Goal: Task Accomplishment & Management: Manage account settings

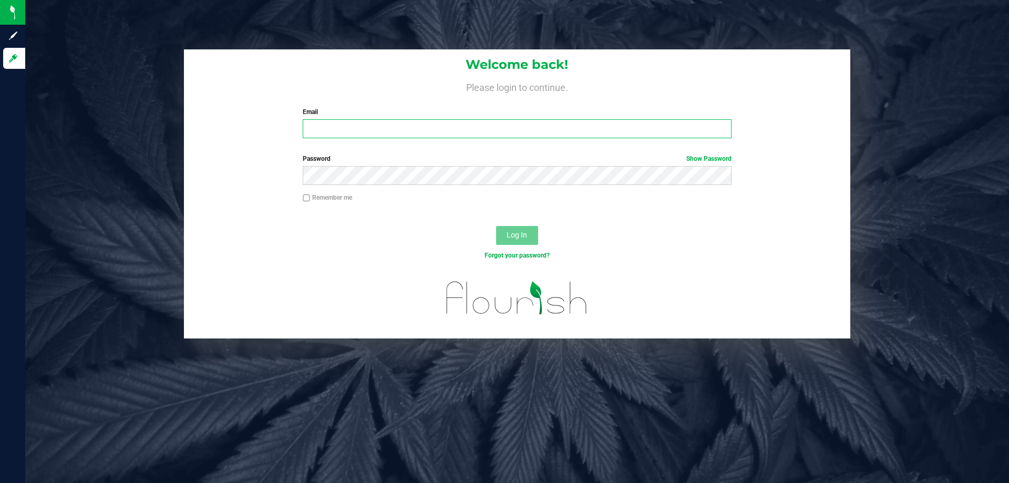
click at [442, 126] on input "Email" at bounding box center [517, 128] width 428 height 19
type input "[EMAIL_ADDRESS][DOMAIN_NAME]"
click at [496, 226] on button "Log In" at bounding box center [517, 235] width 42 height 19
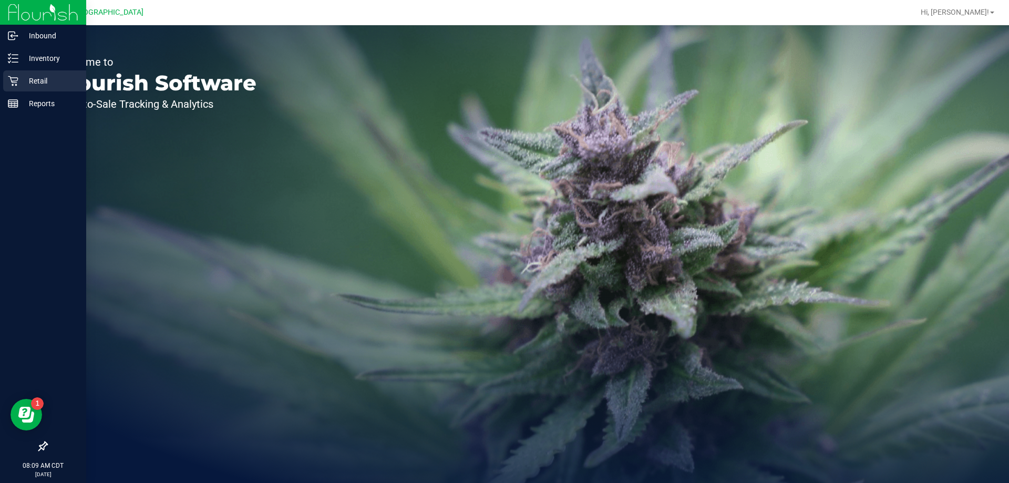
click at [23, 84] on p "Retail" at bounding box center [49, 81] width 63 height 13
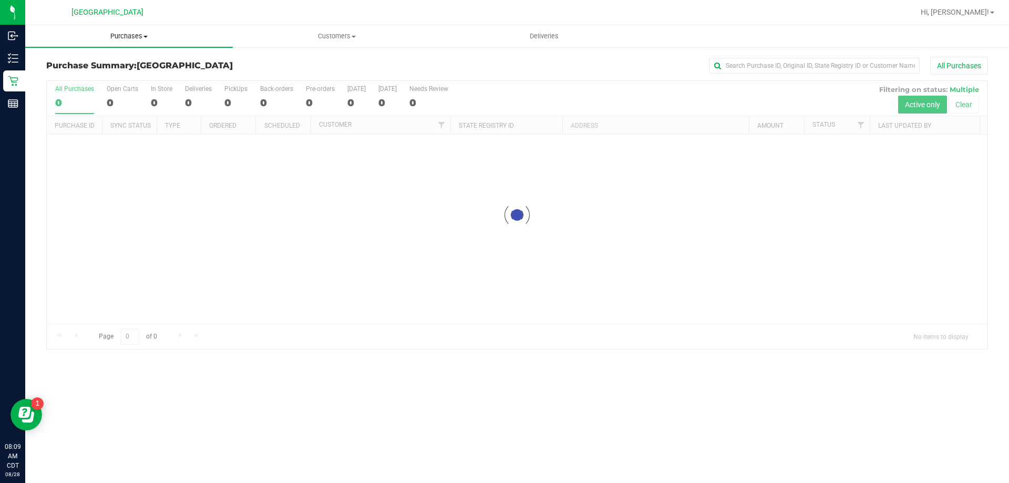
click at [134, 34] on span "Purchases" at bounding box center [129, 36] width 208 height 9
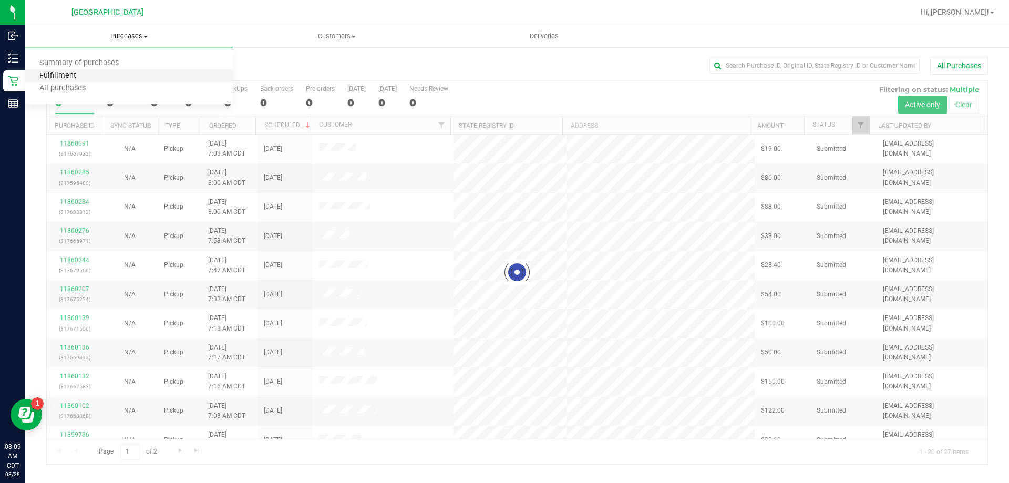
click at [76, 76] on span "Fulfillment" at bounding box center [57, 75] width 65 height 9
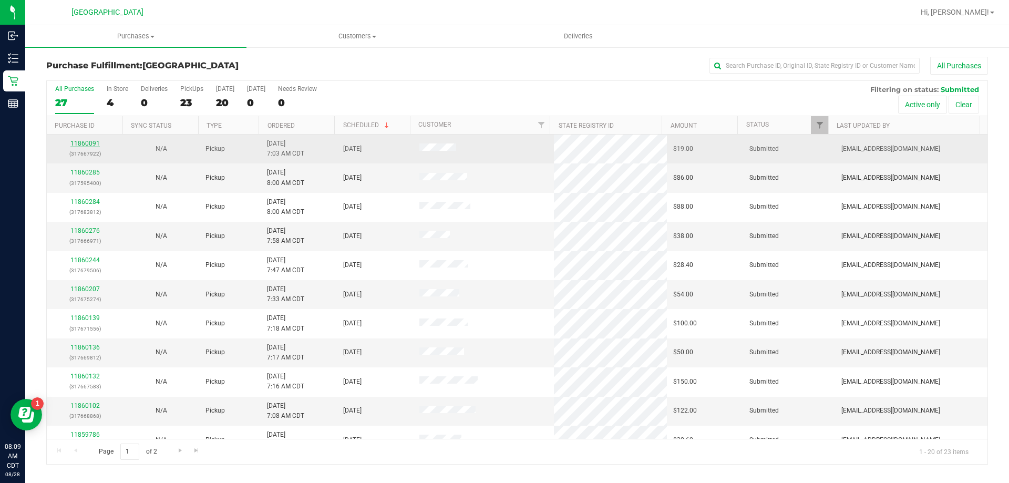
click at [87, 145] on link "11860091" at bounding box center [84, 143] width 29 height 7
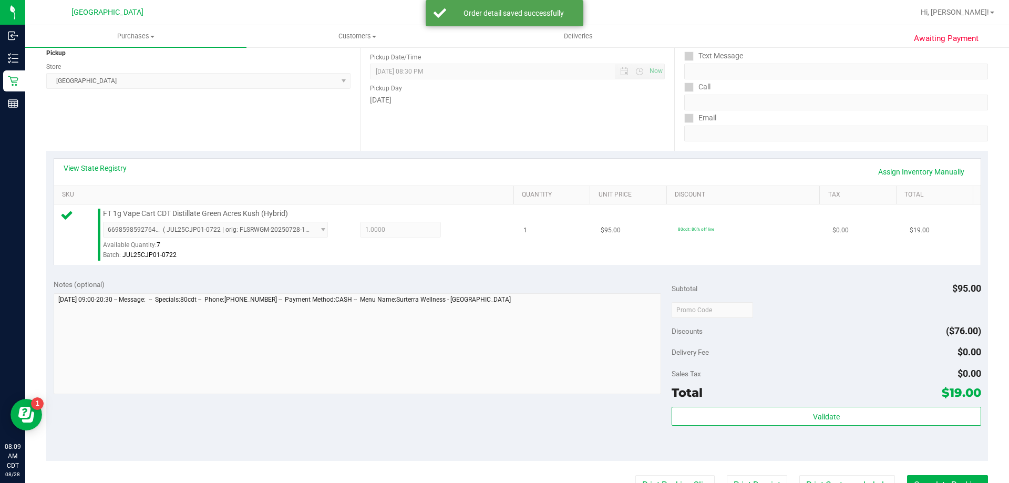
scroll to position [210, 0]
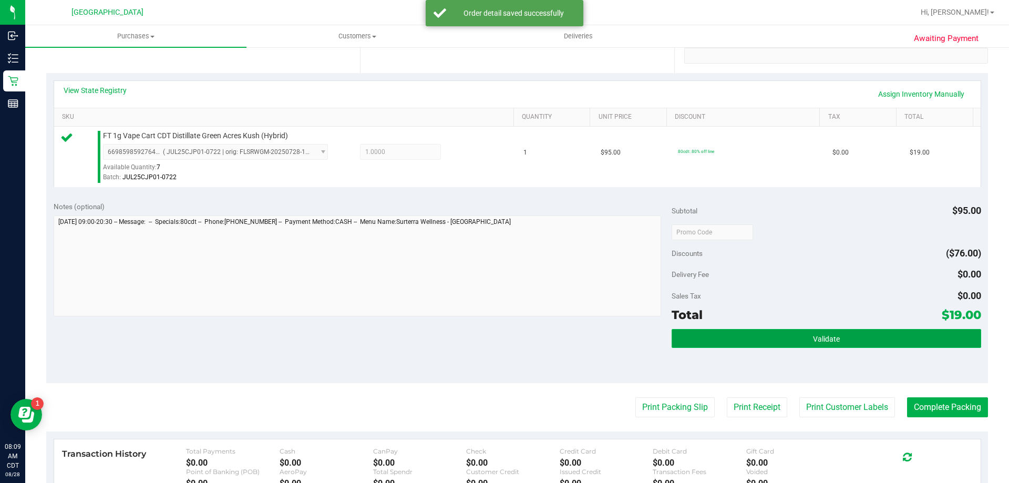
click at [948, 334] on button "Validate" at bounding box center [826, 338] width 309 height 19
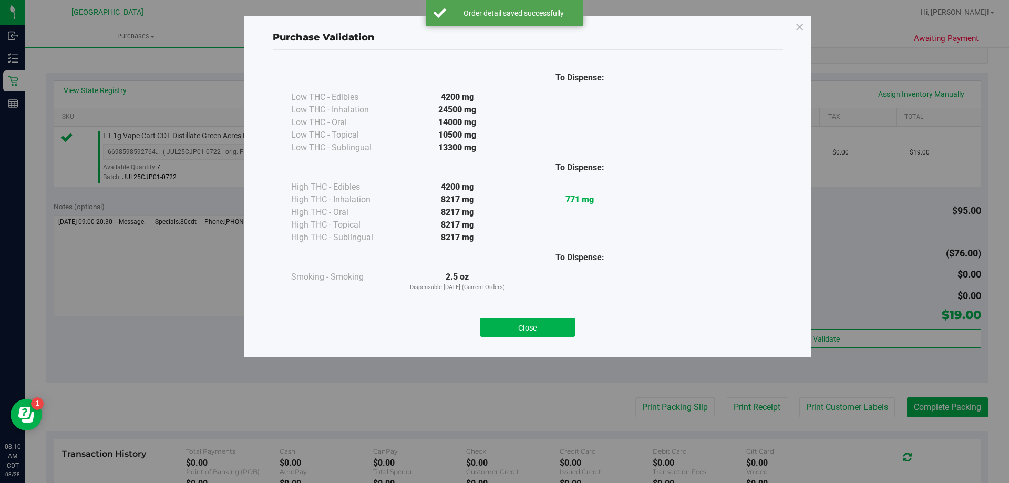
drag, startPoint x: 534, startPoint y: 331, endPoint x: 572, endPoint y: 335, distance: 38.1
click at [535, 331] on button "Close" at bounding box center [528, 327] width 96 height 19
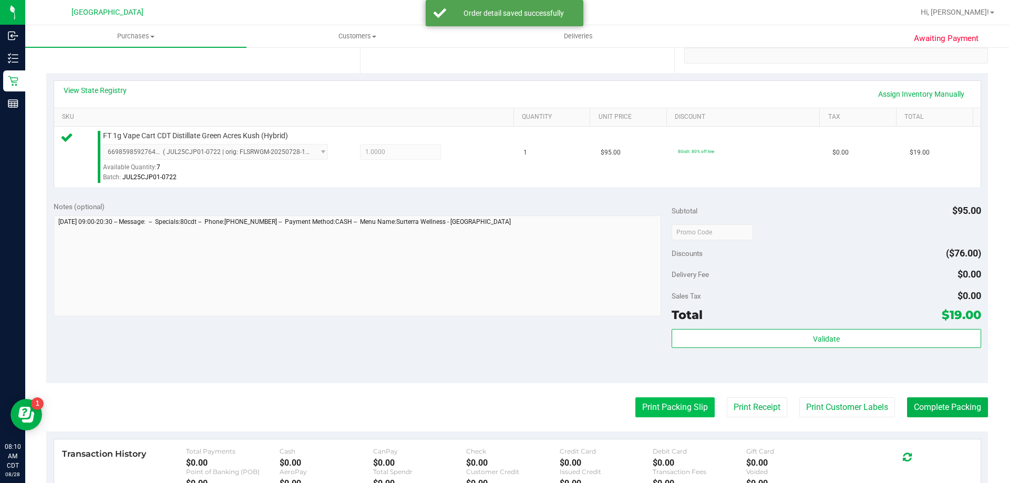
click at [669, 403] on button "Print Packing Slip" at bounding box center [674, 407] width 79 height 20
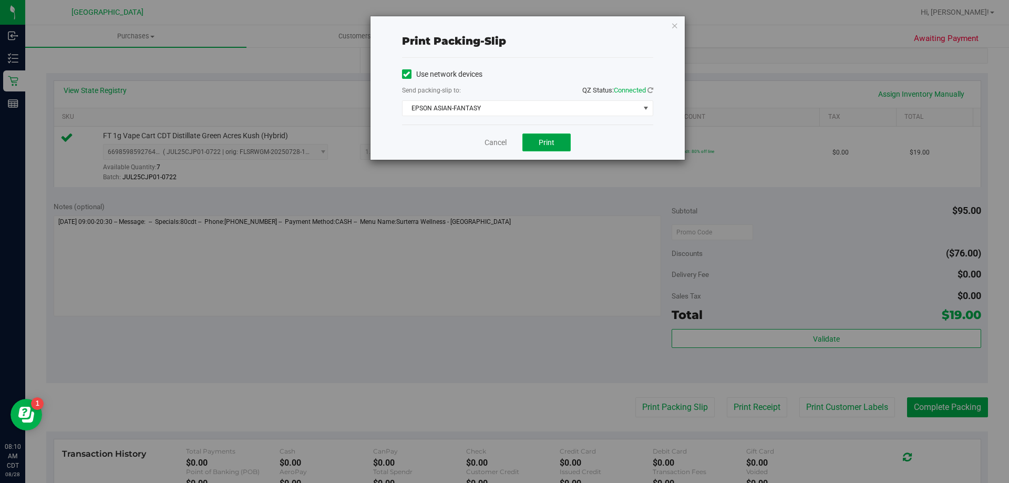
click at [545, 147] on button "Print" at bounding box center [546, 142] width 48 height 18
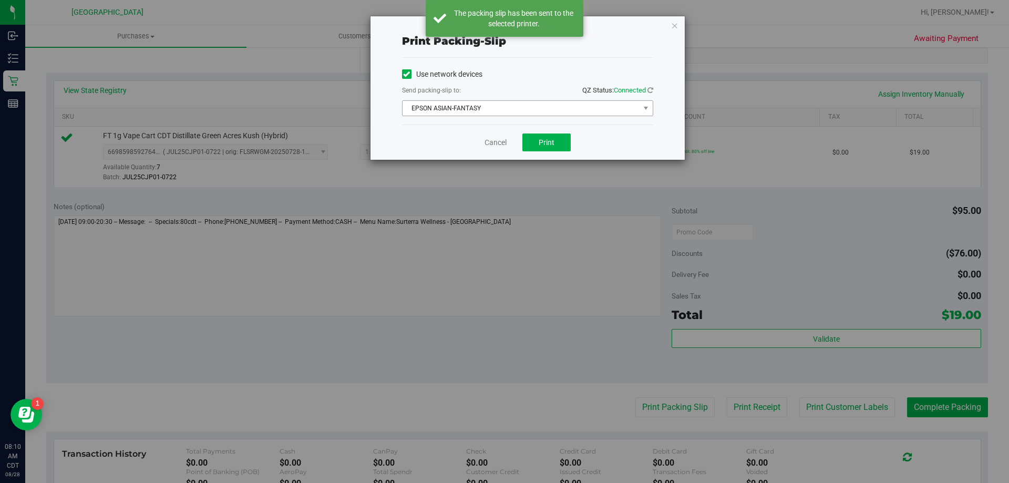
click at [548, 115] on span "EPSON ASIAN-FANTASY" at bounding box center [521, 108] width 237 height 15
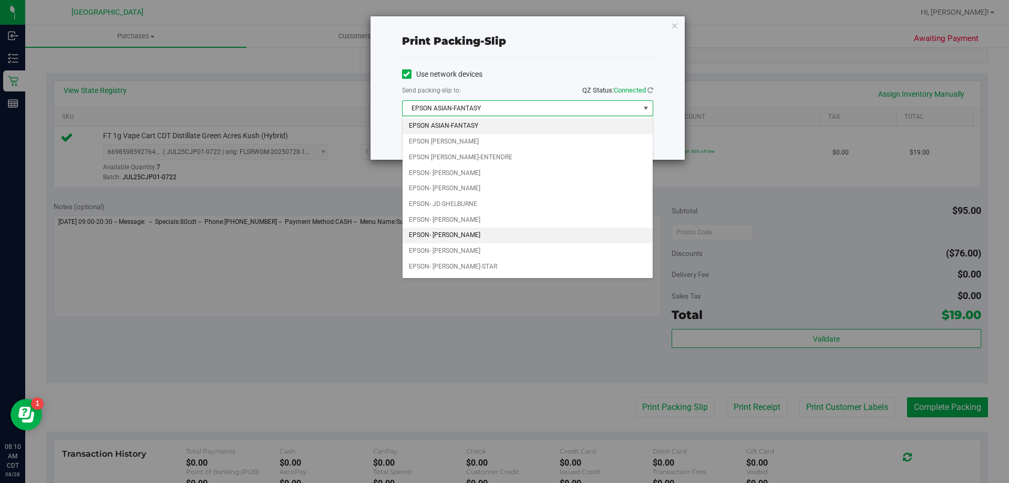
click at [501, 237] on li "EPSON- [PERSON_NAME]" at bounding box center [528, 236] width 250 height 16
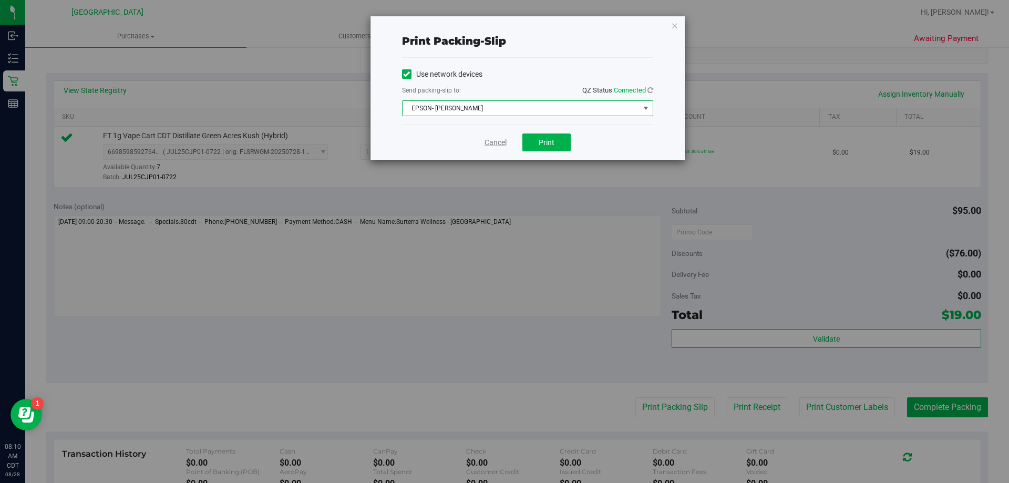
click at [486, 143] on link "Cancel" at bounding box center [496, 142] width 22 height 11
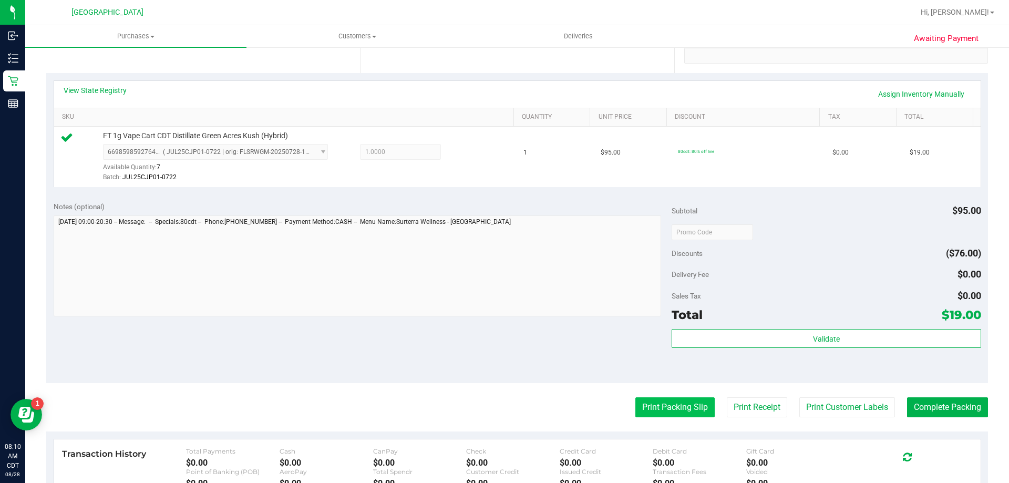
click at [675, 407] on button "Print Packing Slip" at bounding box center [674, 407] width 79 height 20
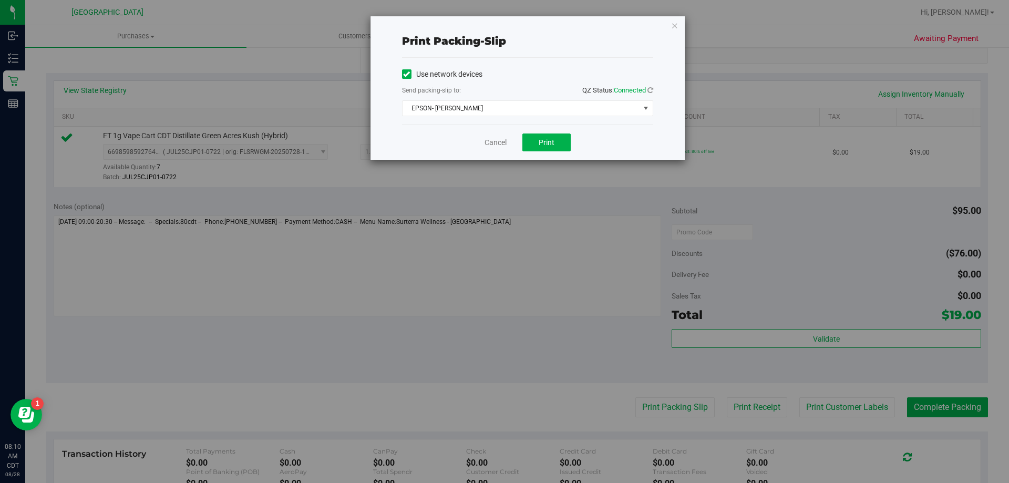
click at [585, 96] on div "Send packing-slip to: QZ Status: Connected" at bounding box center [527, 91] width 251 height 13
click at [576, 105] on span "EPSON- [PERSON_NAME]" at bounding box center [521, 108] width 237 height 15
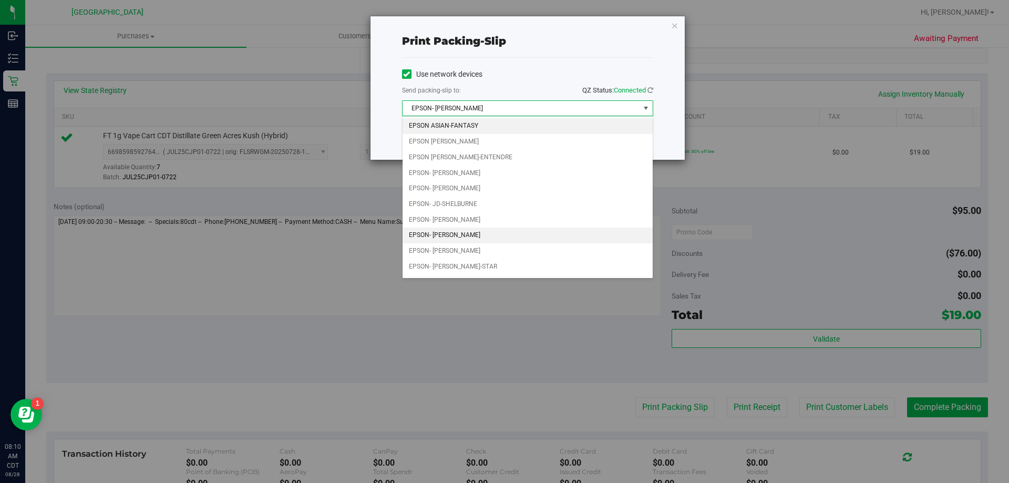
click at [518, 132] on li "EPSON ASIAN-FANTASY" at bounding box center [528, 126] width 250 height 16
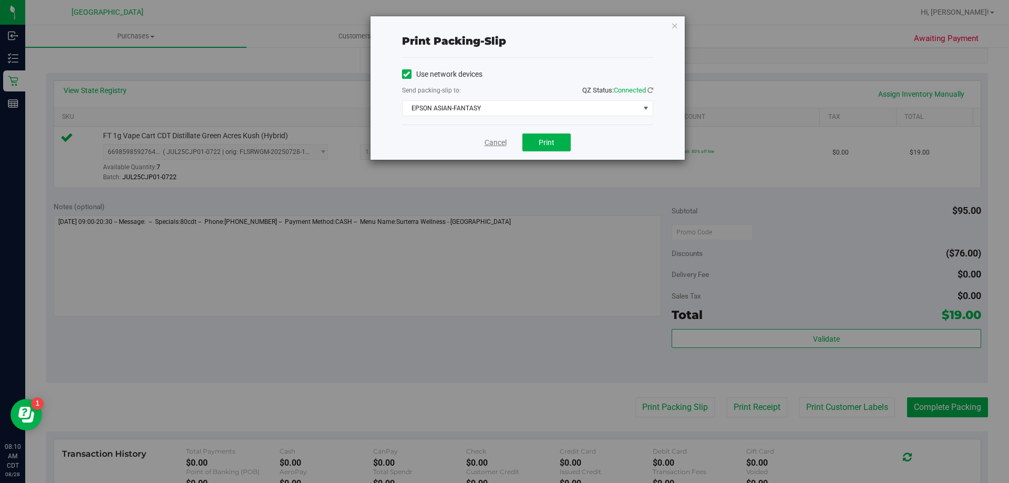
click at [499, 140] on link "Cancel" at bounding box center [496, 142] width 22 height 11
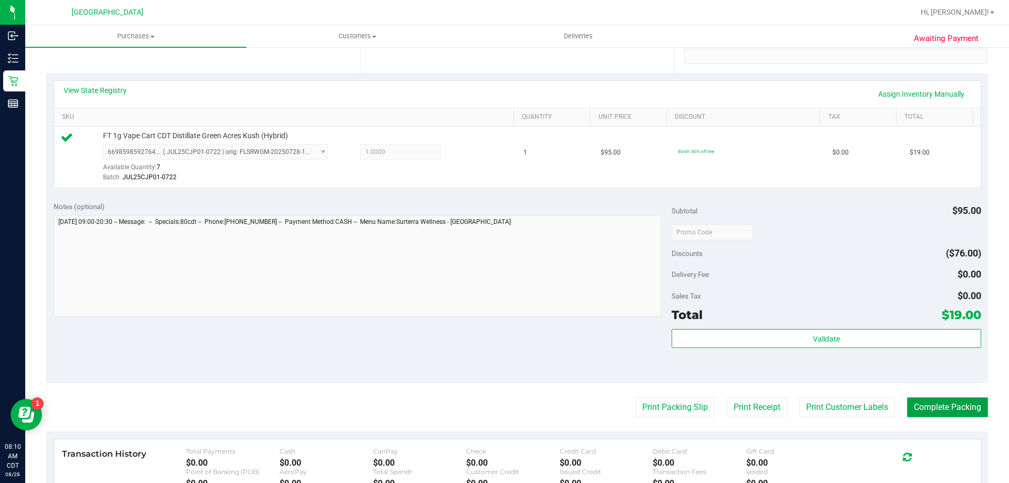
click at [930, 412] on button "Complete Packing" at bounding box center [947, 407] width 81 height 20
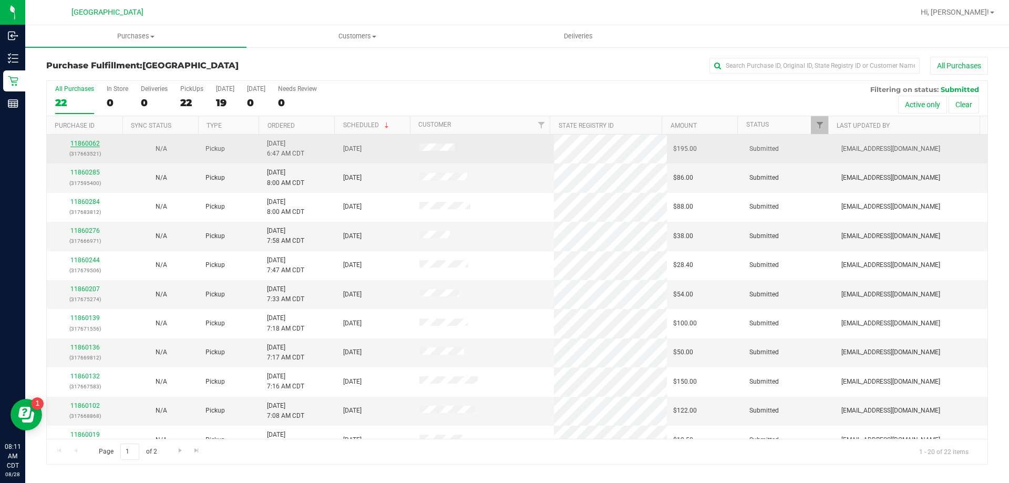
click at [95, 146] on link "11860062" at bounding box center [84, 143] width 29 height 7
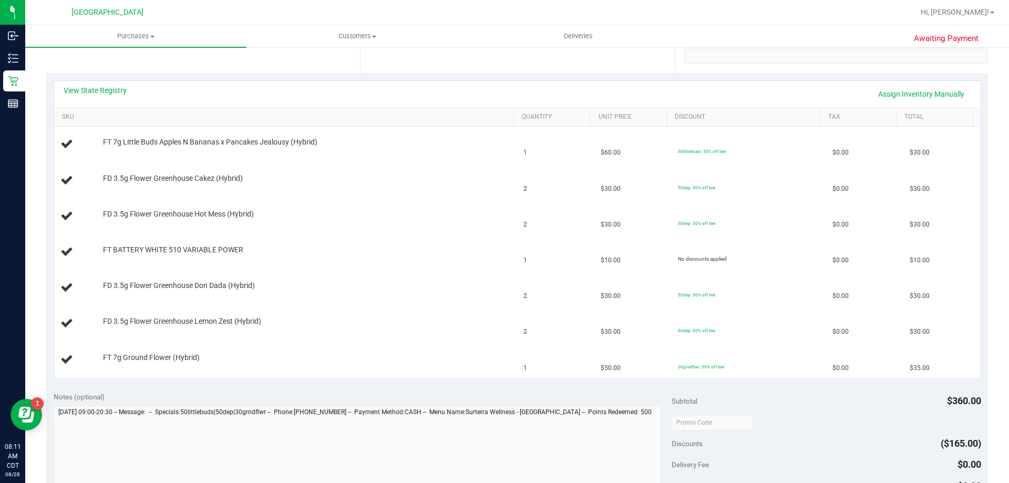
scroll to position [158, 0]
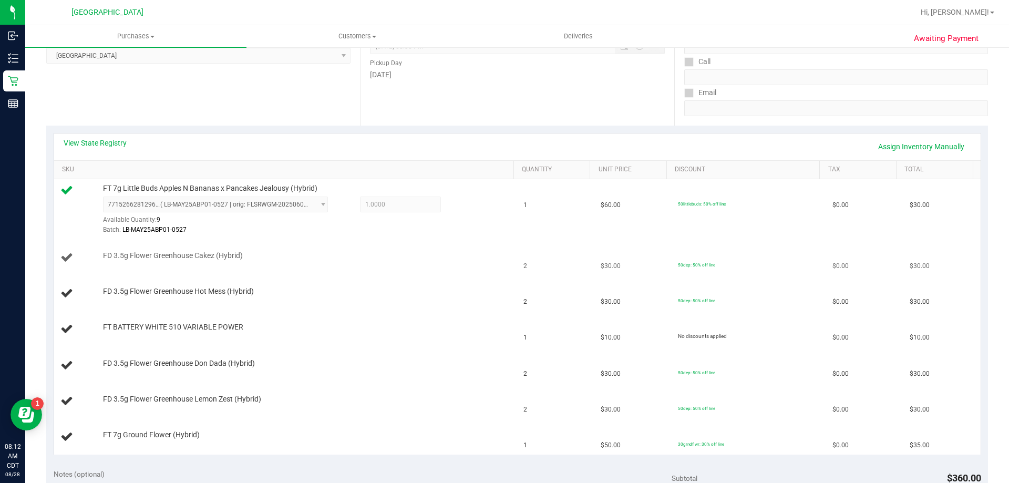
drag, startPoint x: 92, startPoint y: 145, endPoint x: 402, endPoint y: 264, distance: 331.5
click at [402, 264] on div "FD 3.5g Flower Greenhouse Cakez (Hybrid)" at bounding box center [285, 258] width 451 height 14
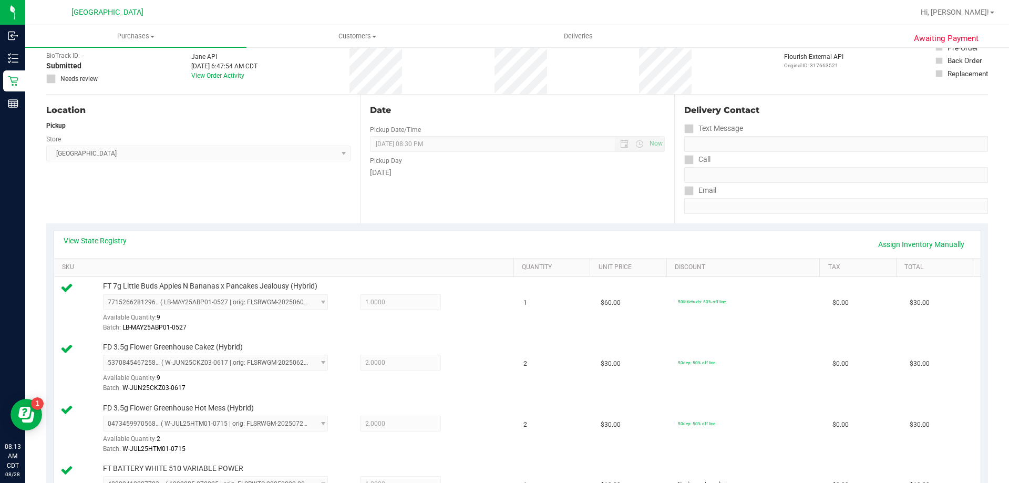
scroll to position [53, 0]
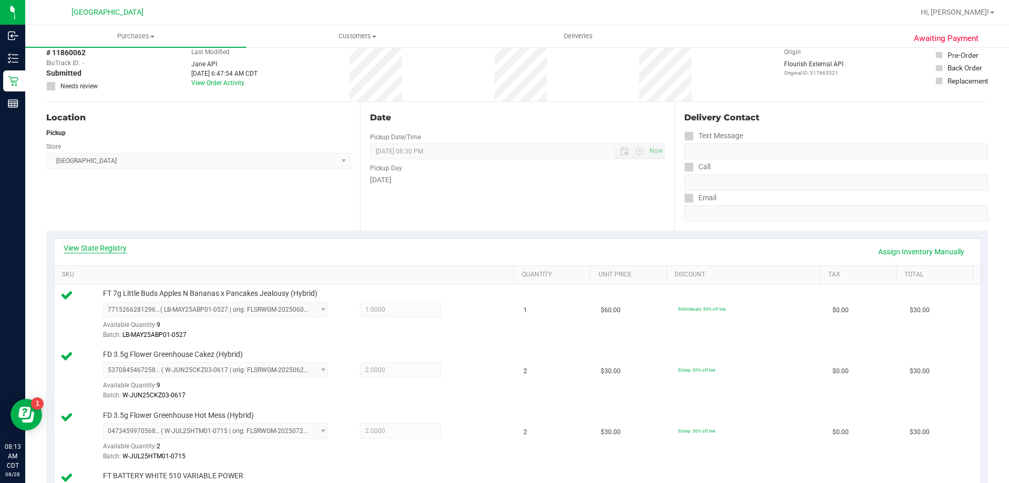
click at [117, 246] on link "View State Registry" at bounding box center [95, 248] width 63 height 11
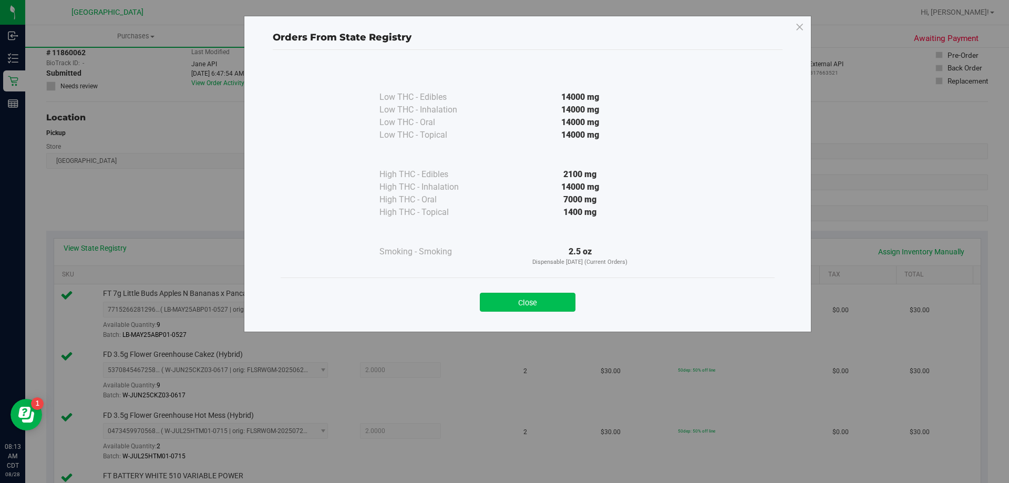
click at [561, 298] on button "Close" at bounding box center [528, 302] width 96 height 19
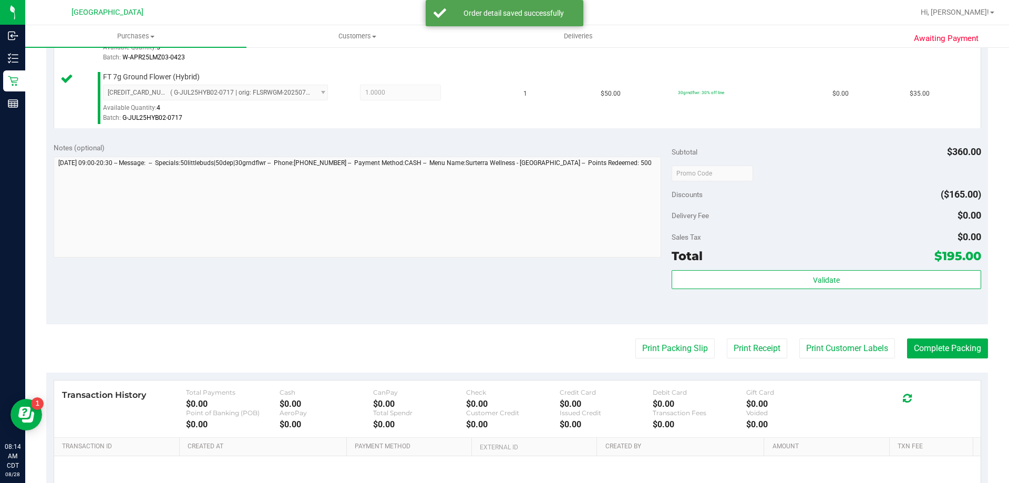
scroll to position [736, 0]
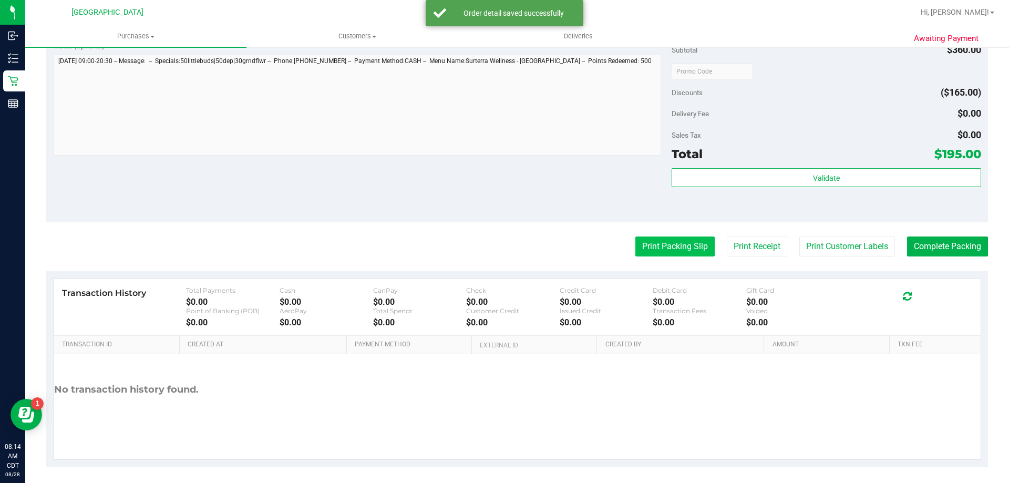
click at [664, 245] on button "Print Packing Slip" at bounding box center [674, 246] width 79 height 20
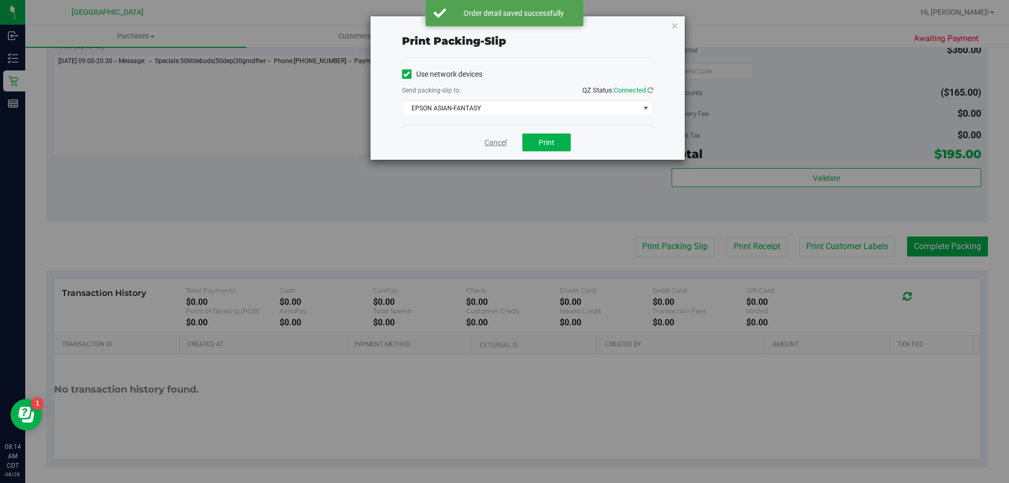
click at [497, 145] on link "Cancel" at bounding box center [496, 142] width 22 height 11
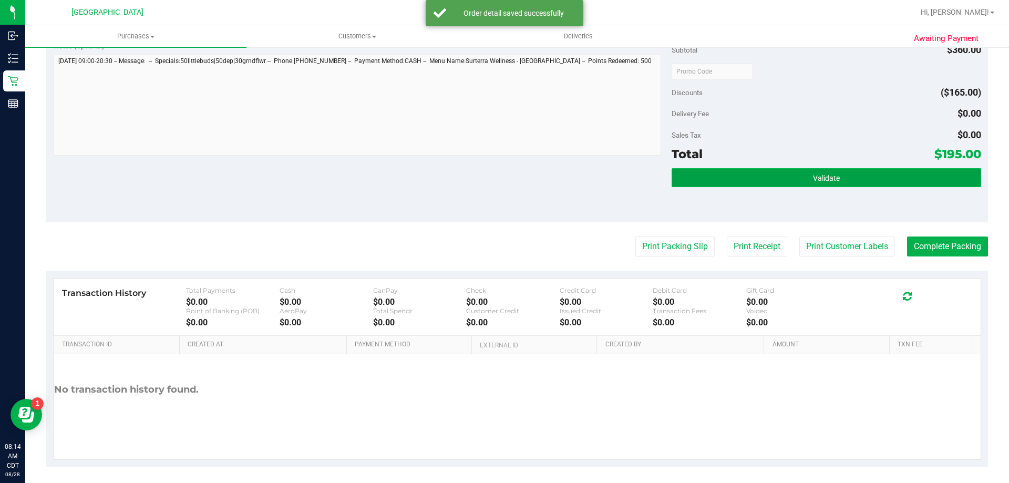
click at [774, 172] on button "Validate" at bounding box center [826, 177] width 309 height 19
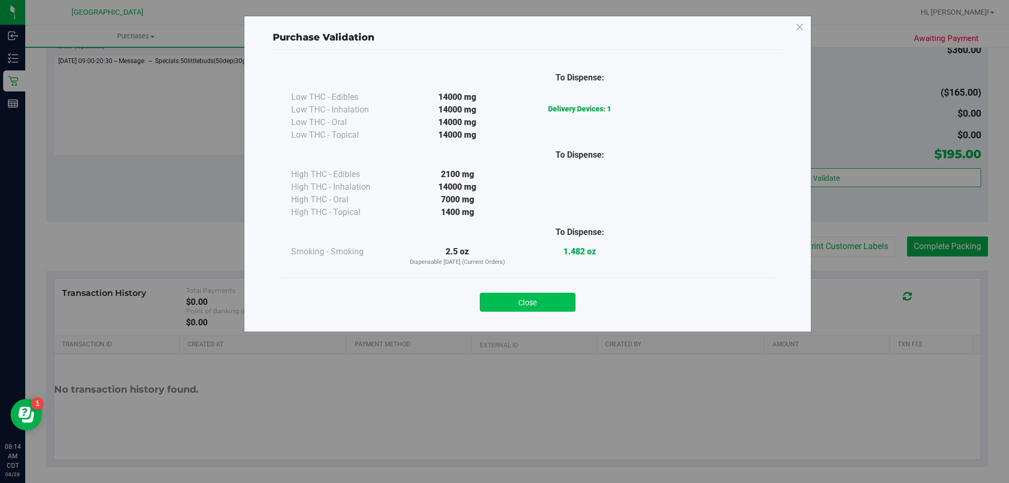
click at [541, 304] on button "Close" at bounding box center [528, 302] width 96 height 19
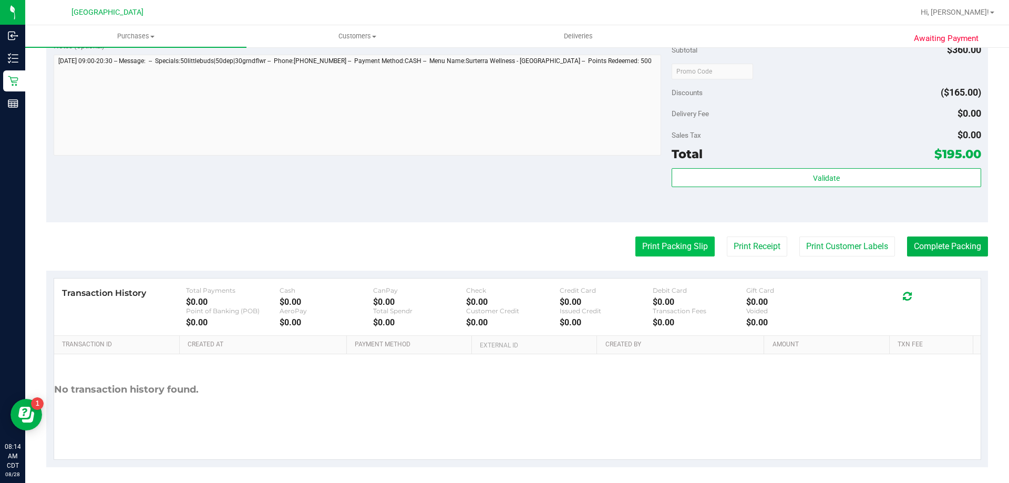
click at [682, 252] on button "Print Packing Slip" at bounding box center [674, 246] width 79 height 20
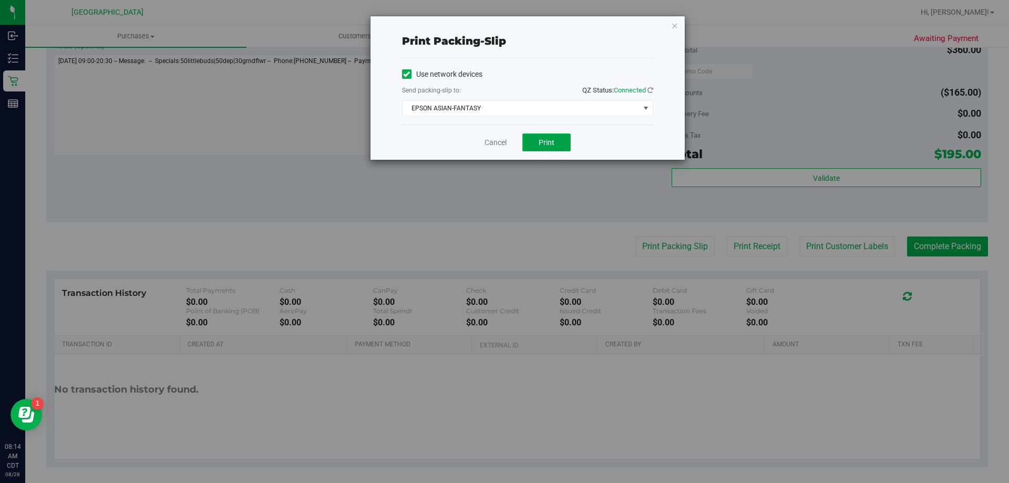
click at [540, 145] on span "Print" at bounding box center [547, 142] width 16 height 8
click at [482, 152] on div "Cancel Print" at bounding box center [527, 142] width 251 height 35
click at [488, 142] on link "Cancel" at bounding box center [496, 142] width 22 height 11
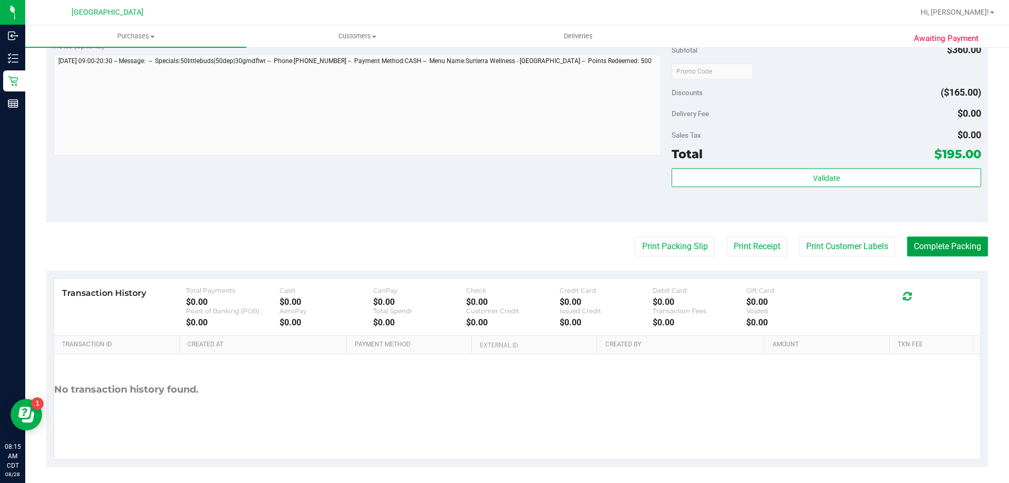
click at [972, 249] on button "Complete Packing" at bounding box center [947, 246] width 81 height 20
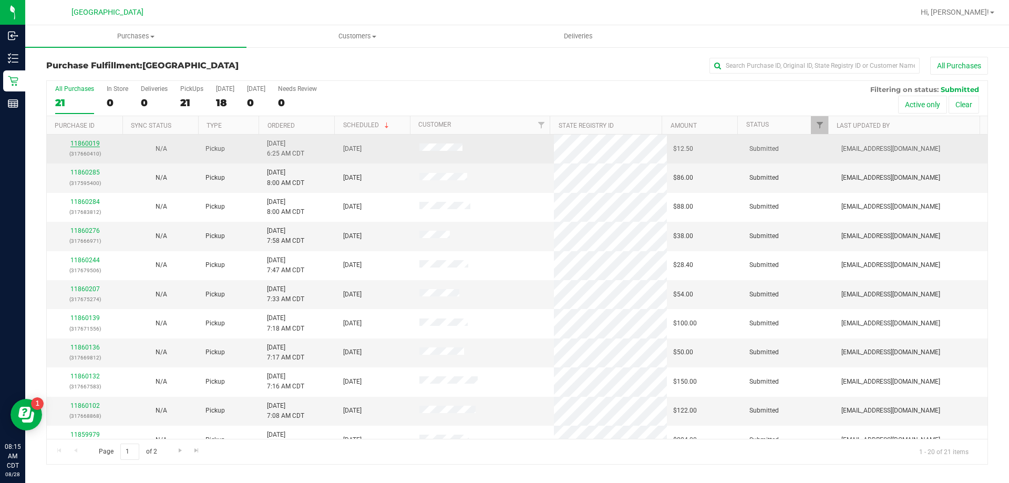
click at [84, 143] on link "11860019" at bounding box center [84, 143] width 29 height 7
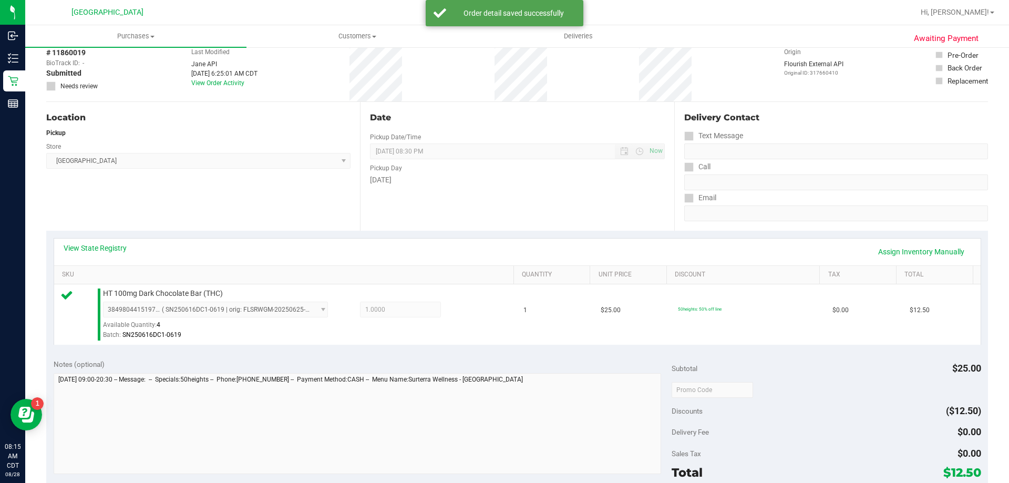
scroll to position [263, 0]
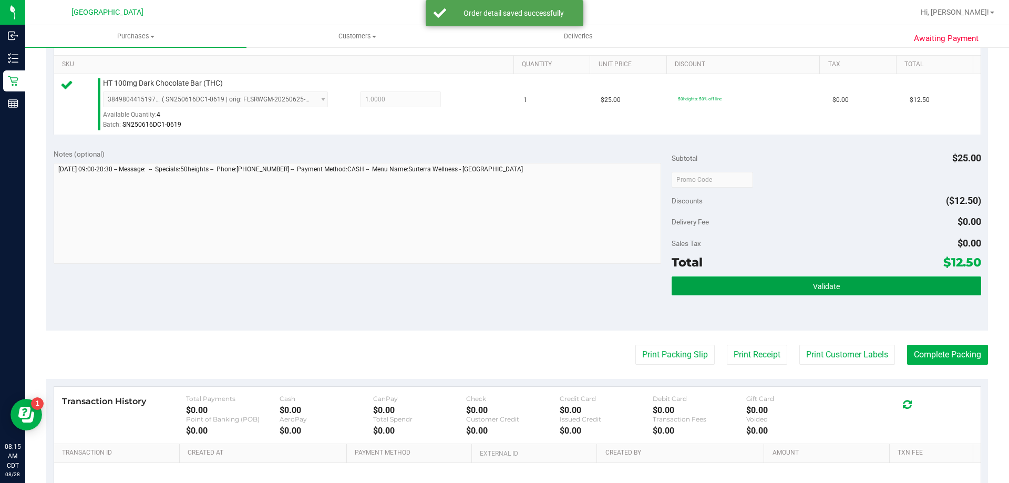
click at [792, 278] on button "Validate" at bounding box center [826, 285] width 309 height 19
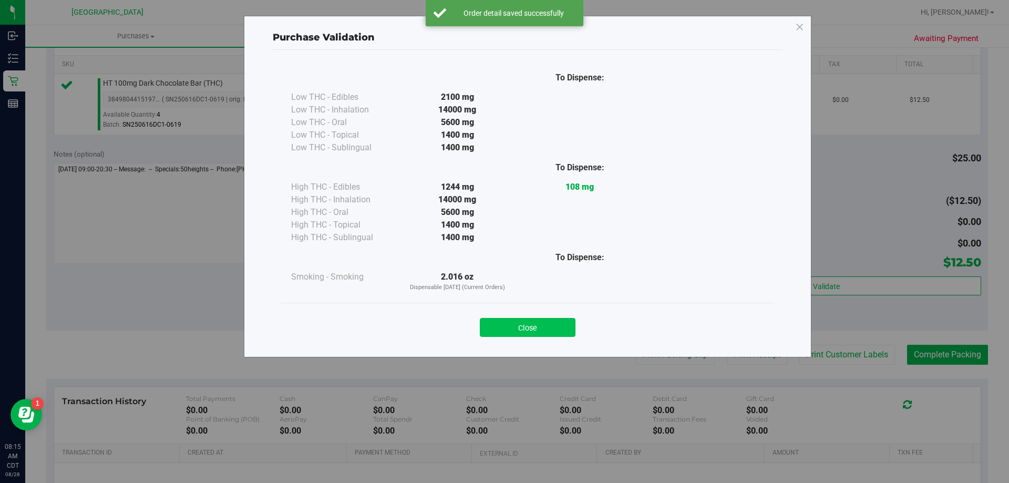
click at [502, 325] on button "Close" at bounding box center [528, 327] width 96 height 19
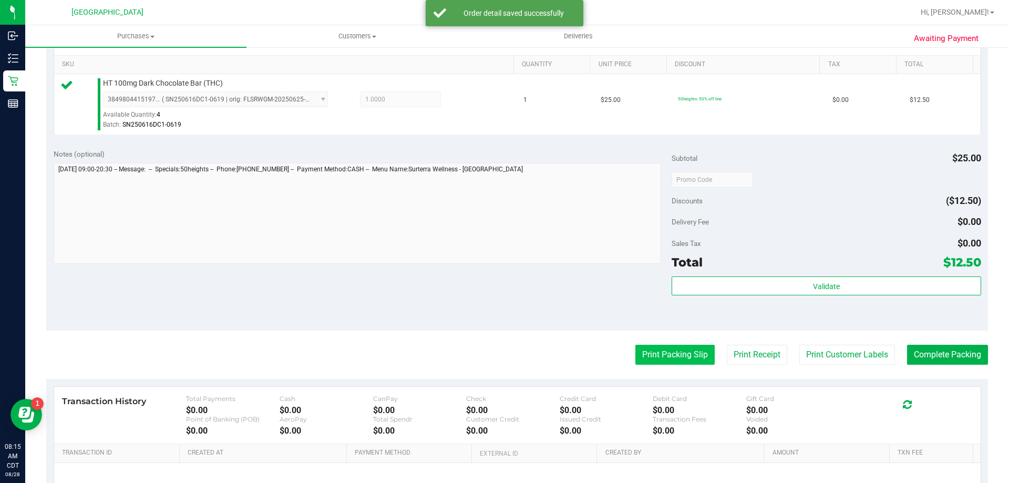
click at [643, 347] on button "Print Packing Slip" at bounding box center [674, 355] width 79 height 20
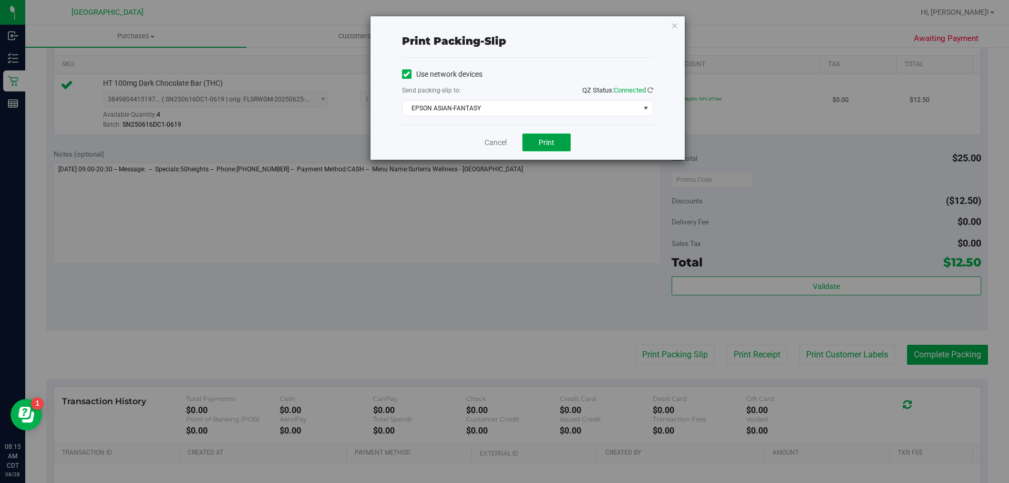
click at [531, 145] on button "Print" at bounding box center [546, 142] width 48 height 18
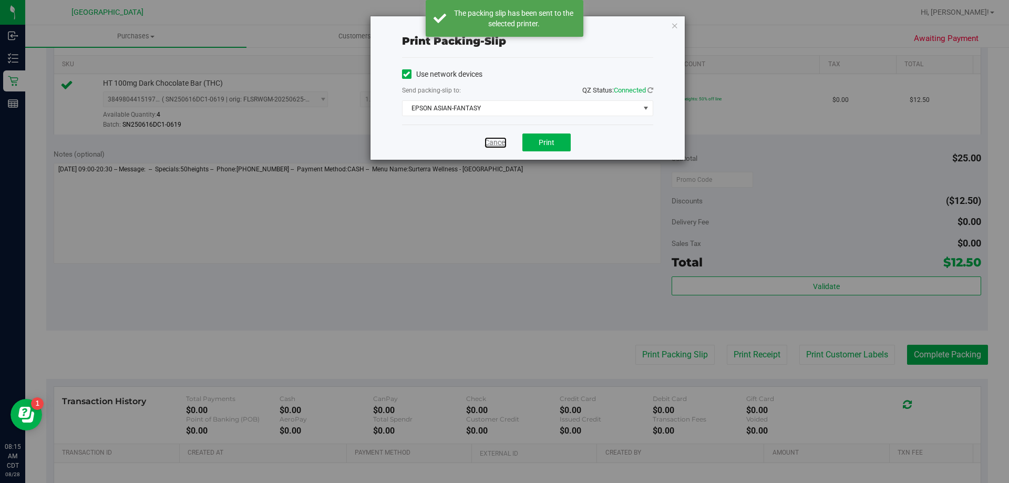
drag, startPoint x: 493, startPoint y: 140, endPoint x: 522, endPoint y: 147, distance: 29.2
click at [493, 141] on link "Cancel" at bounding box center [496, 142] width 22 height 11
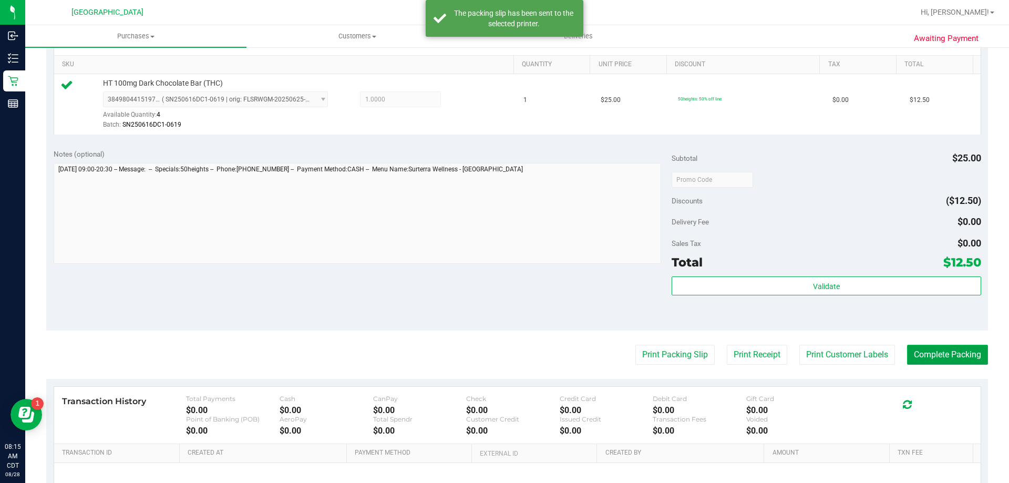
click at [935, 356] on button "Complete Packing" at bounding box center [947, 355] width 81 height 20
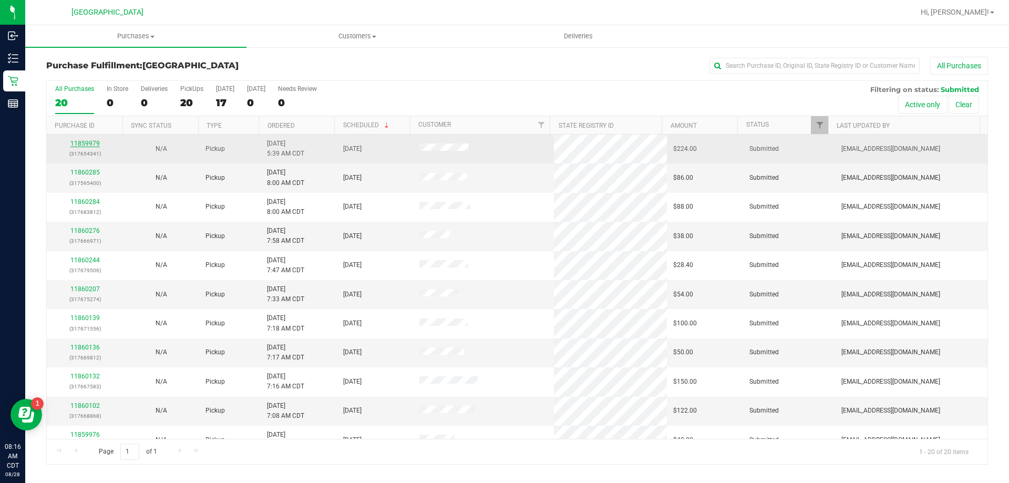
click at [95, 142] on link "11859979" at bounding box center [84, 143] width 29 height 7
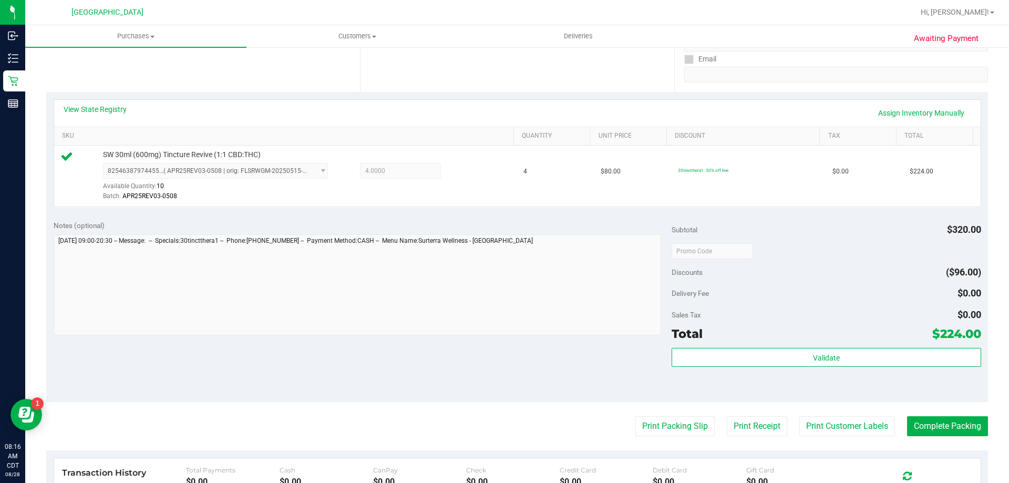
scroll to position [210, 0]
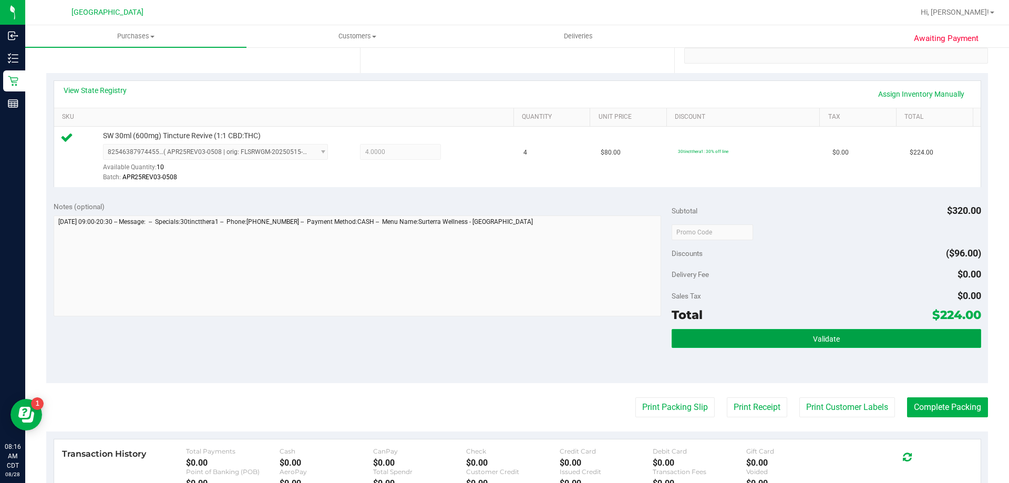
click at [920, 340] on button "Validate" at bounding box center [826, 338] width 309 height 19
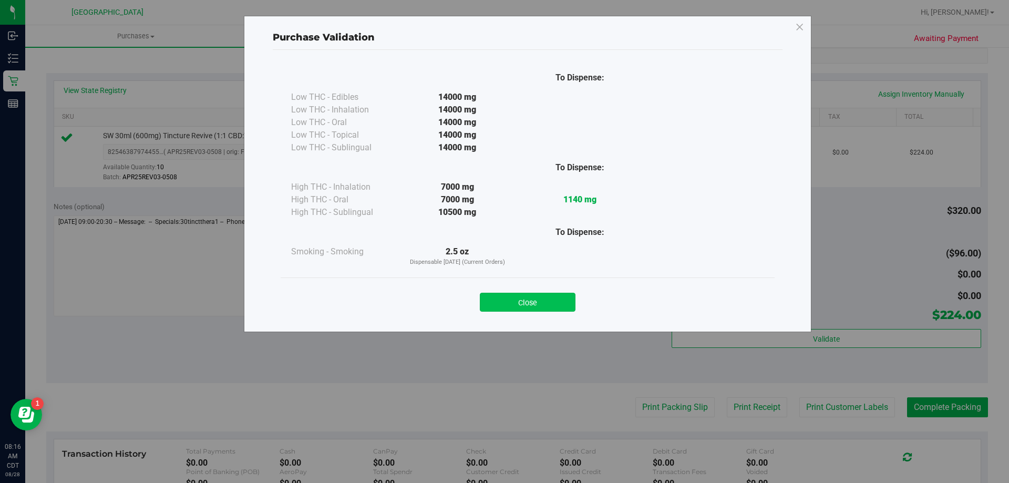
click at [520, 301] on button "Close" at bounding box center [528, 302] width 96 height 19
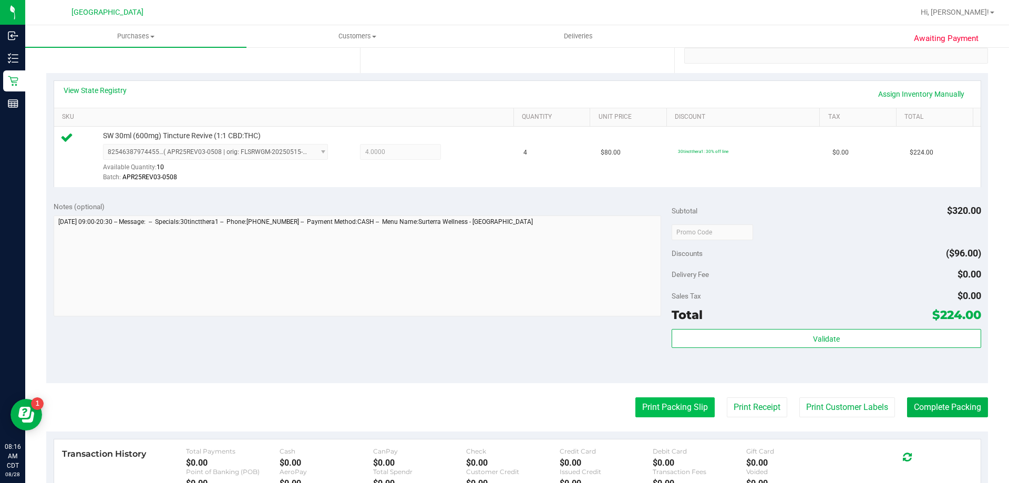
click at [676, 406] on button "Print Packing Slip" at bounding box center [674, 407] width 79 height 20
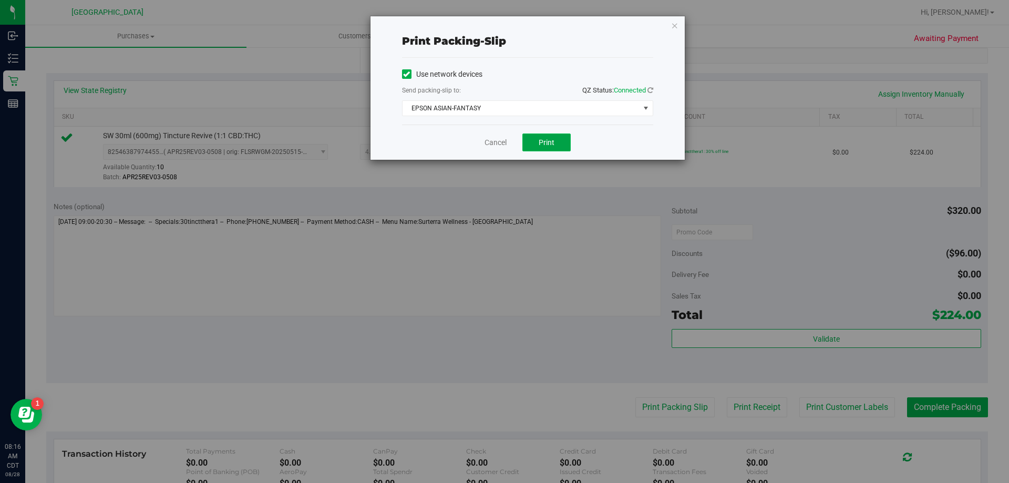
click at [544, 143] on span "Print" at bounding box center [547, 142] width 16 height 8
click at [502, 141] on link "Cancel" at bounding box center [496, 142] width 22 height 11
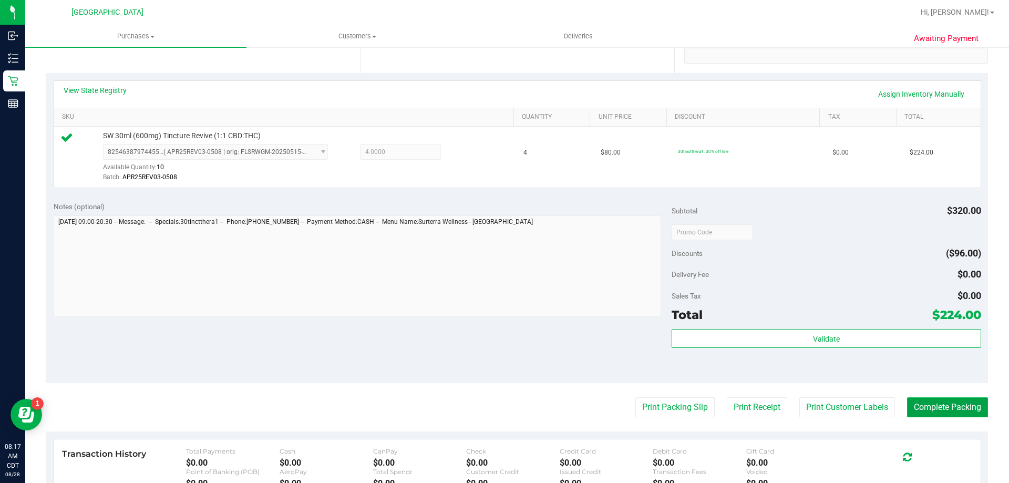
click at [931, 414] on purchase-details "Back Edit Purchase Cancel Purchase View Profile # 11859979 BioTrack ID: - Submi…" at bounding box center [517, 237] width 942 height 781
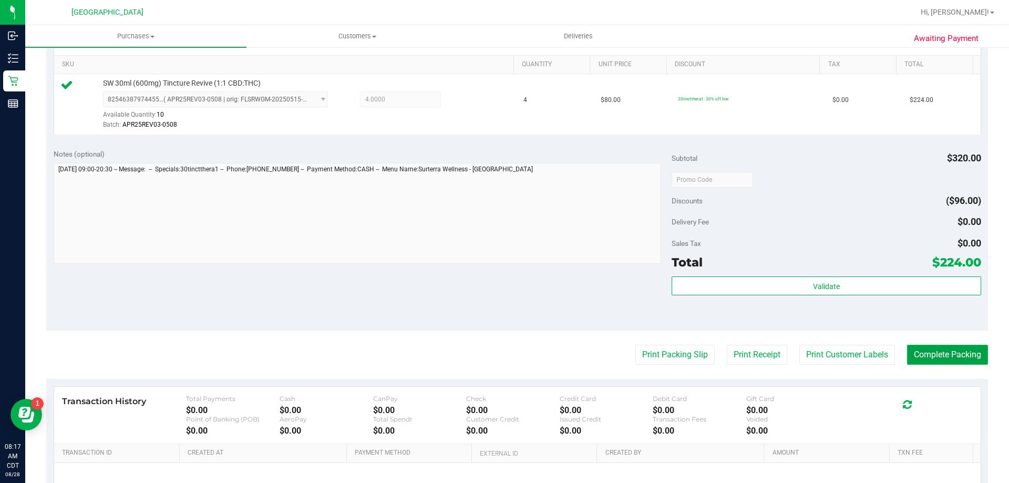
click at [945, 354] on button "Complete Packing" at bounding box center [947, 355] width 81 height 20
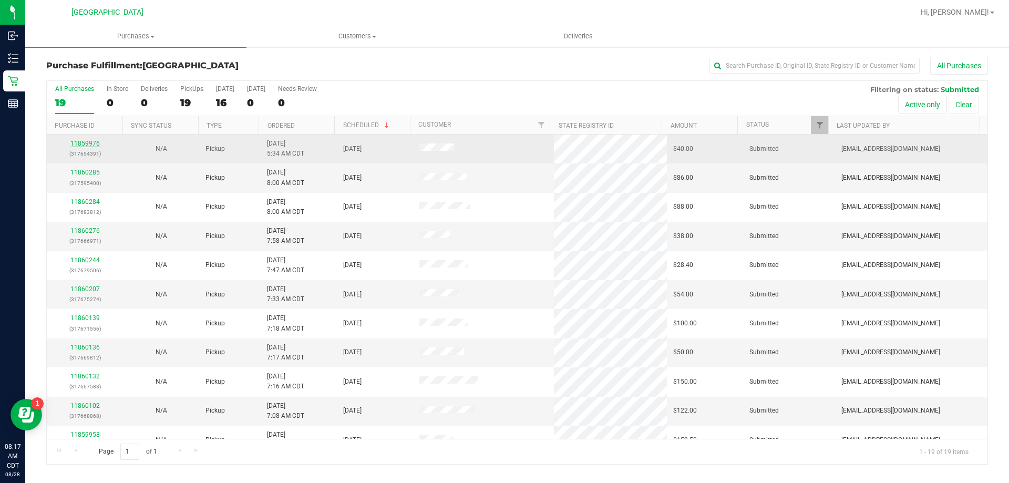
click at [94, 141] on link "11859976" at bounding box center [84, 143] width 29 height 7
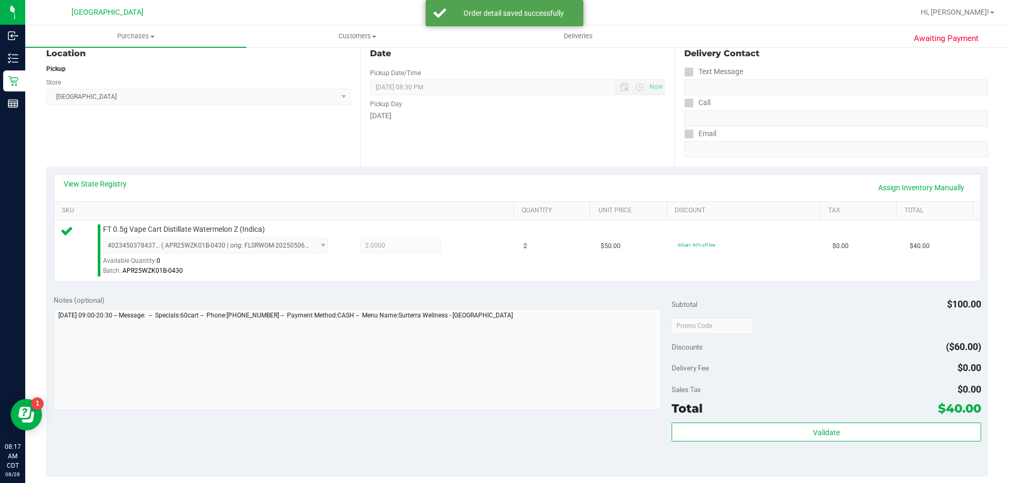
scroll to position [158, 0]
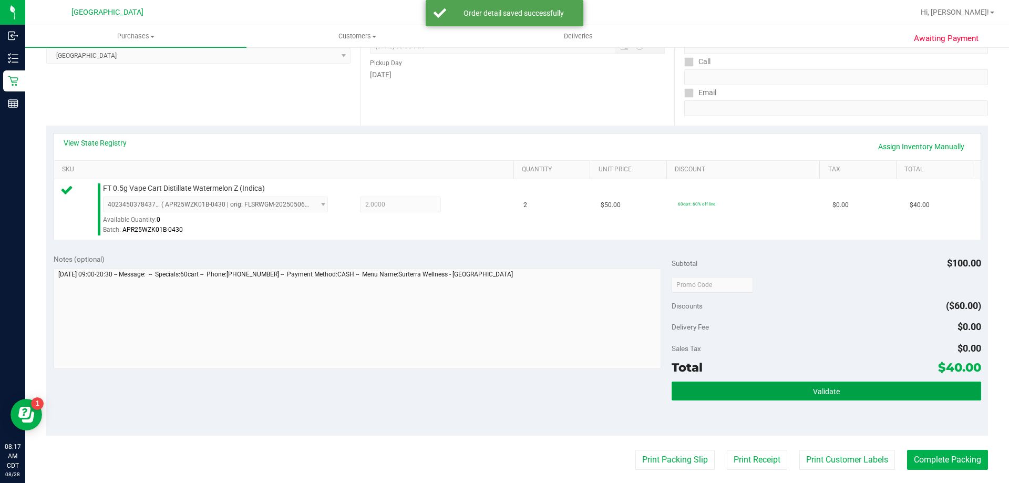
click at [848, 397] on button "Validate" at bounding box center [826, 391] width 309 height 19
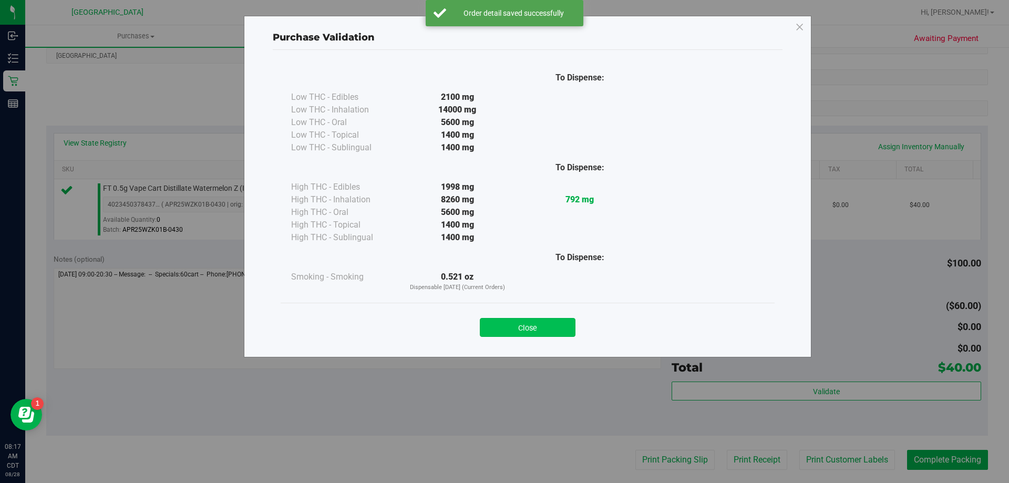
click at [541, 331] on button "Close" at bounding box center [528, 327] width 96 height 19
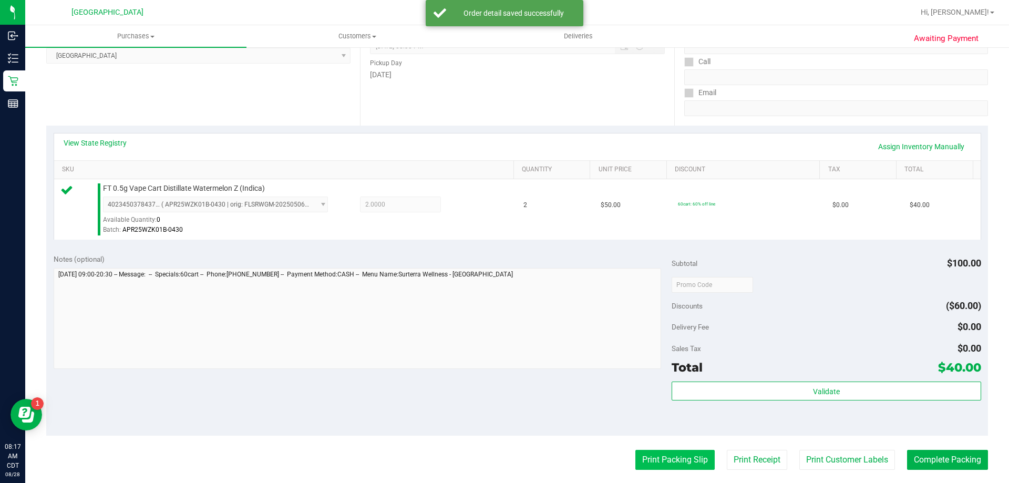
click at [671, 461] on button "Print Packing Slip" at bounding box center [674, 460] width 79 height 20
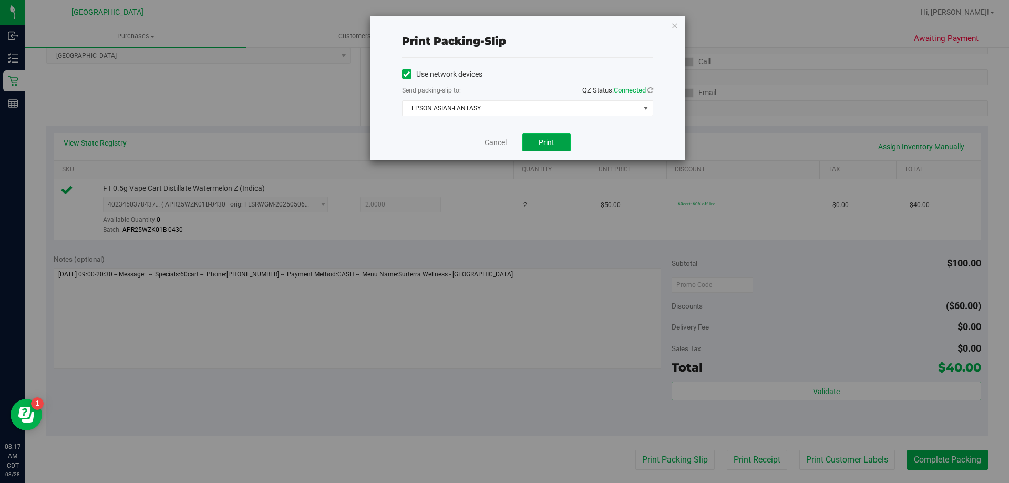
click at [540, 136] on button "Print" at bounding box center [546, 142] width 48 height 18
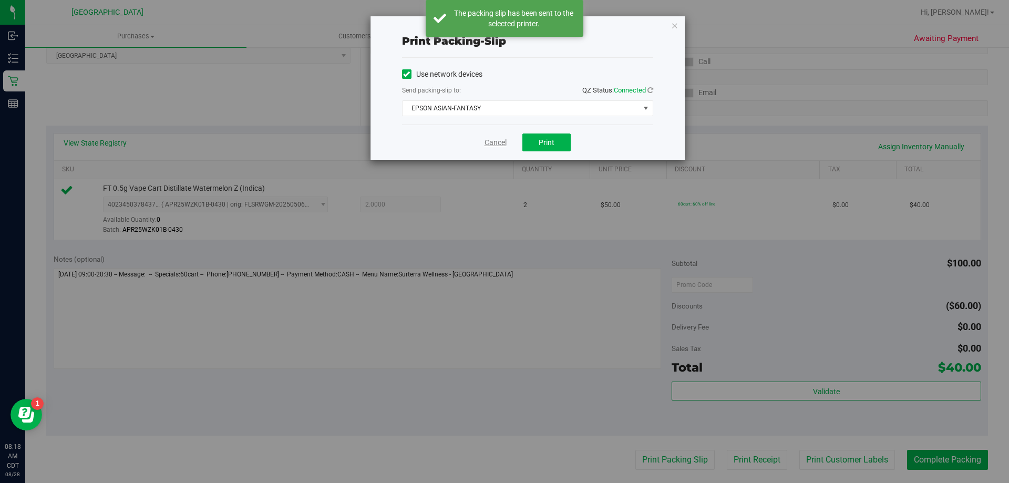
click at [490, 146] on link "Cancel" at bounding box center [496, 142] width 22 height 11
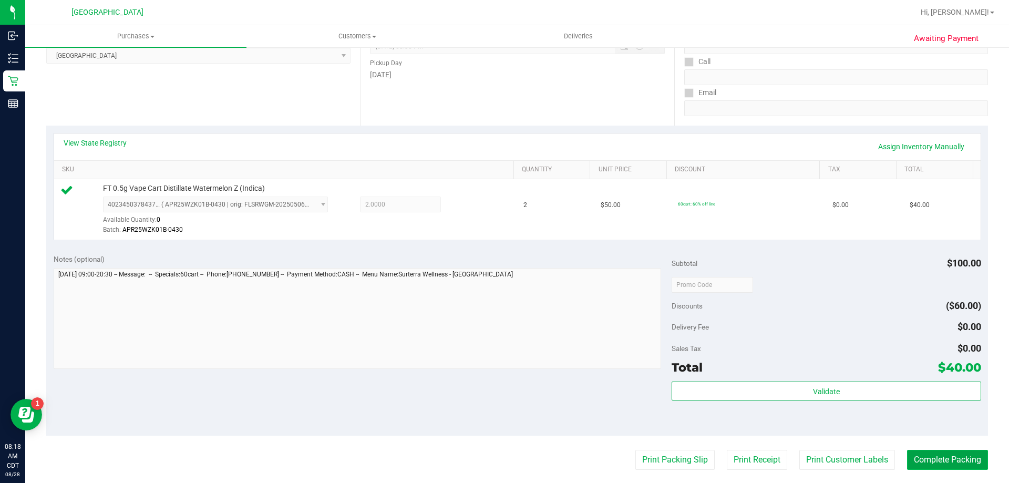
click at [968, 459] on button "Complete Packing" at bounding box center [947, 460] width 81 height 20
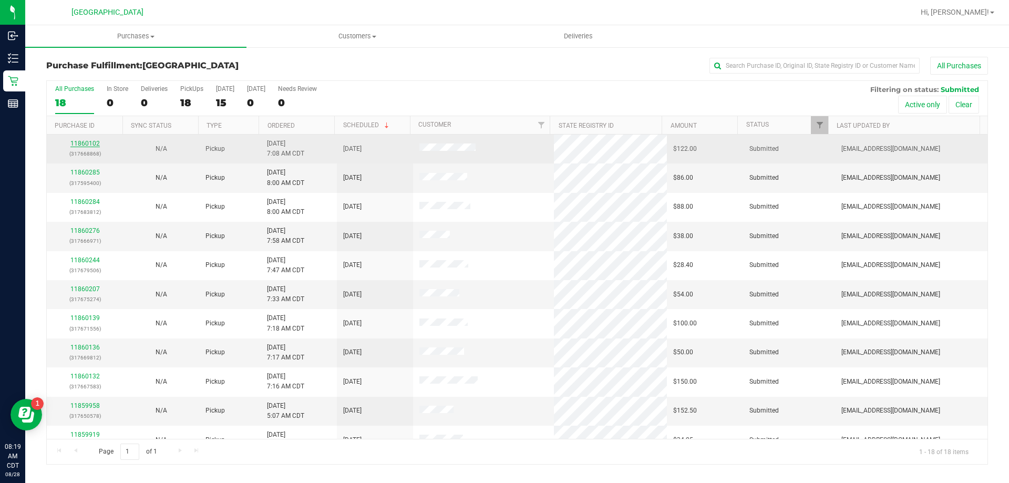
click at [73, 142] on link "11860102" at bounding box center [84, 143] width 29 height 7
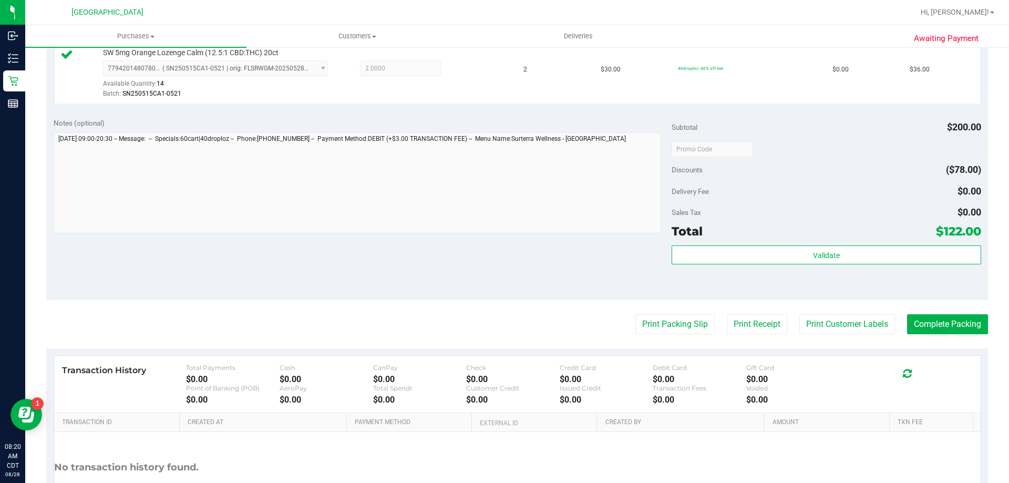
scroll to position [420, 0]
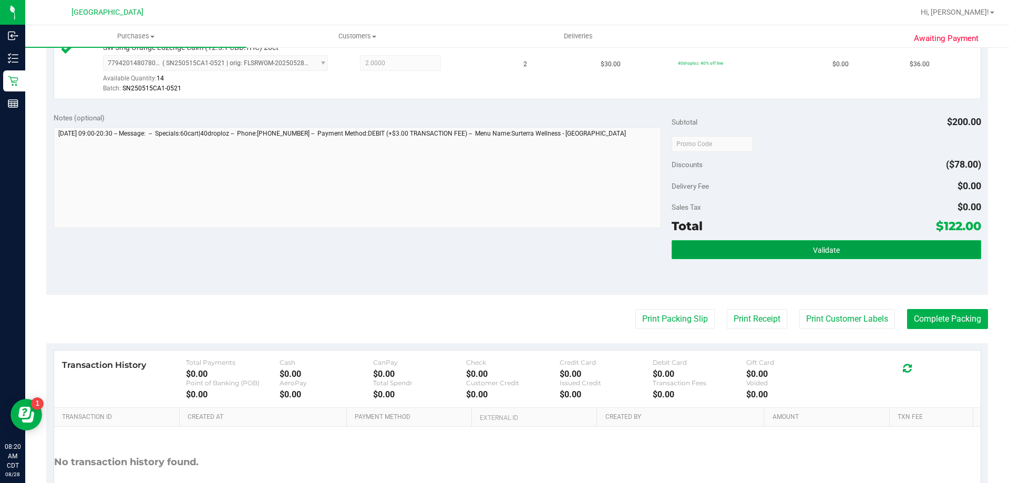
click at [705, 243] on button "Validate" at bounding box center [826, 249] width 309 height 19
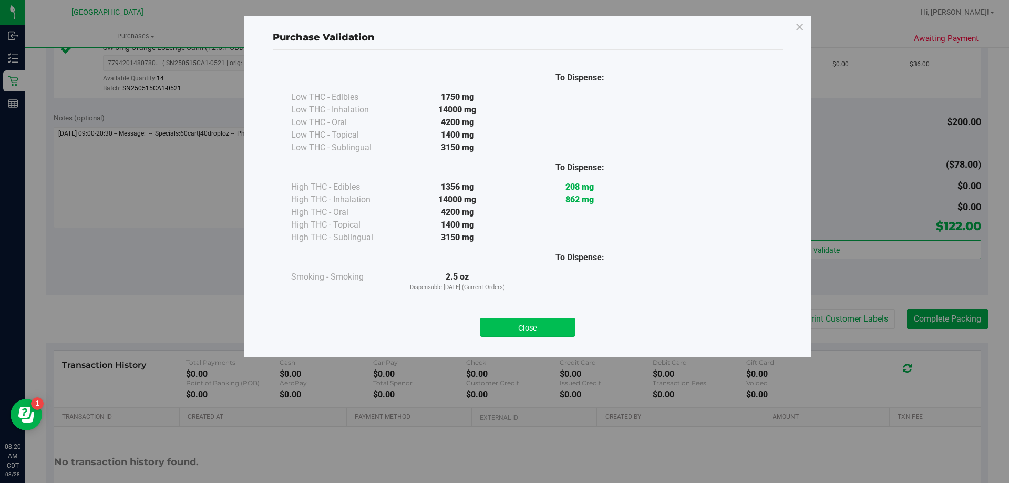
click at [555, 324] on button "Close" at bounding box center [528, 327] width 96 height 19
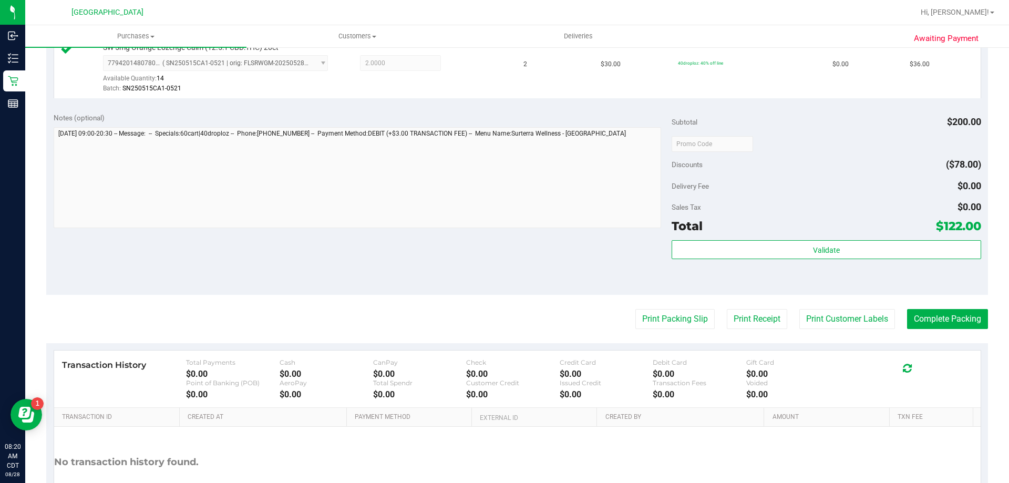
click at [634, 330] on purchase-details "Back Edit Purchase Cancel Purchase View Profile # 11860102 BioTrack ID: - Submi…" at bounding box center [517, 87] width 942 height 903
click at [665, 315] on button "Print Packing Slip" at bounding box center [674, 319] width 79 height 20
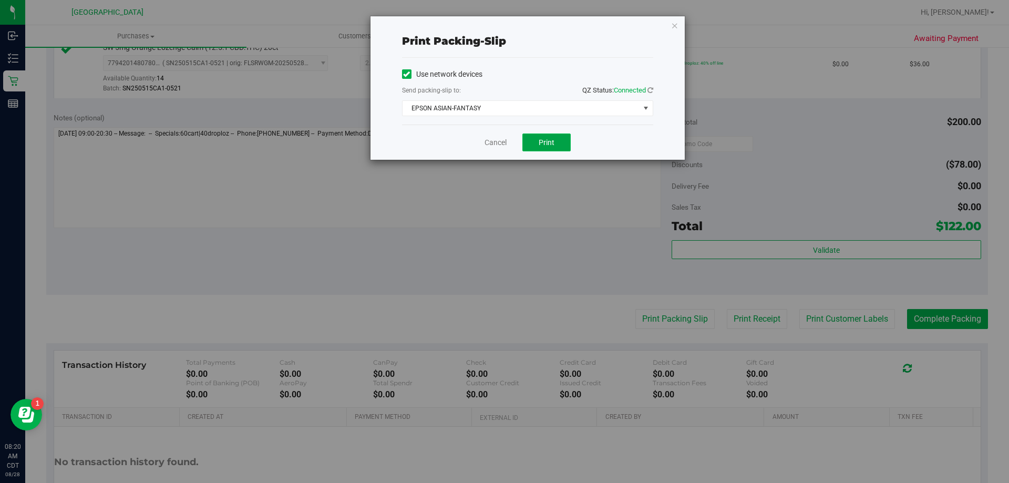
click at [559, 138] on button "Print" at bounding box center [546, 142] width 48 height 18
click at [490, 139] on link "Cancel" at bounding box center [496, 142] width 22 height 11
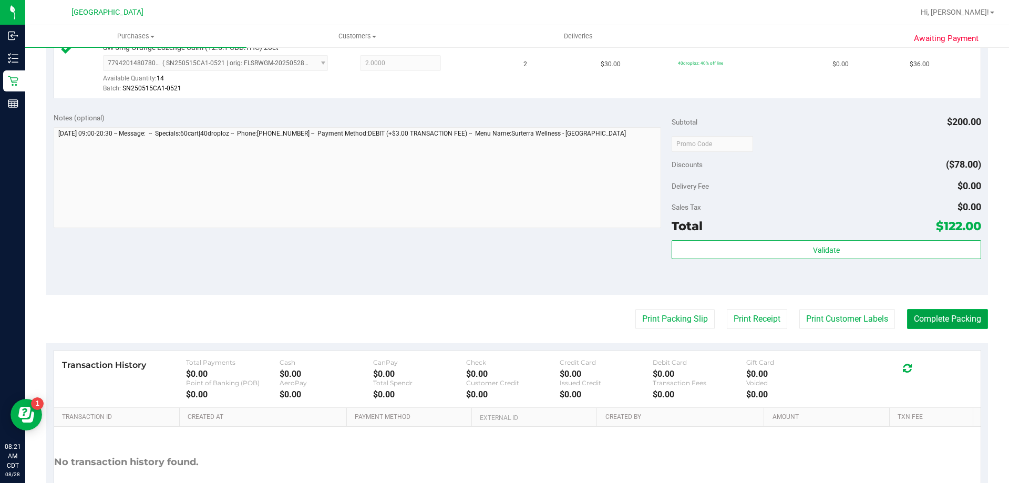
drag, startPoint x: 927, startPoint y: 317, endPoint x: 904, endPoint y: 313, distance: 23.0
click at [924, 318] on button "Complete Packing" at bounding box center [947, 319] width 81 height 20
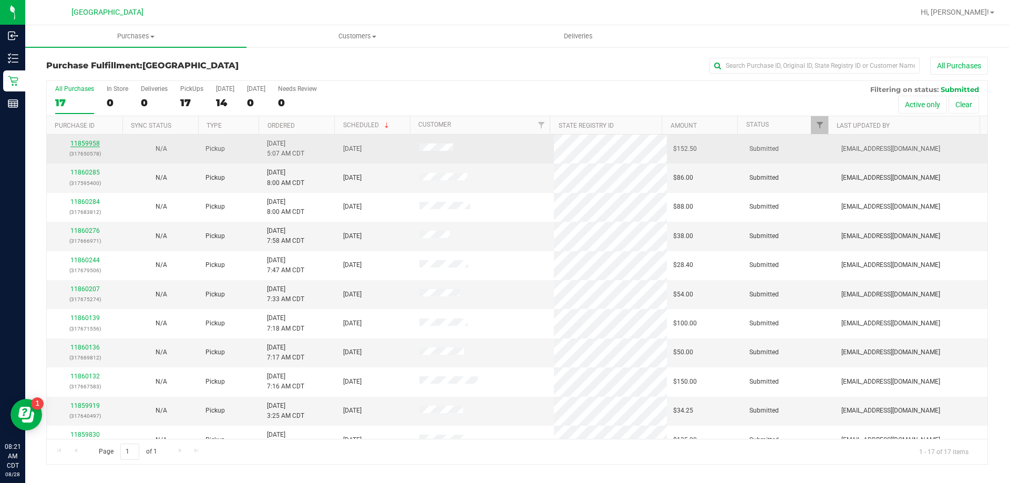
click at [84, 146] on link "11859958" at bounding box center [84, 143] width 29 height 7
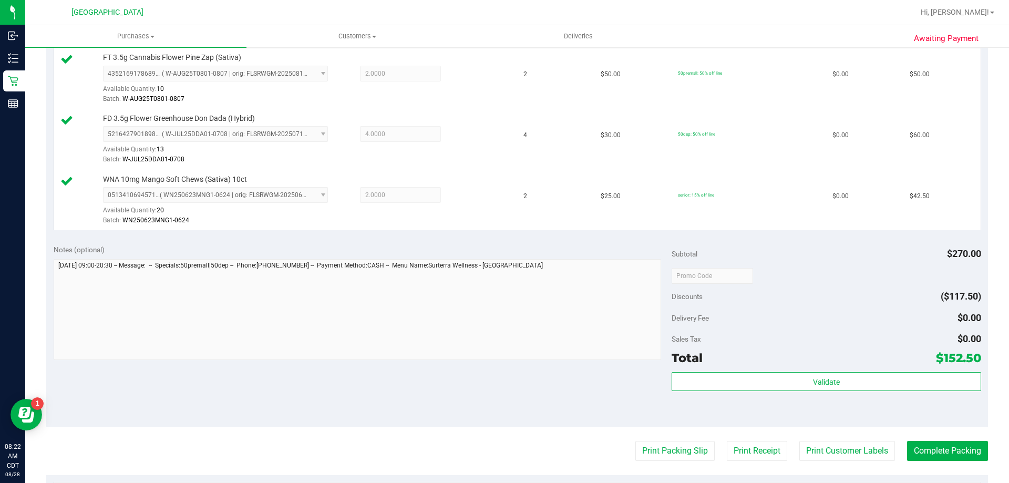
scroll to position [420, 0]
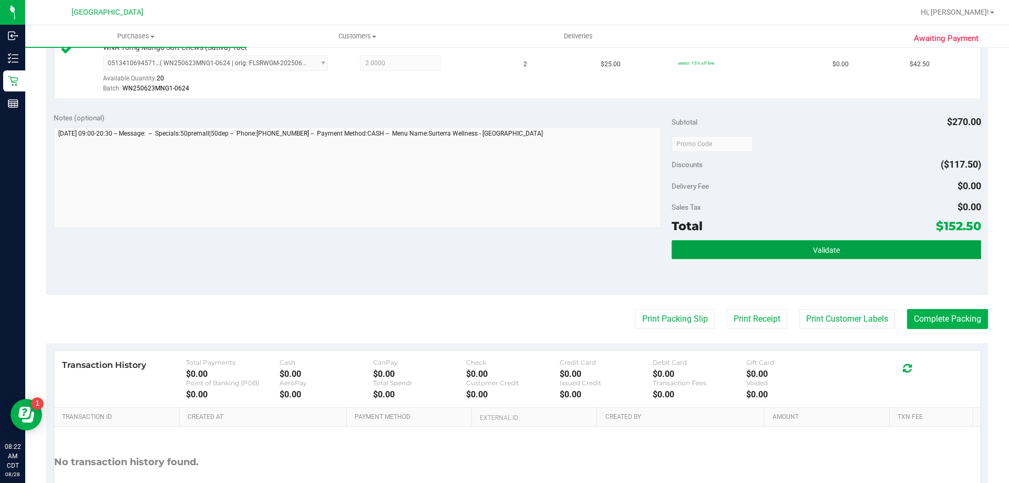
click at [858, 253] on button "Validate" at bounding box center [826, 249] width 309 height 19
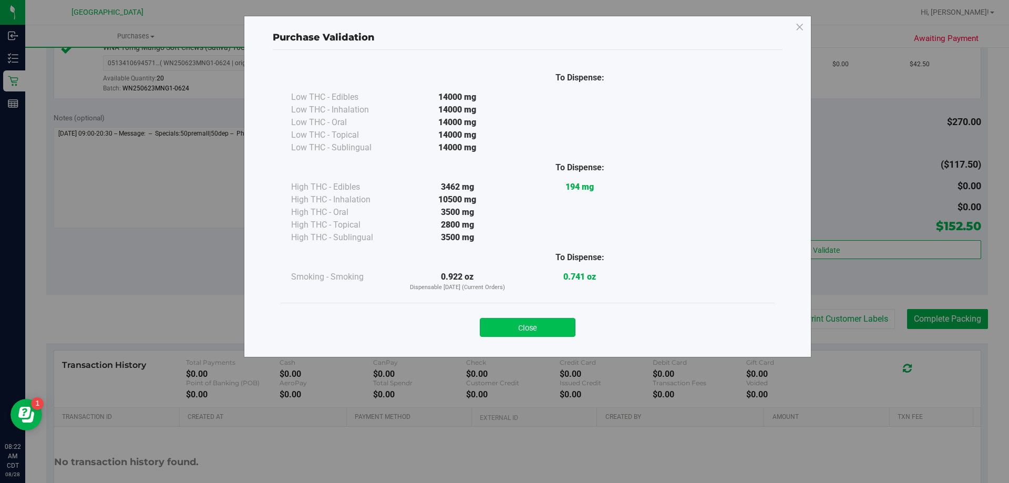
click at [561, 332] on button "Close" at bounding box center [528, 327] width 96 height 19
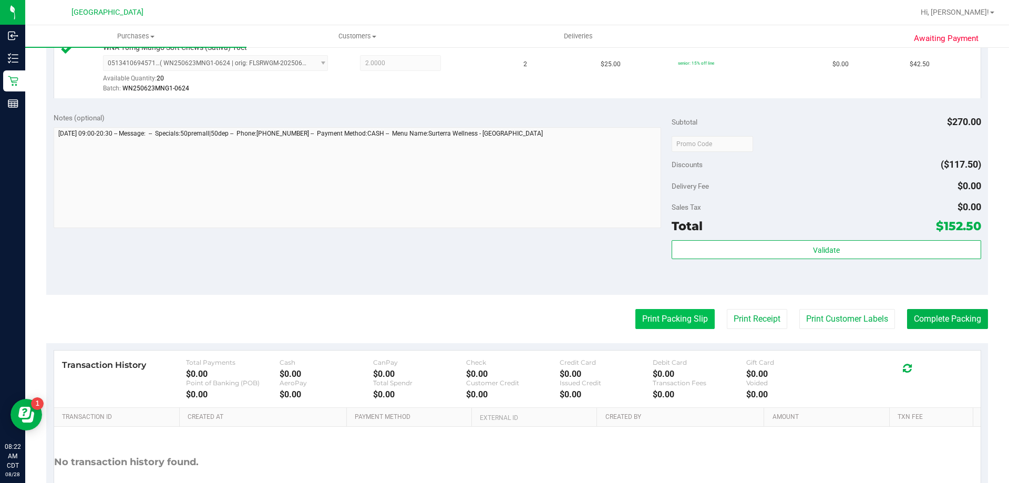
click at [661, 316] on button "Print Packing Slip" at bounding box center [674, 319] width 79 height 20
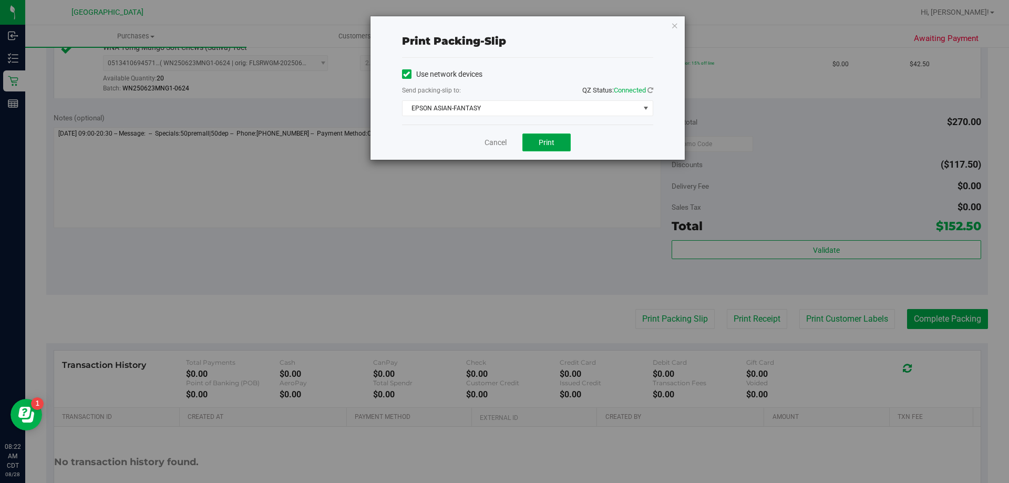
click at [548, 135] on button "Print" at bounding box center [546, 142] width 48 height 18
click at [497, 145] on link "Cancel" at bounding box center [496, 142] width 22 height 11
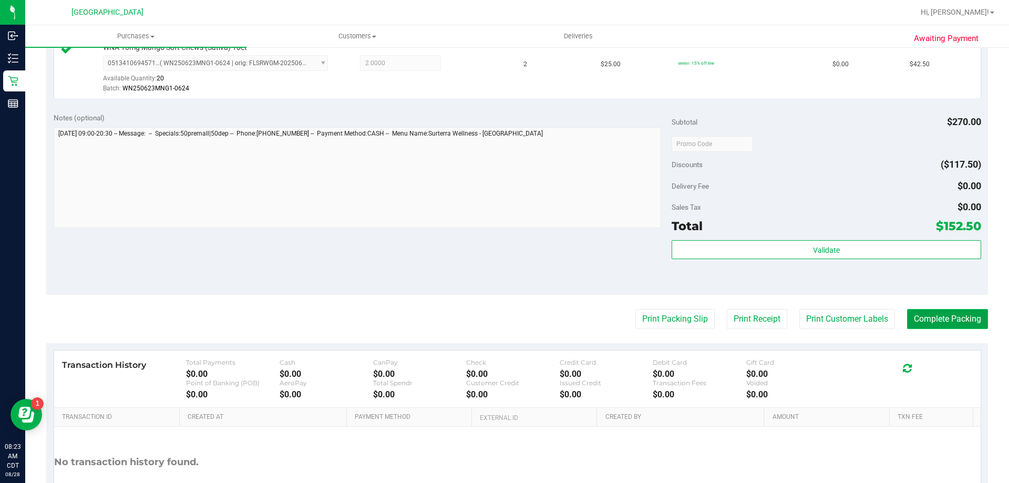
click at [962, 315] on button "Complete Packing" at bounding box center [947, 319] width 81 height 20
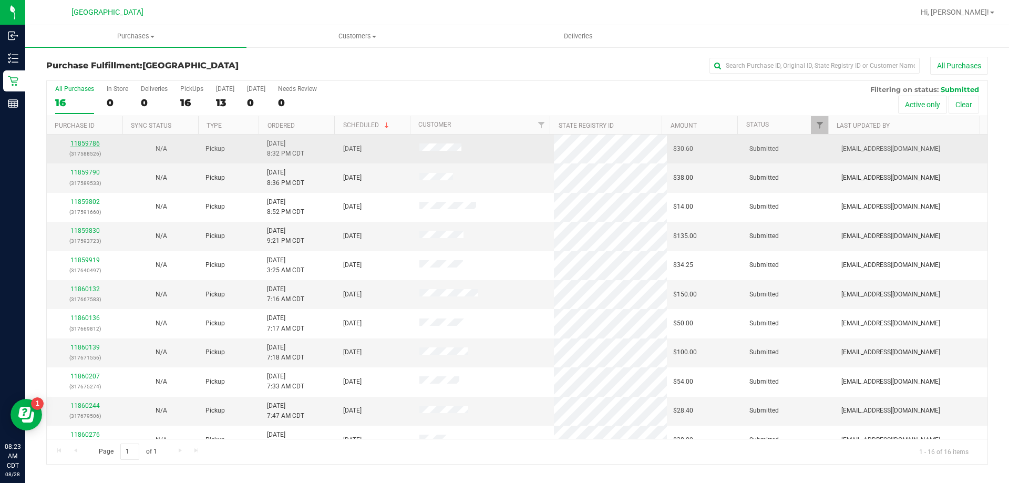
click at [89, 146] on link "11859786" at bounding box center [84, 143] width 29 height 7
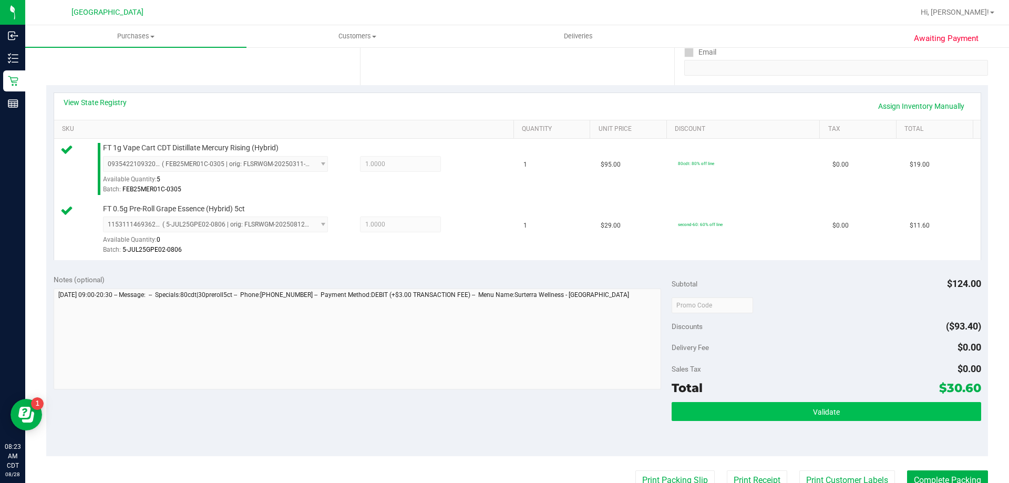
scroll to position [210, 0]
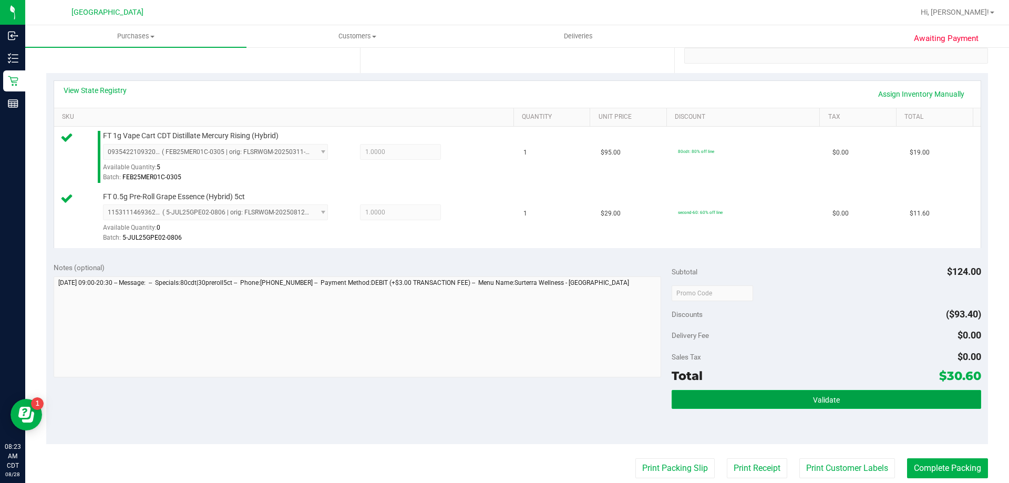
click at [872, 402] on button "Validate" at bounding box center [826, 399] width 309 height 19
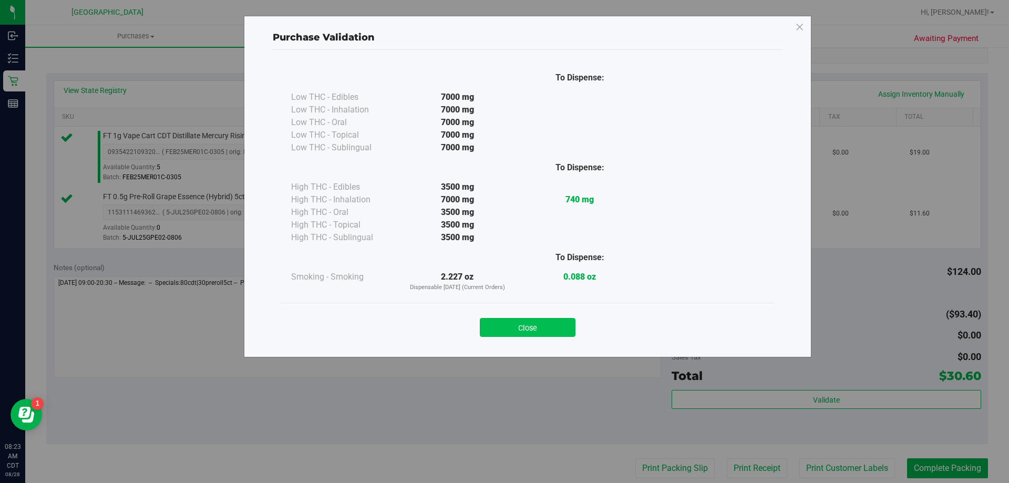
click at [537, 329] on button "Close" at bounding box center [528, 327] width 96 height 19
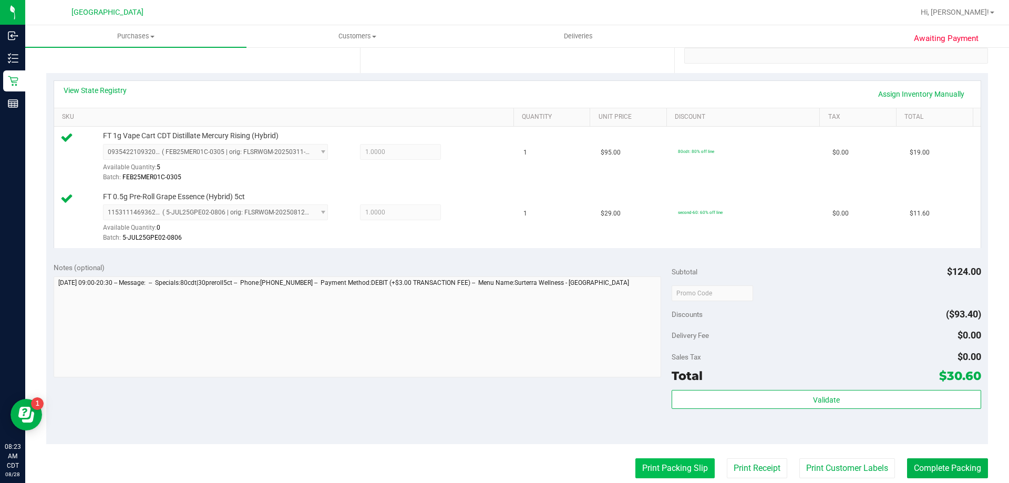
click at [669, 466] on button "Print Packing Slip" at bounding box center [674, 468] width 79 height 20
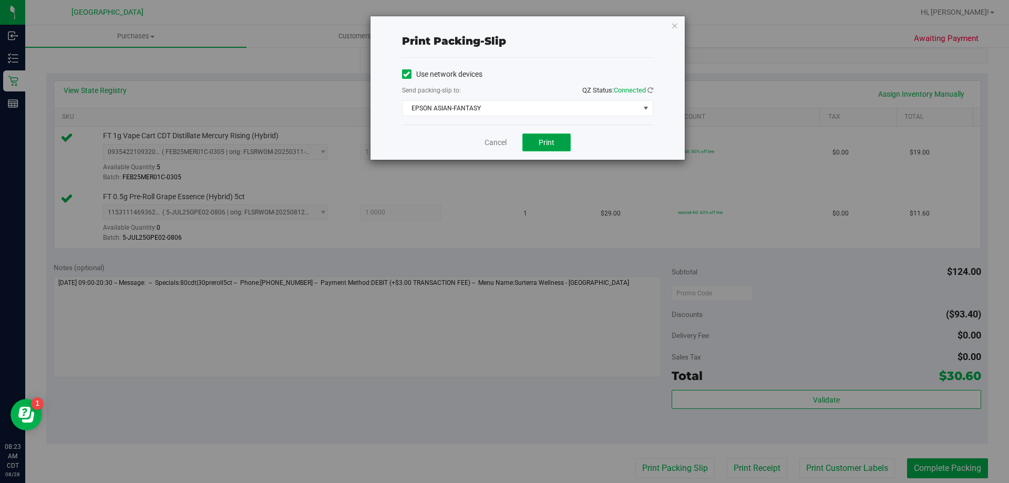
click at [551, 146] on span "Print" at bounding box center [547, 142] width 16 height 8
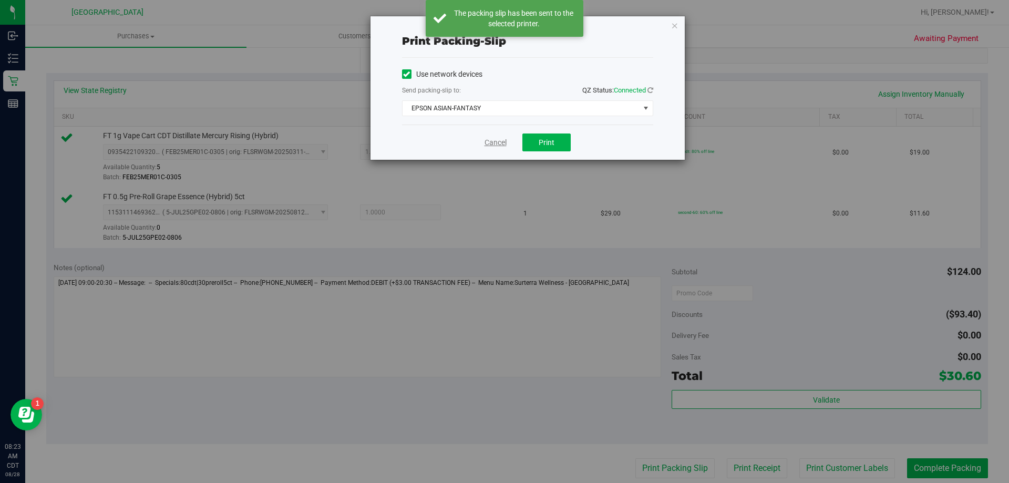
click at [499, 143] on link "Cancel" at bounding box center [496, 142] width 22 height 11
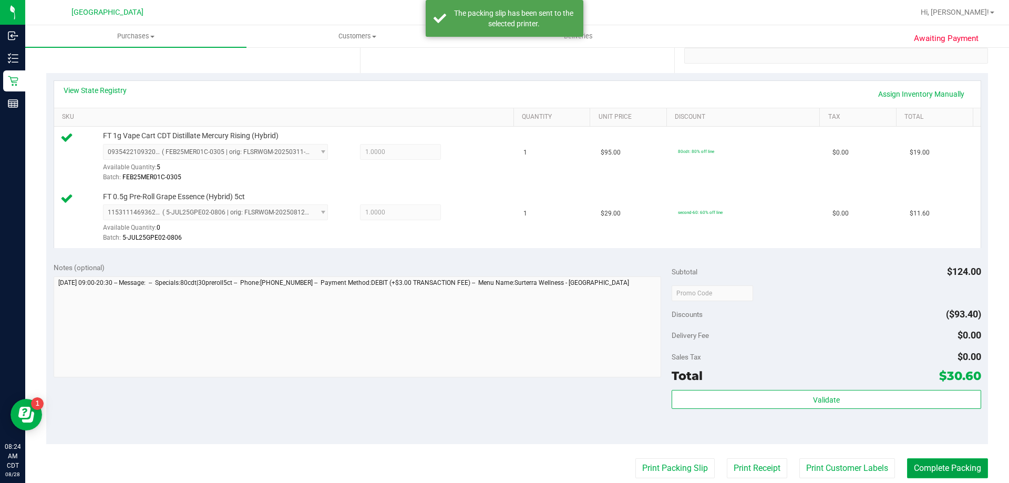
click at [947, 472] on button "Complete Packing" at bounding box center [947, 468] width 81 height 20
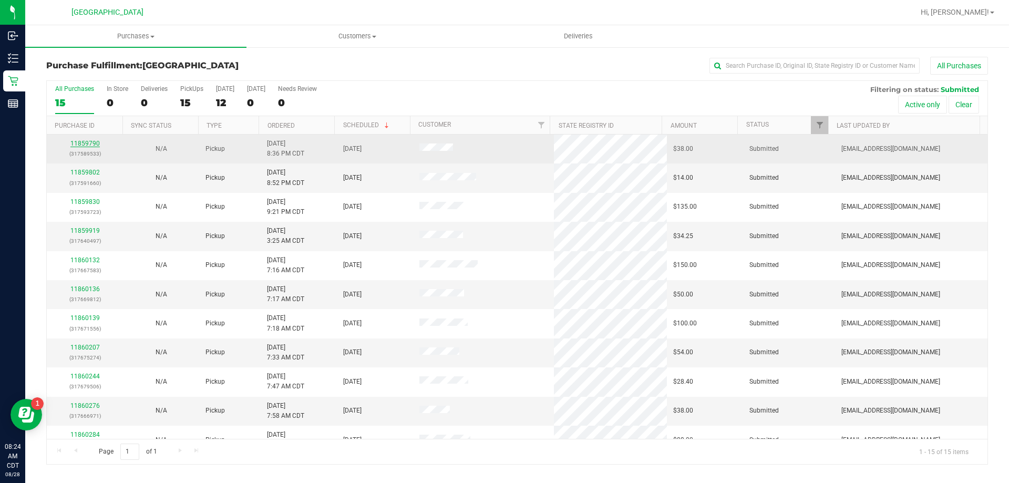
click at [76, 144] on link "11859790" at bounding box center [84, 143] width 29 height 7
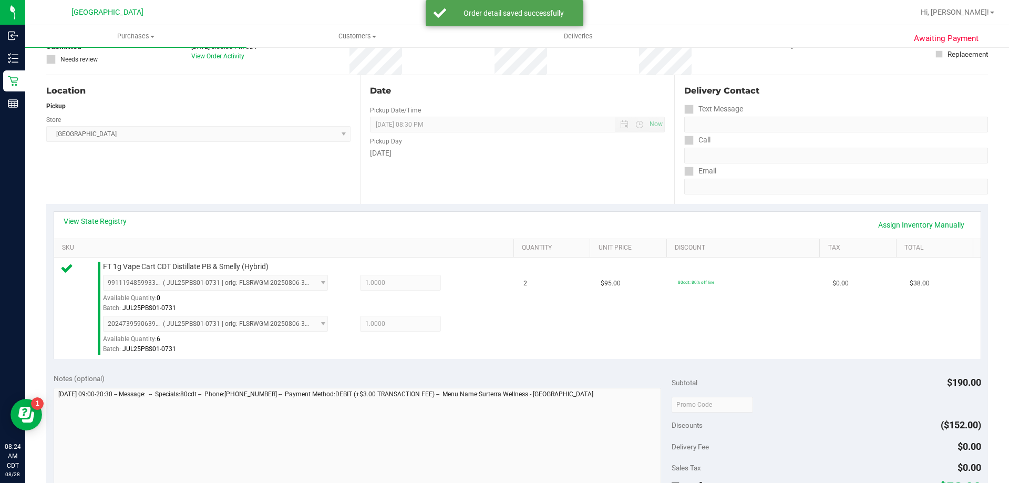
scroll to position [158, 0]
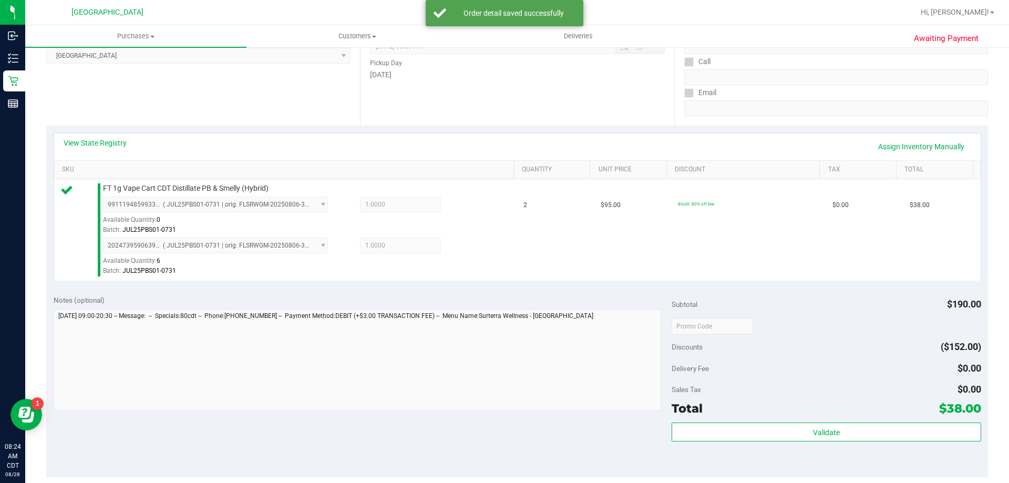
click at [794, 442] on div "Validate" at bounding box center [826, 446] width 309 height 47
click at [799, 421] on div "Subtotal $190.00 Discounts ($152.00) Delivery Fee $0.00 Sales Tax $0.00 Total $…" at bounding box center [826, 382] width 309 height 175
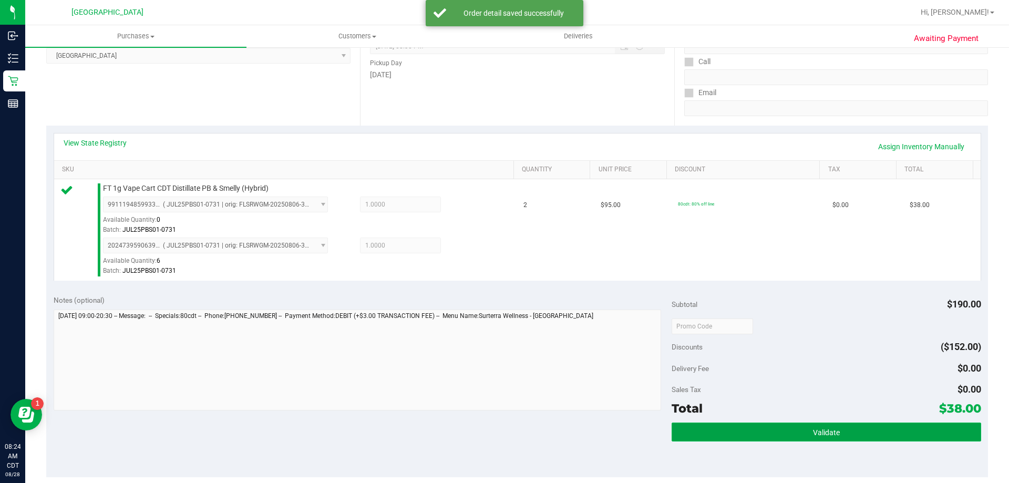
click at [798, 424] on button "Validate" at bounding box center [826, 432] width 309 height 19
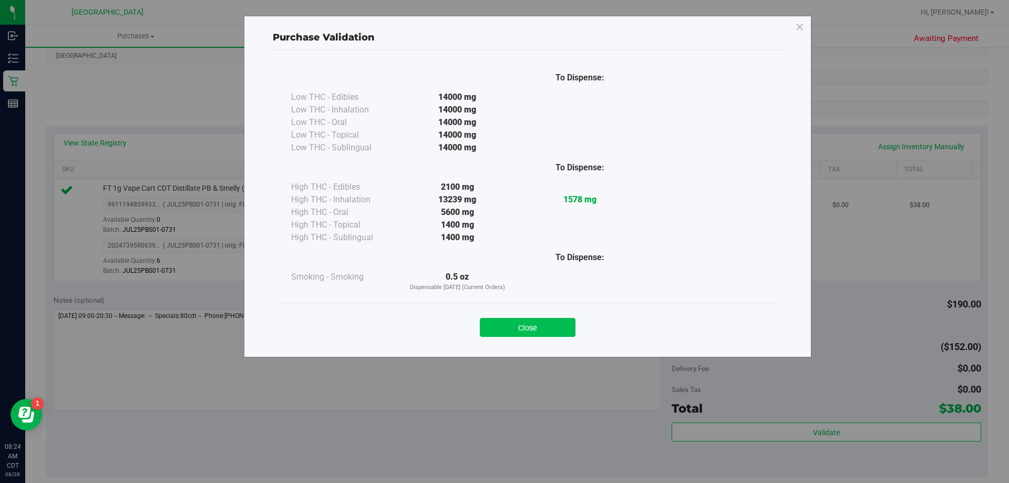
click at [529, 334] on button "Close" at bounding box center [528, 327] width 96 height 19
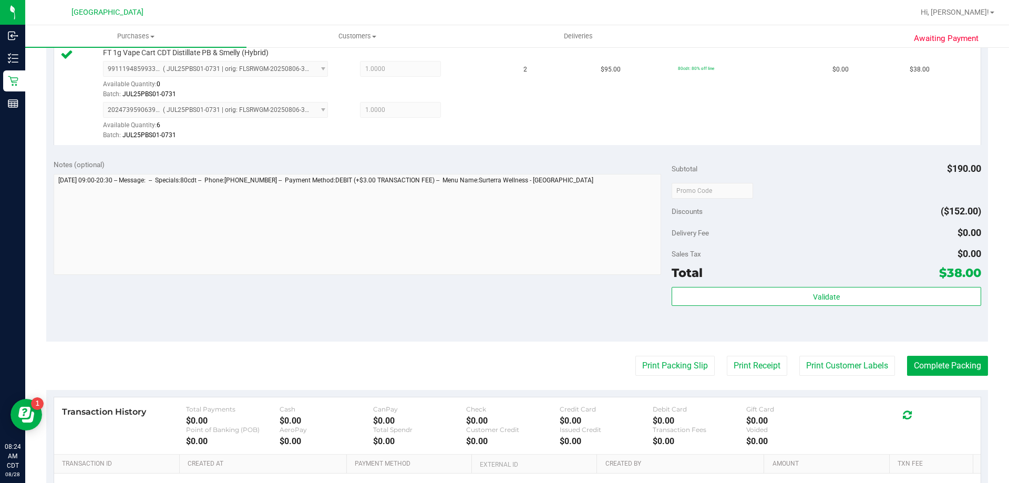
scroll to position [315, 0]
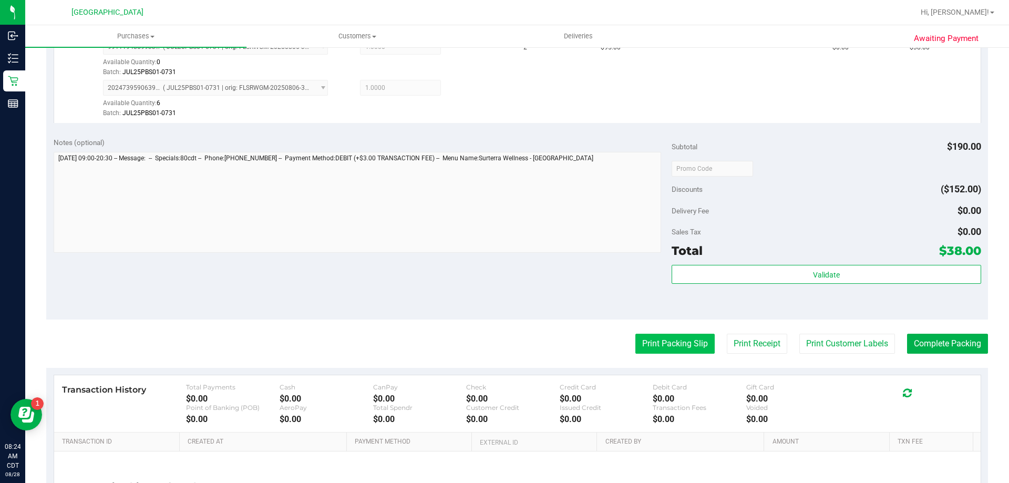
click at [675, 343] on button "Print Packing Slip" at bounding box center [674, 344] width 79 height 20
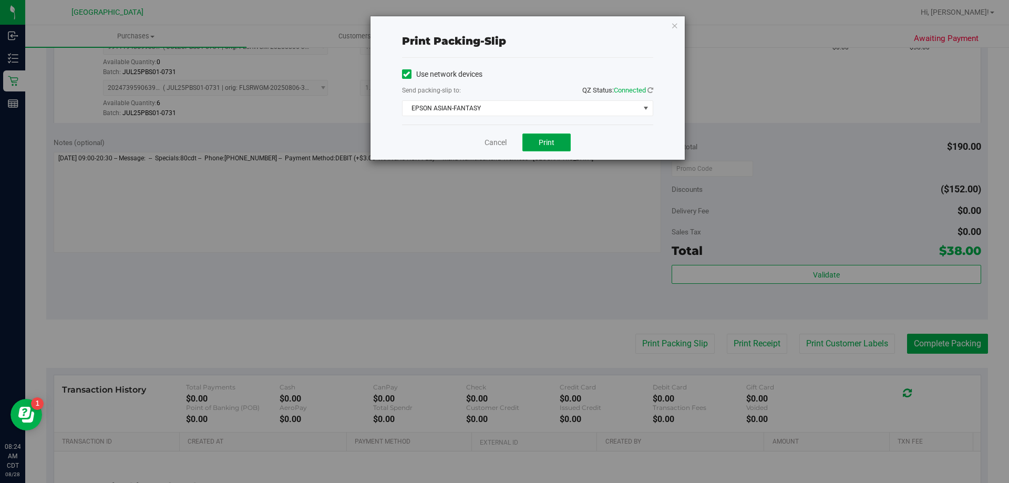
click at [552, 142] on span "Print" at bounding box center [547, 142] width 16 height 8
click at [498, 140] on link "Cancel" at bounding box center [496, 142] width 22 height 11
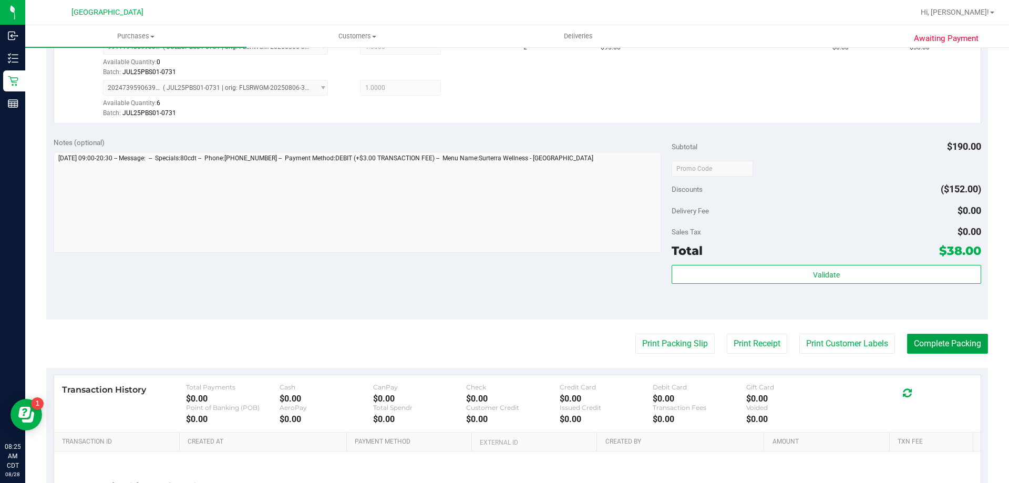
click at [932, 344] on button "Complete Packing" at bounding box center [947, 344] width 81 height 20
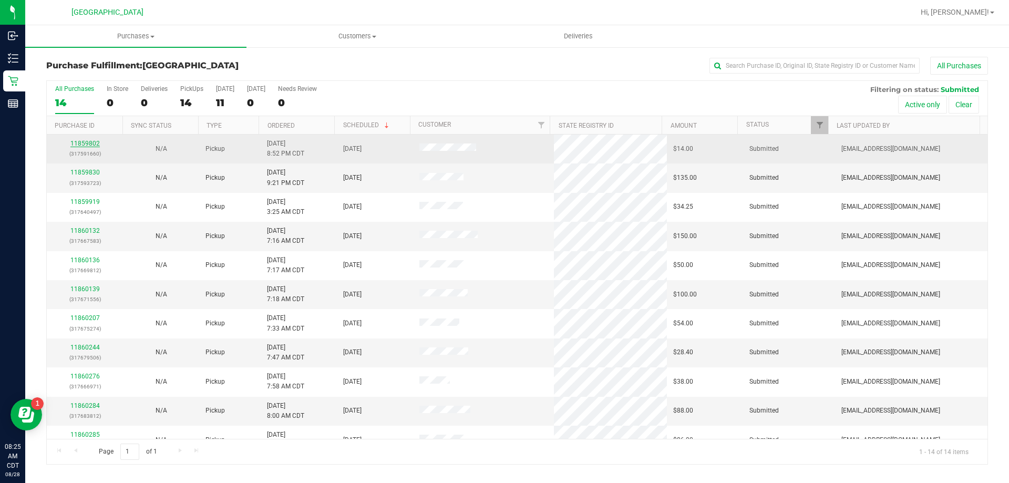
click at [89, 143] on link "11859802" at bounding box center [84, 143] width 29 height 7
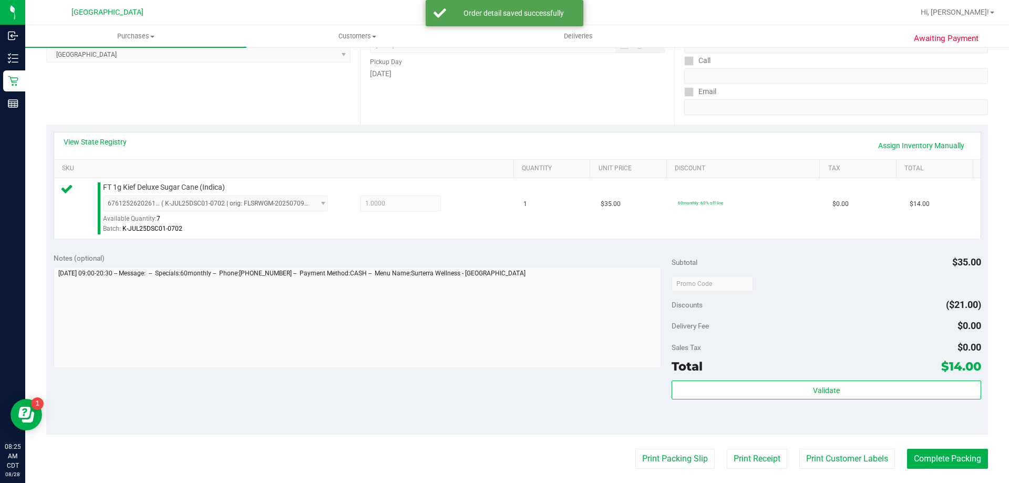
scroll to position [210, 0]
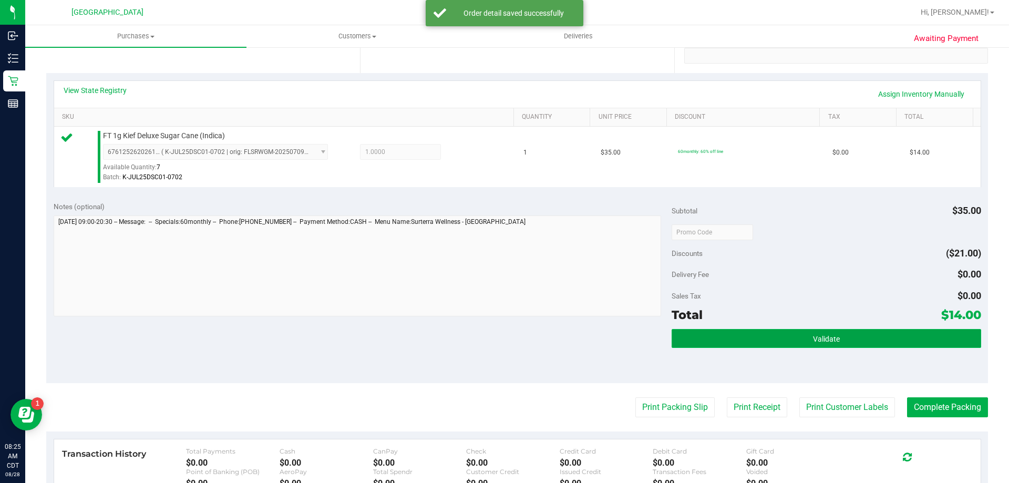
click at [896, 337] on button "Validate" at bounding box center [826, 338] width 309 height 19
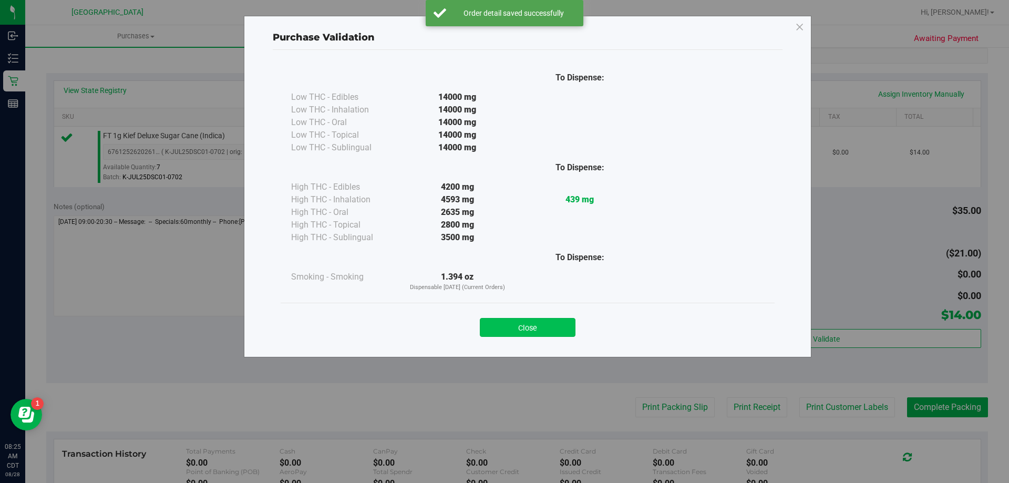
click at [529, 322] on button "Close" at bounding box center [528, 327] width 96 height 19
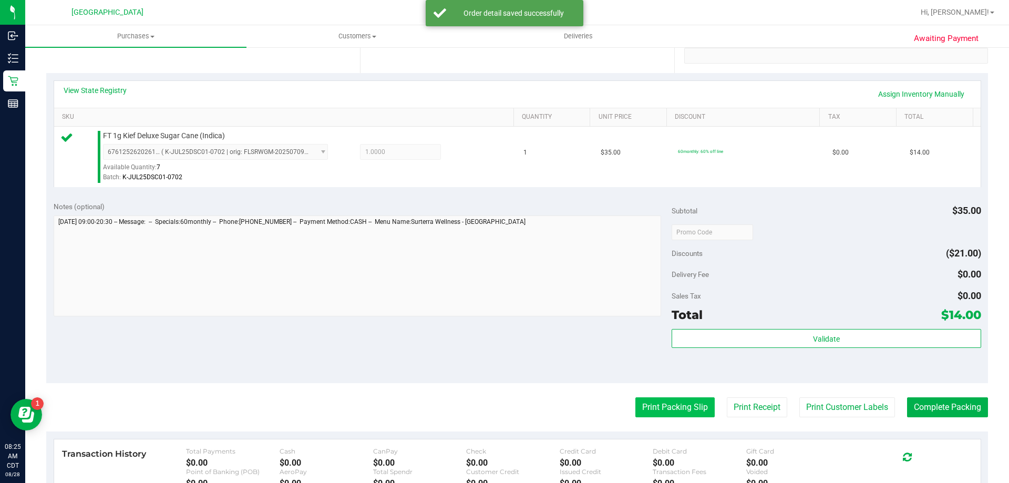
click at [662, 404] on button "Print Packing Slip" at bounding box center [674, 407] width 79 height 20
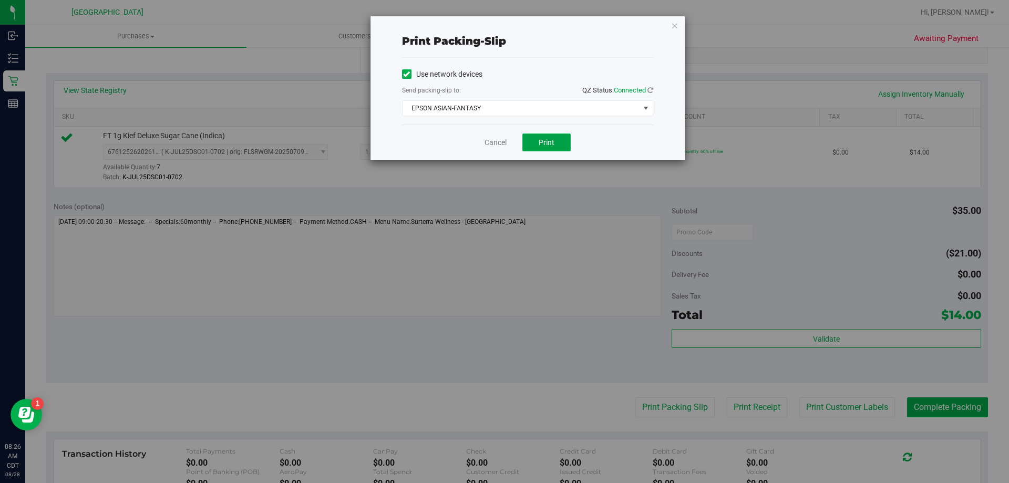
click at [549, 143] on span "Print" at bounding box center [547, 142] width 16 height 8
click at [501, 146] on link "Cancel" at bounding box center [496, 142] width 22 height 11
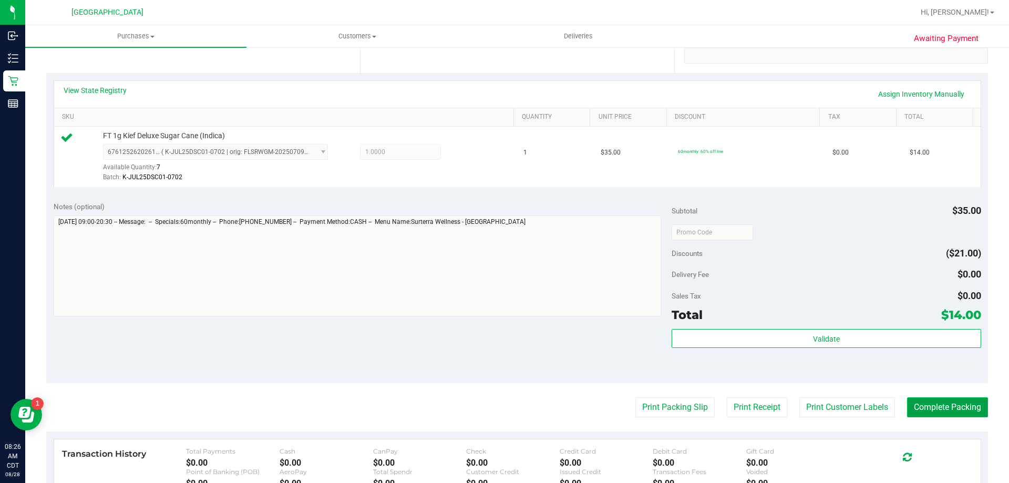
click at [939, 407] on button "Complete Packing" at bounding box center [947, 407] width 81 height 20
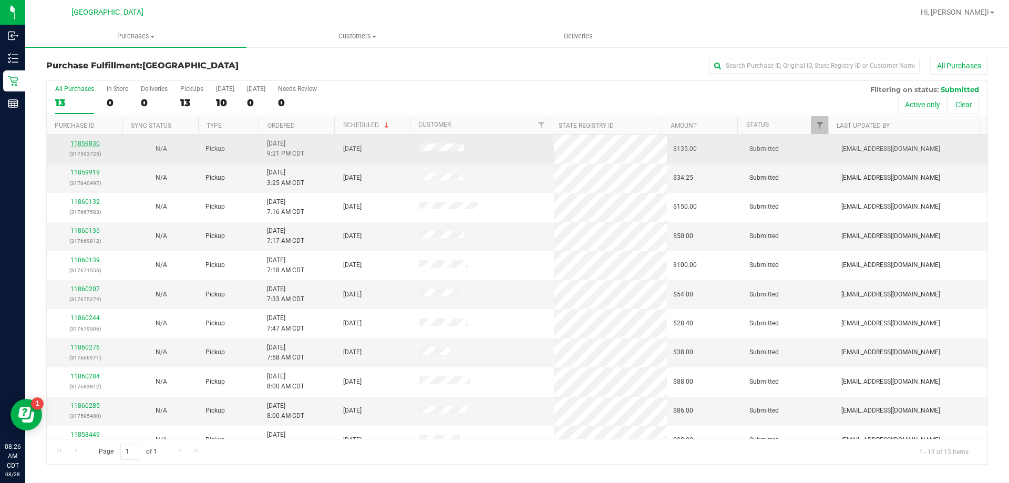
click at [82, 144] on link "11859830" at bounding box center [84, 143] width 29 height 7
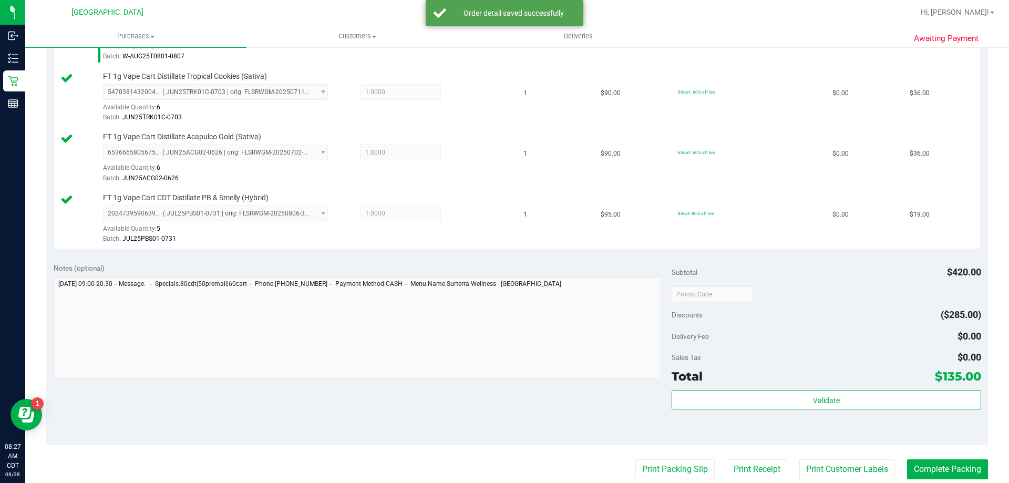
scroll to position [473, 0]
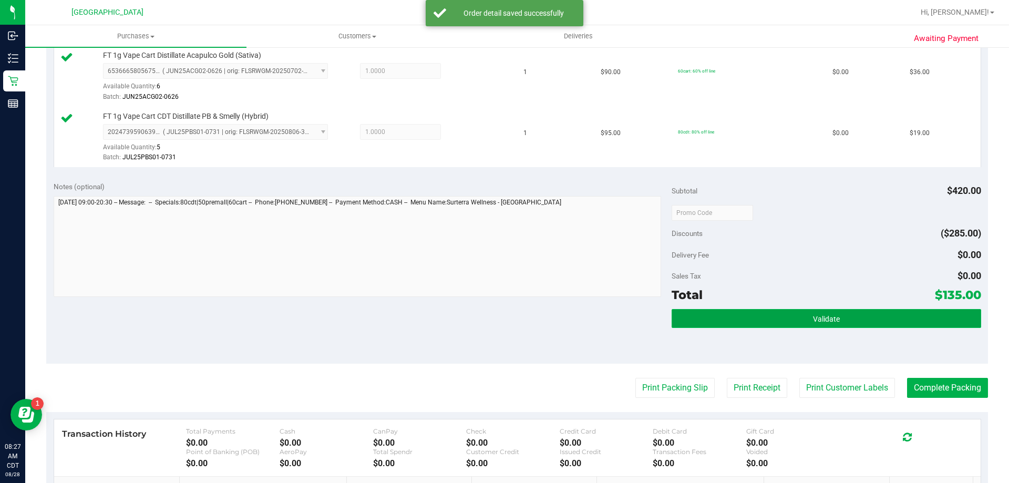
click at [780, 320] on button "Validate" at bounding box center [826, 318] width 309 height 19
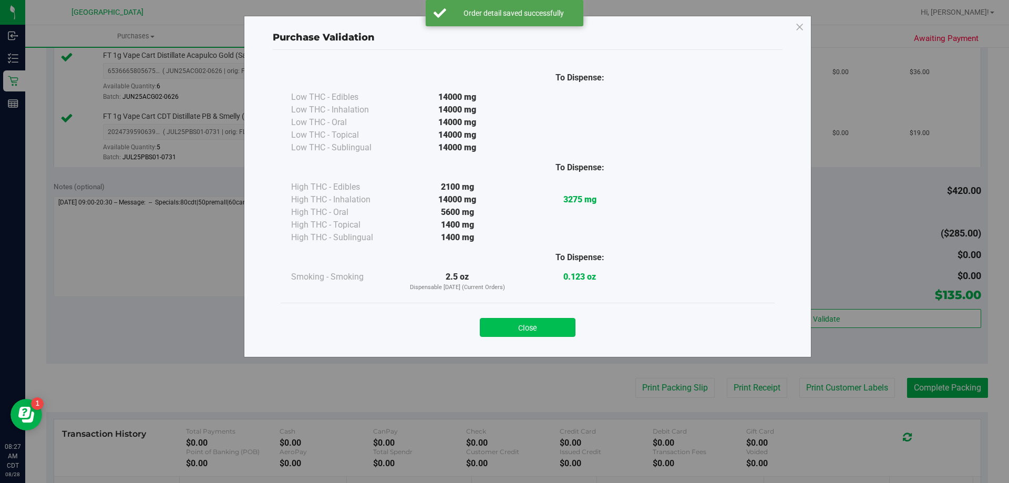
click at [509, 329] on button "Close" at bounding box center [528, 327] width 96 height 19
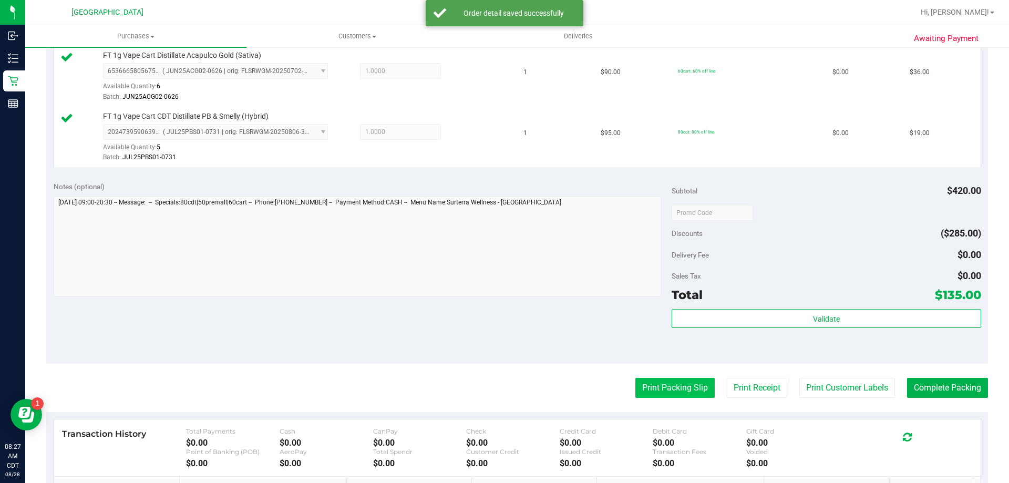
click at [667, 388] on button "Print Packing Slip" at bounding box center [674, 388] width 79 height 20
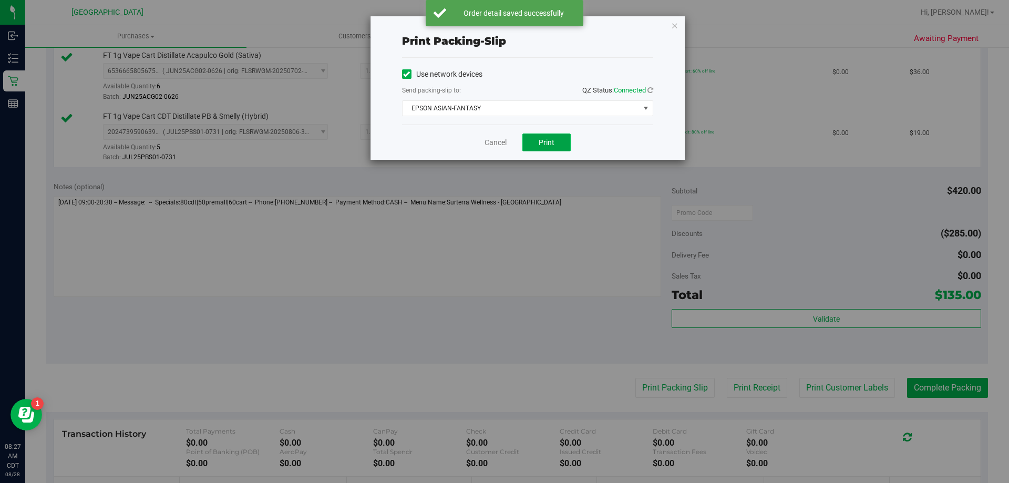
click at [560, 135] on button "Print" at bounding box center [546, 142] width 48 height 18
click at [497, 143] on link "Cancel" at bounding box center [496, 142] width 22 height 11
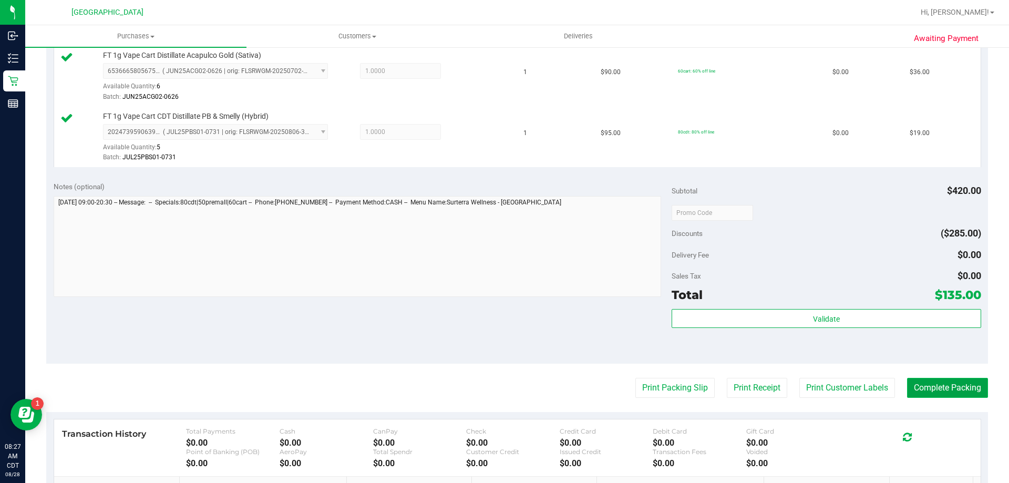
click at [959, 394] on button "Complete Packing" at bounding box center [947, 388] width 81 height 20
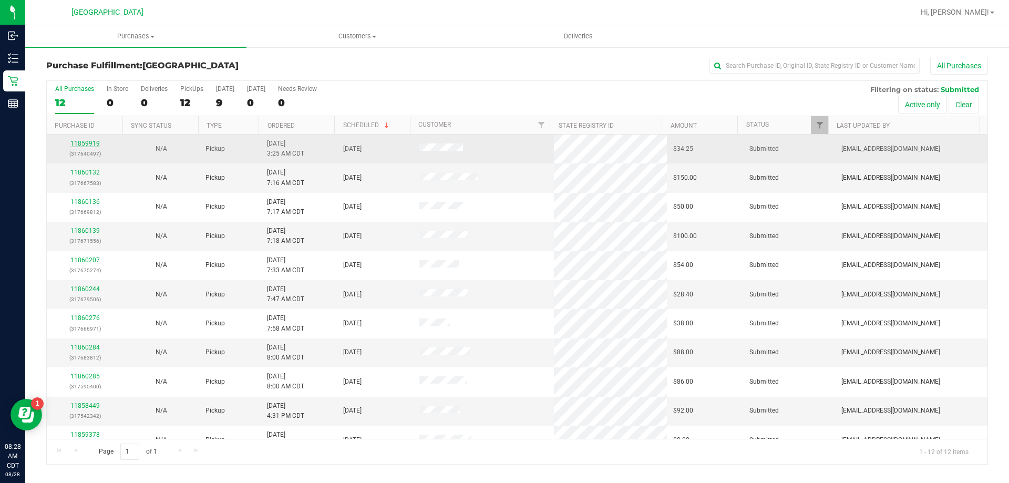
click at [95, 142] on link "11859919" at bounding box center [84, 143] width 29 height 7
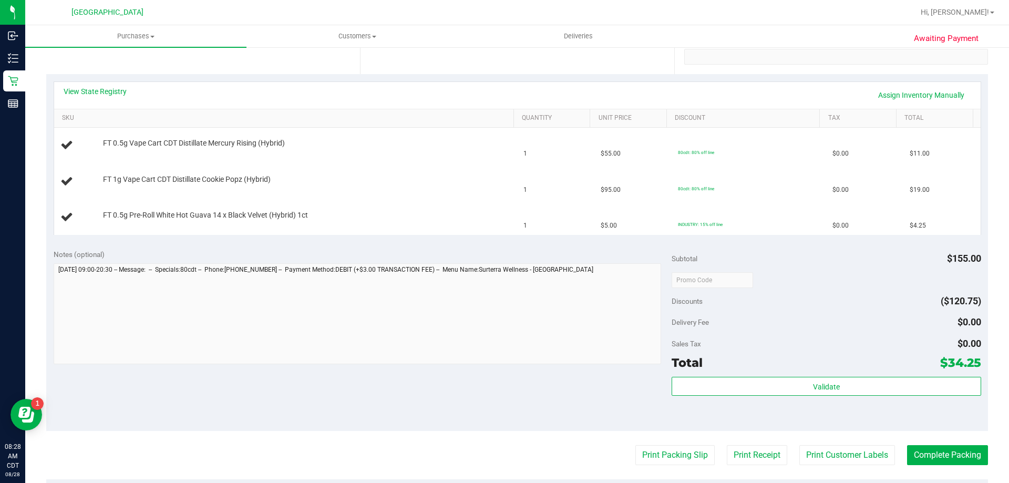
scroll to position [210, 0]
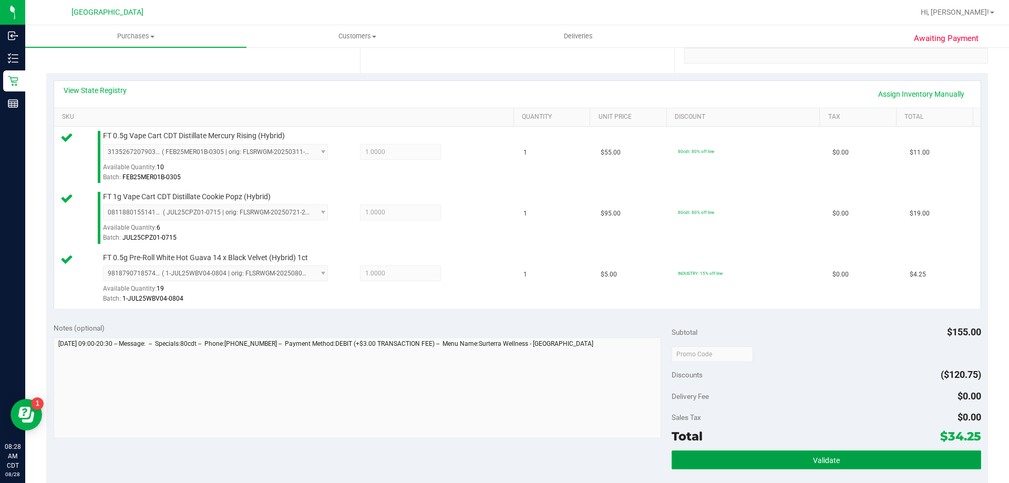
click at [888, 452] on button "Validate" at bounding box center [826, 459] width 309 height 19
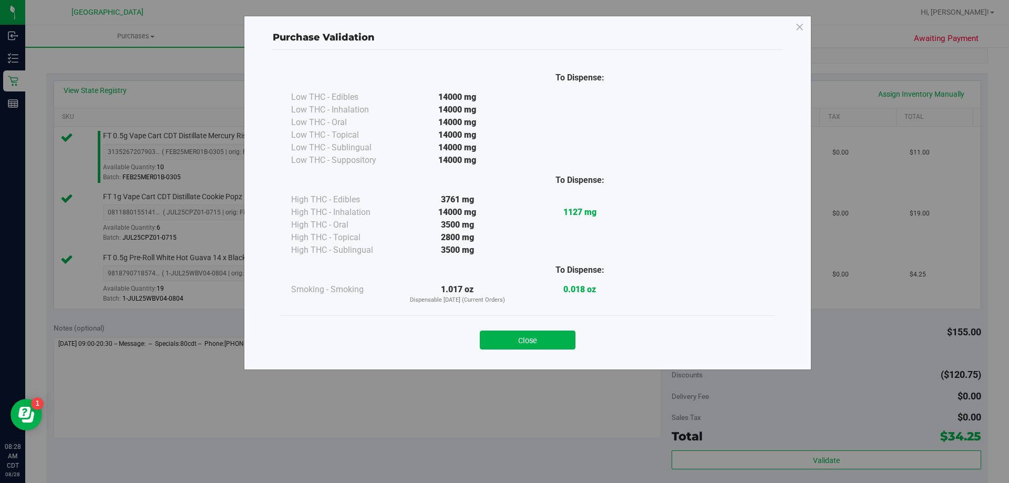
drag, startPoint x: 518, startPoint y: 338, endPoint x: 489, endPoint y: 310, distance: 40.5
click at [517, 337] on button "Close" at bounding box center [528, 340] width 96 height 19
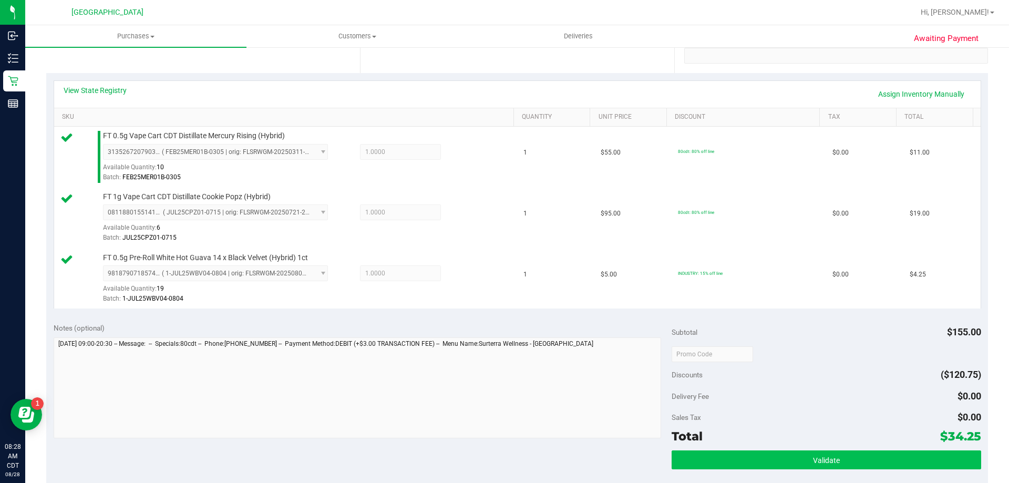
scroll to position [368, 0]
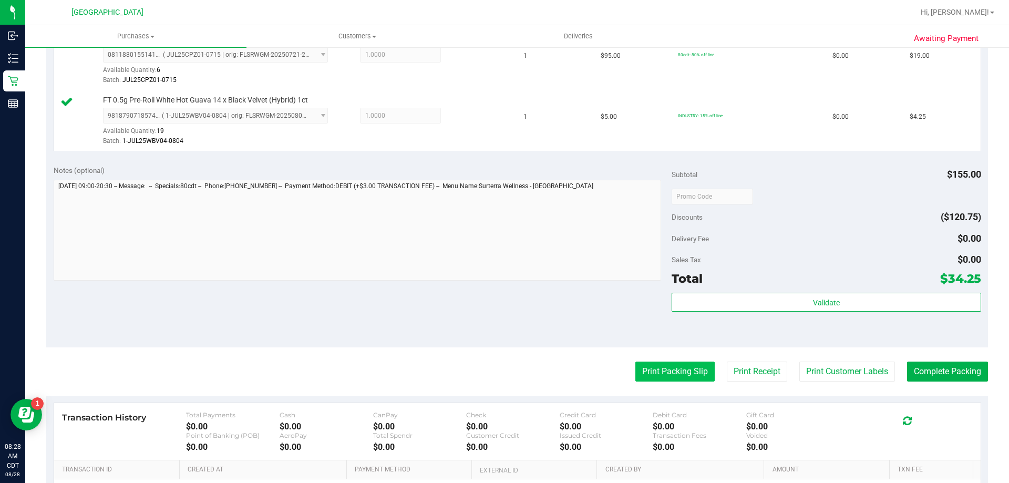
click at [671, 363] on button "Print Packing Slip" at bounding box center [674, 372] width 79 height 20
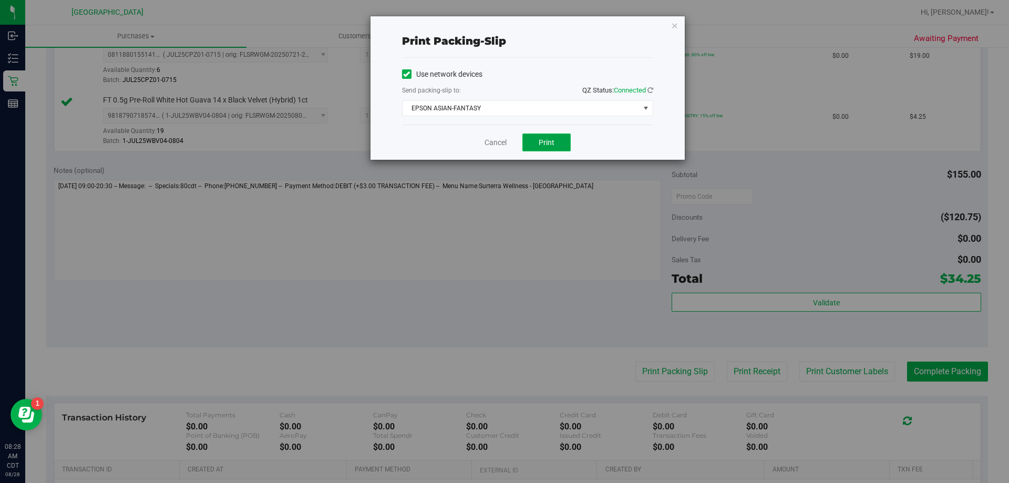
click at [549, 140] on span "Print" at bounding box center [547, 142] width 16 height 8
click at [489, 143] on link "Cancel" at bounding box center [496, 142] width 22 height 11
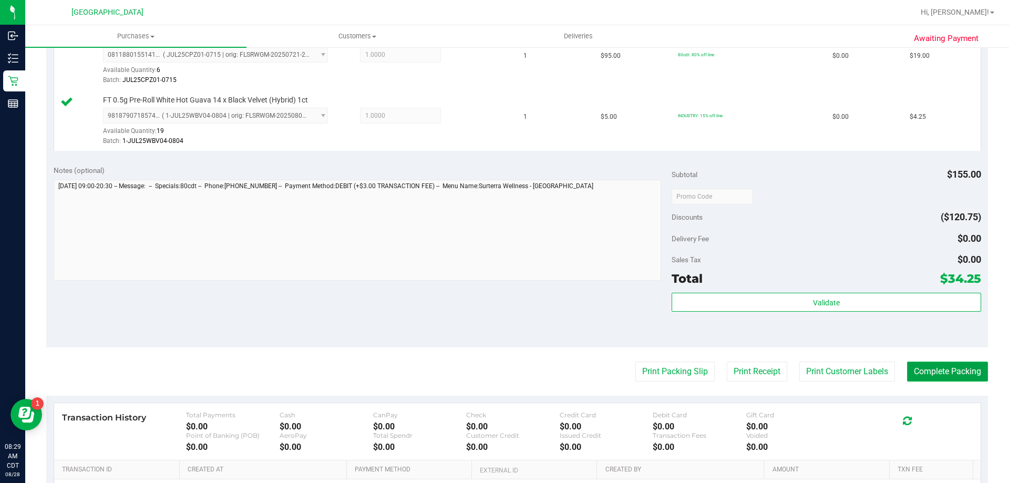
click at [924, 374] on button "Complete Packing" at bounding box center [947, 372] width 81 height 20
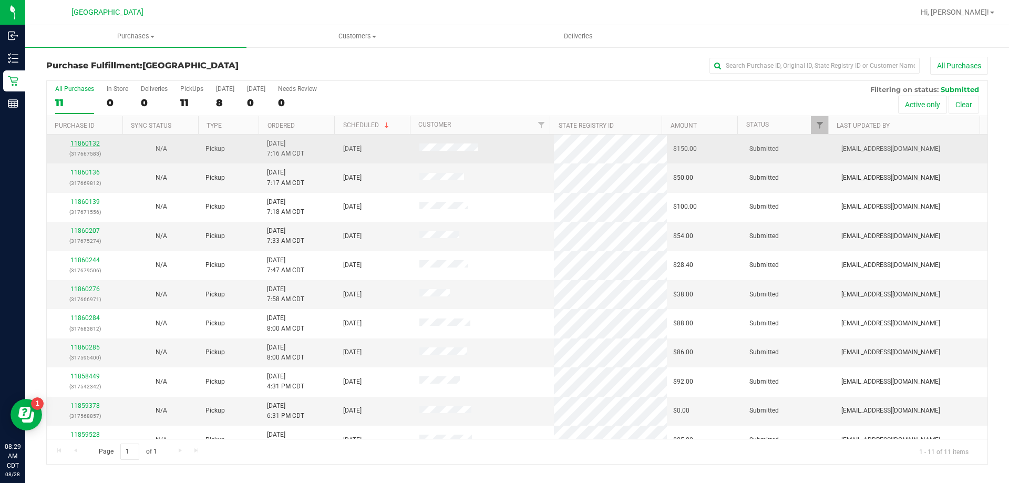
click at [85, 141] on link "11860132" at bounding box center [84, 143] width 29 height 7
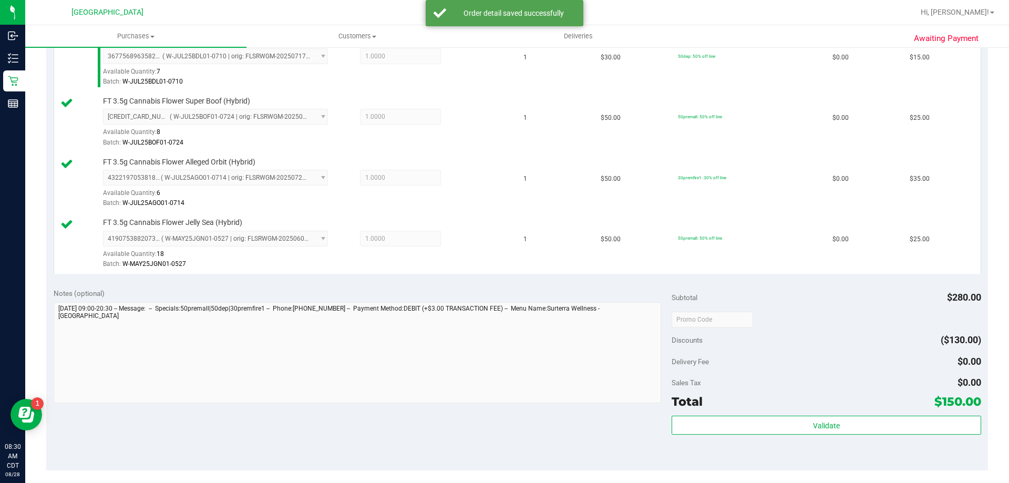
scroll to position [473, 0]
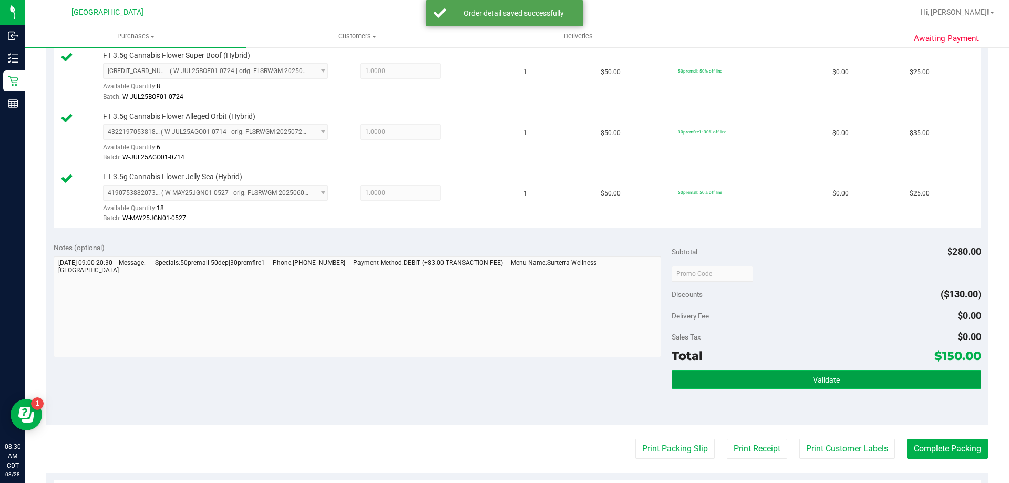
click at [814, 380] on span "Validate" at bounding box center [826, 380] width 27 height 8
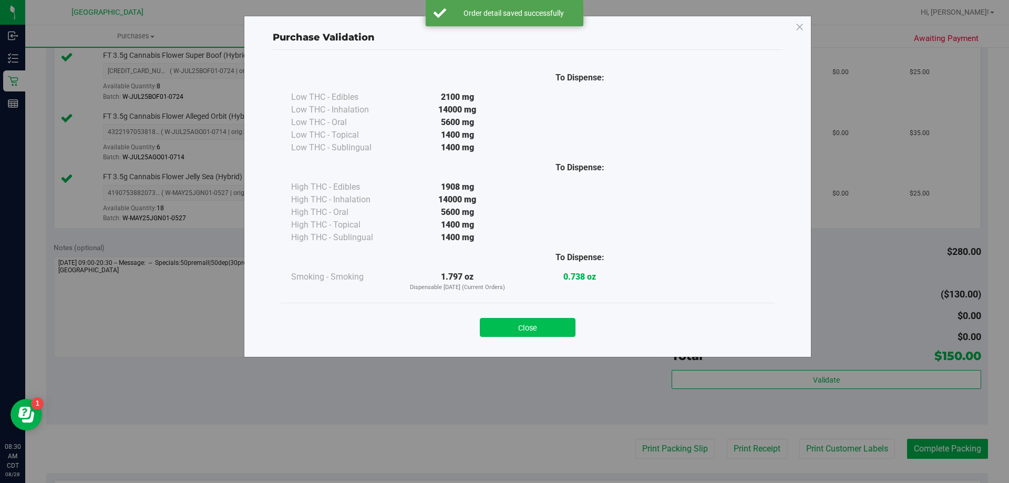
click at [540, 324] on button "Close" at bounding box center [528, 327] width 96 height 19
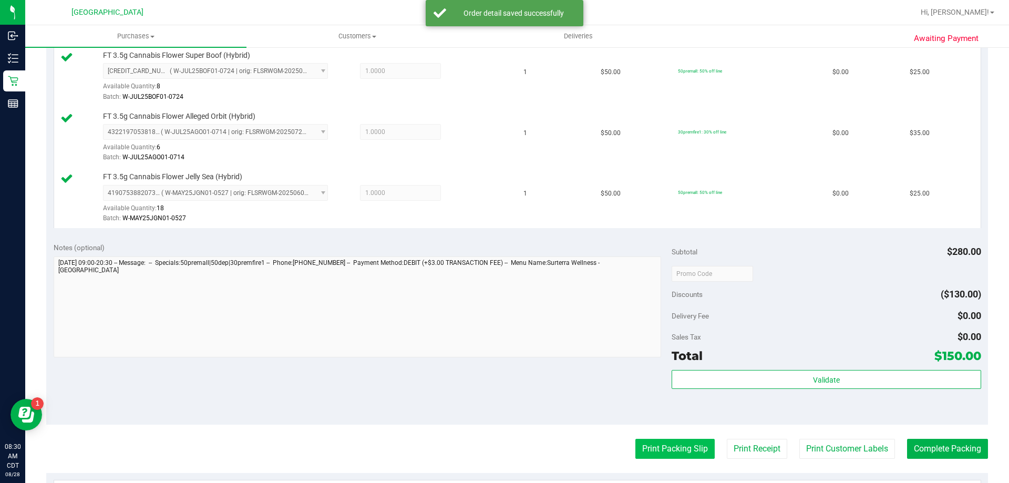
click at [652, 445] on button "Print Packing Slip" at bounding box center [674, 449] width 79 height 20
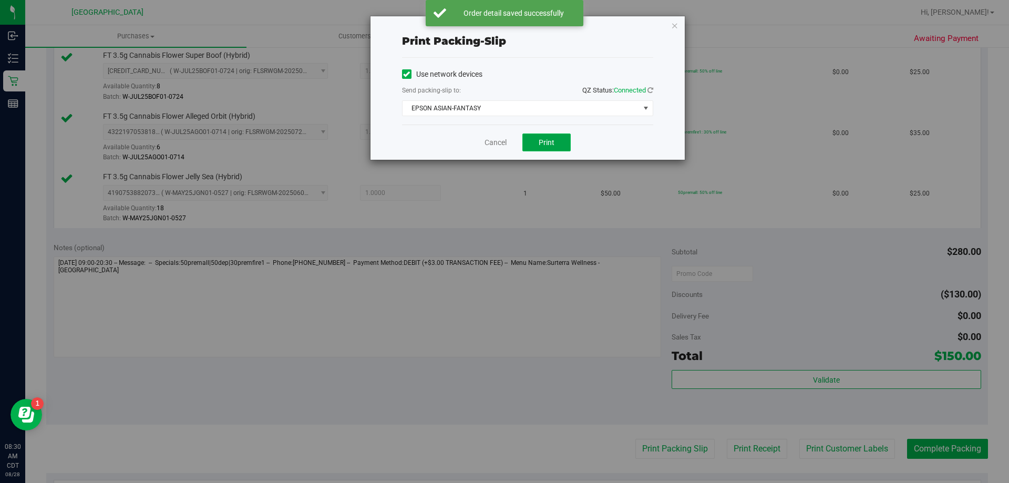
click at [545, 143] on span "Print" at bounding box center [547, 142] width 16 height 8
click at [506, 145] on link "Cancel" at bounding box center [496, 142] width 22 height 11
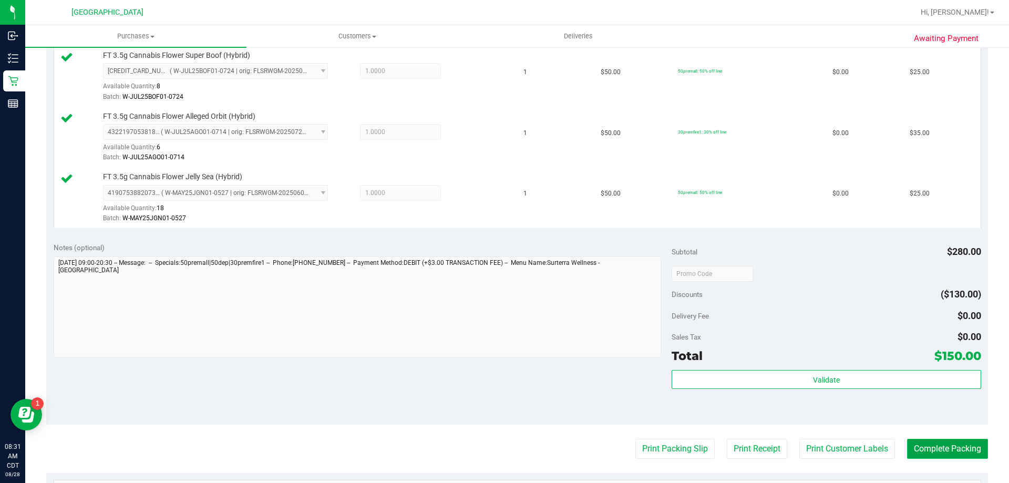
click at [959, 447] on button "Complete Packing" at bounding box center [947, 449] width 81 height 20
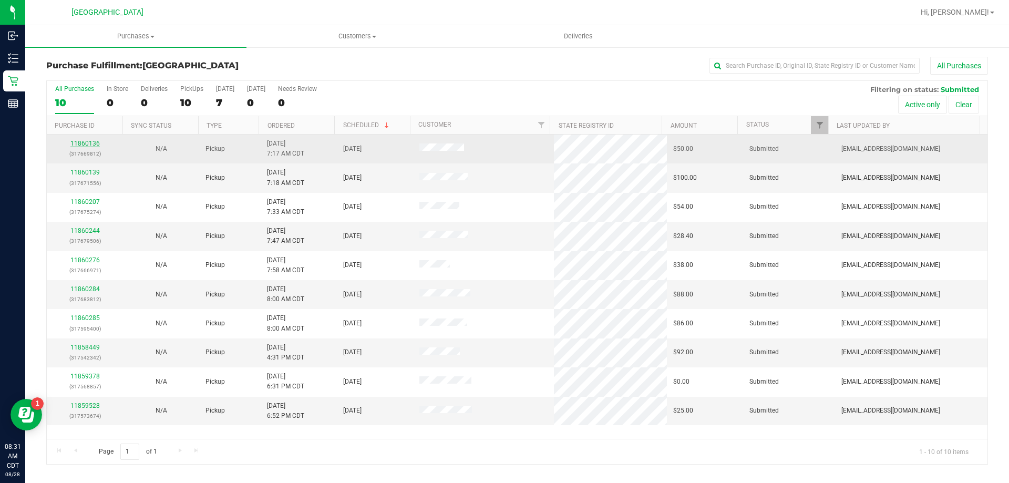
click at [84, 145] on link "11860136" at bounding box center [84, 143] width 29 height 7
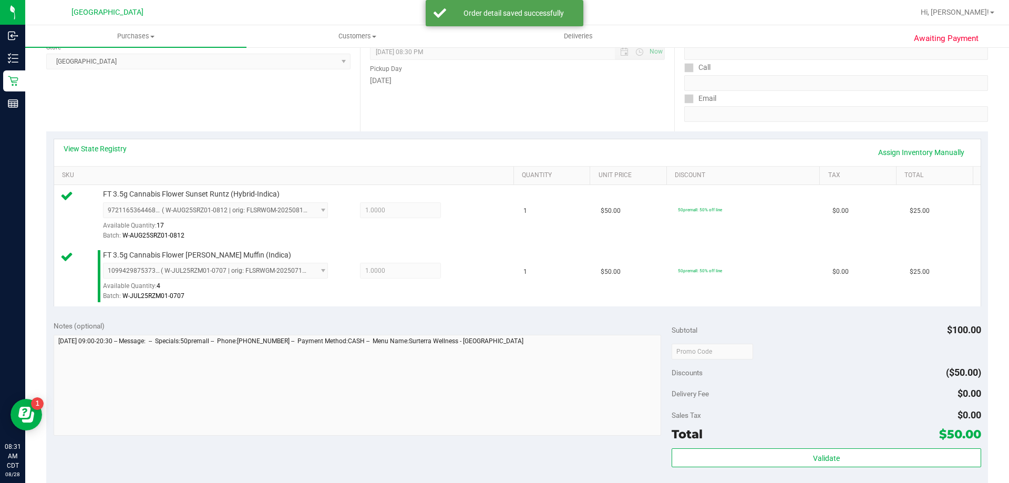
scroll to position [158, 0]
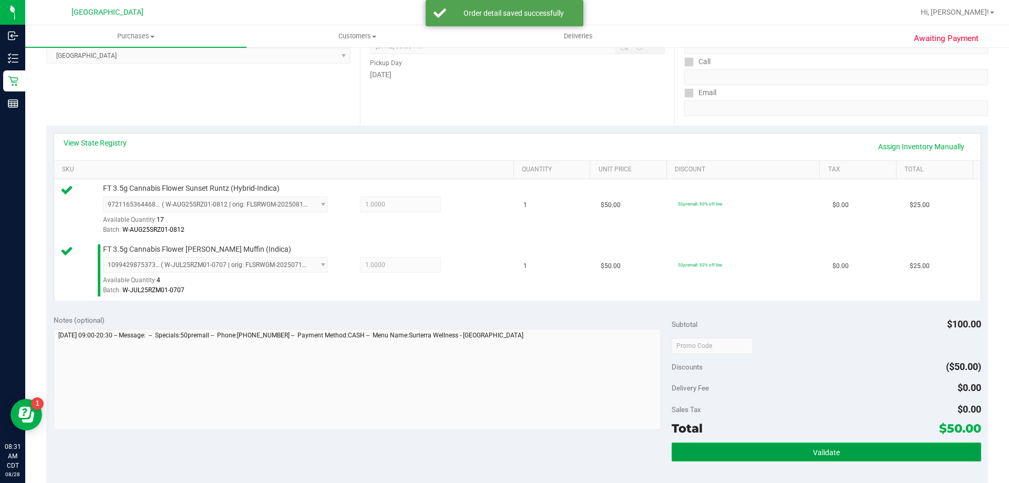
click at [803, 448] on button "Validate" at bounding box center [826, 451] width 309 height 19
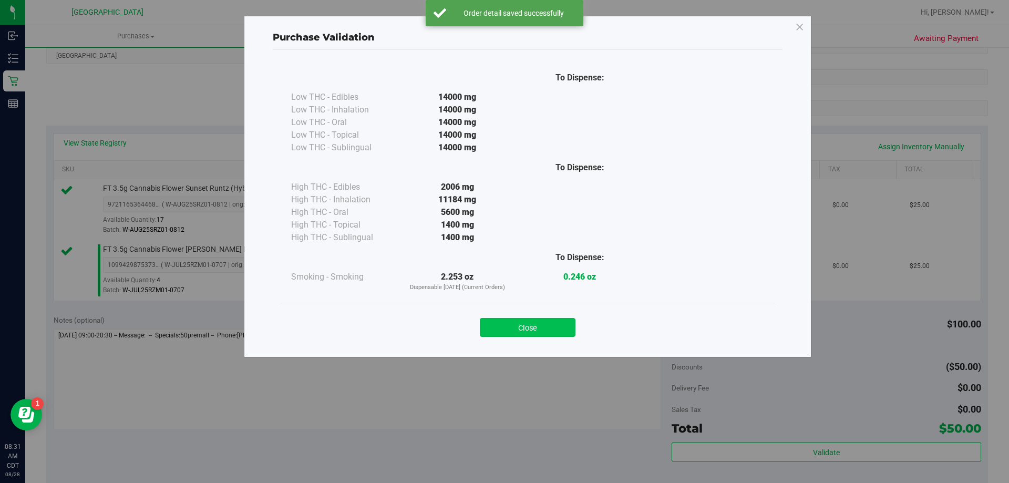
click at [533, 323] on button "Close" at bounding box center [528, 327] width 96 height 19
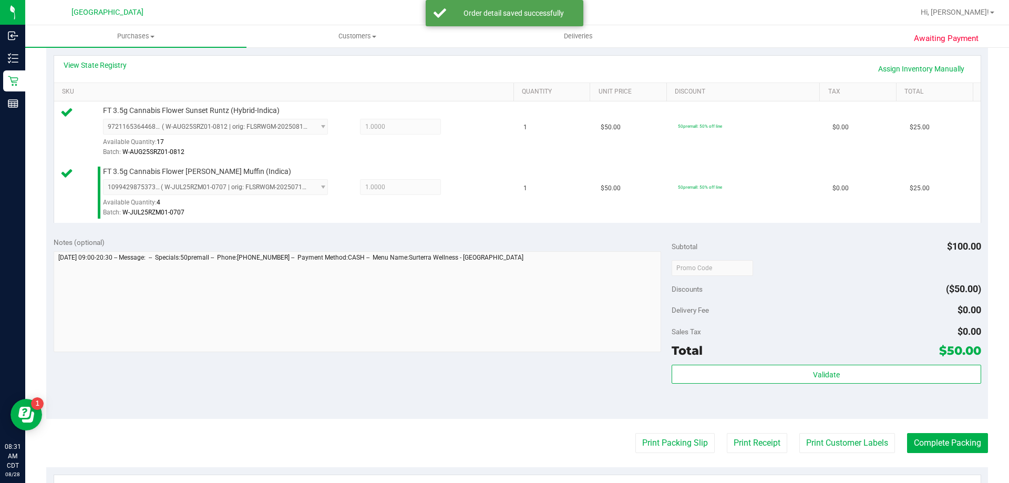
scroll to position [368, 0]
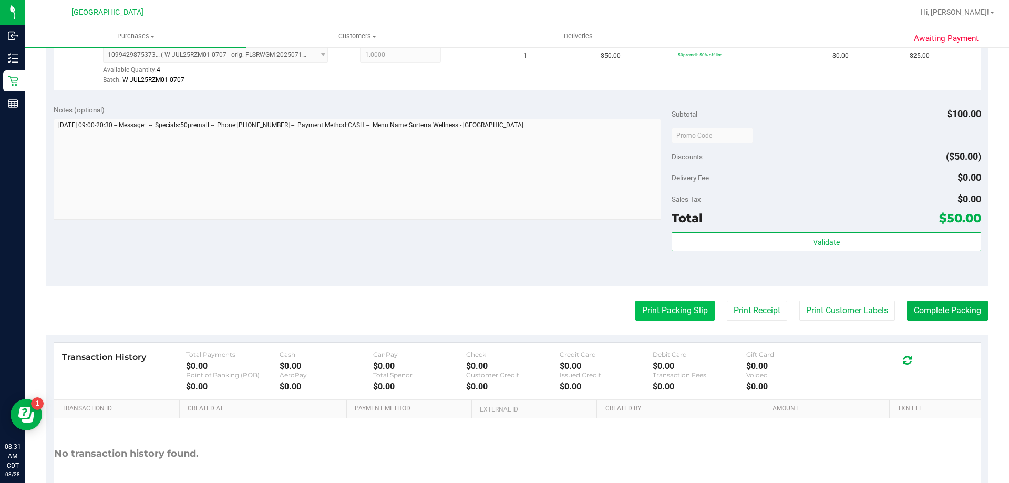
click at [674, 304] on button "Print Packing Slip" at bounding box center [674, 311] width 79 height 20
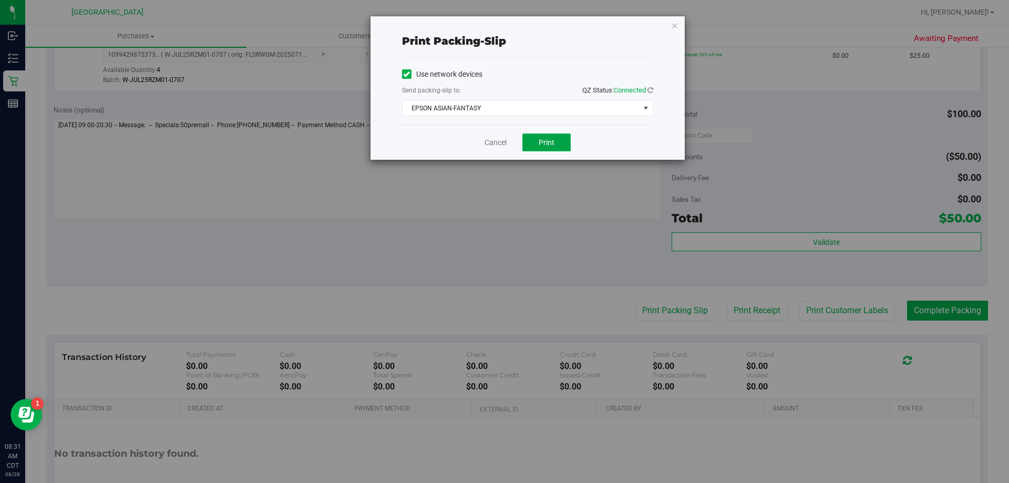
click at [560, 140] on button "Print" at bounding box center [546, 142] width 48 height 18
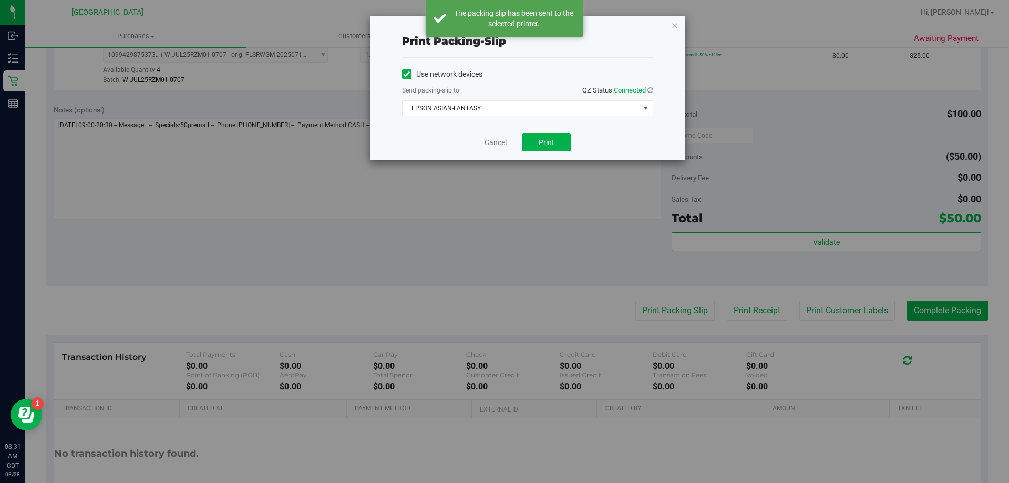
click at [498, 141] on link "Cancel" at bounding box center [496, 142] width 22 height 11
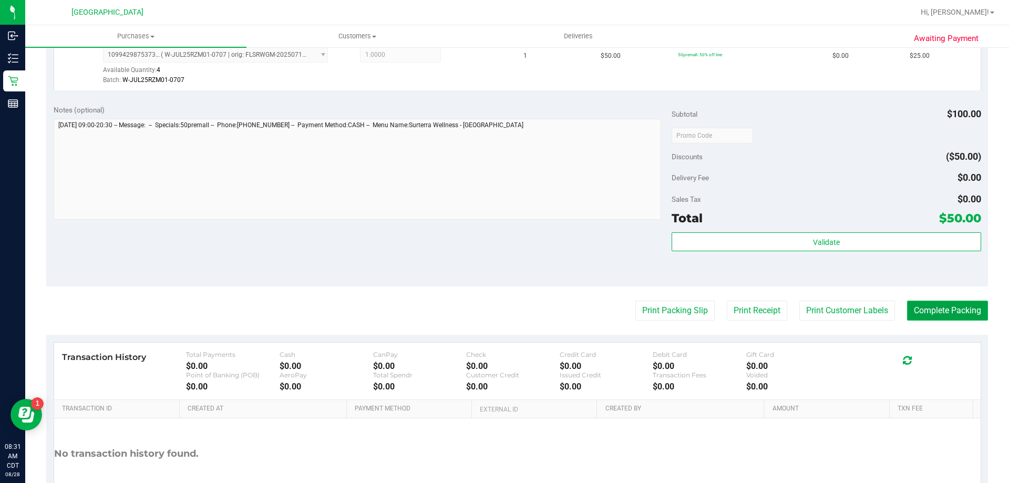
click at [921, 315] on button "Complete Packing" at bounding box center [947, 311] width 81 height 20
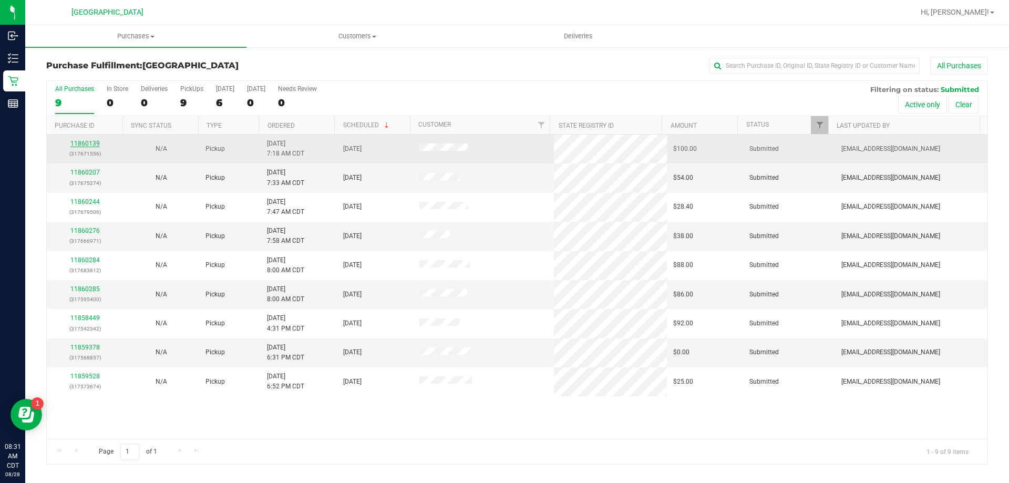
click at [86, 140] on link "11860139" at bounding box center [84, 143] width 29 height 7
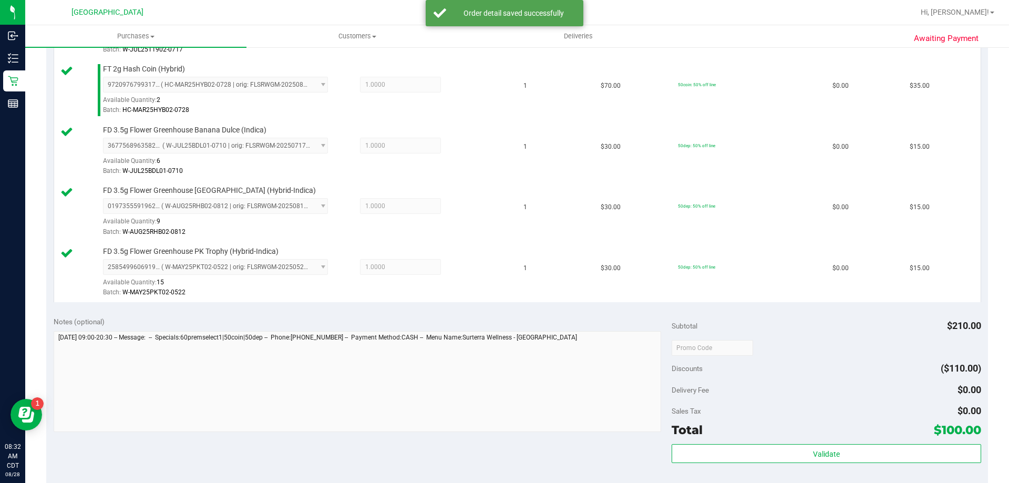
scroll to position [526, 0]
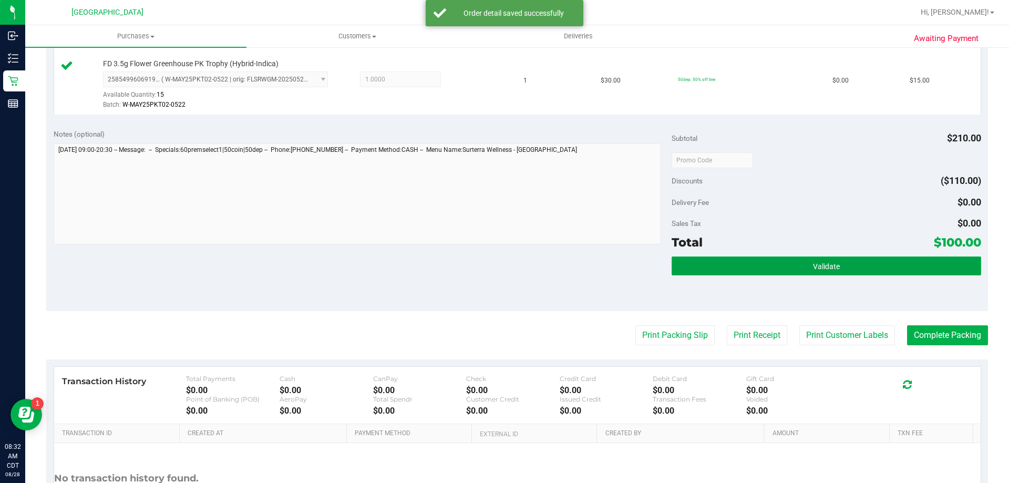
click at [817, 268] on span "Validate" at bounding box center [826, 266] width 27 height 8
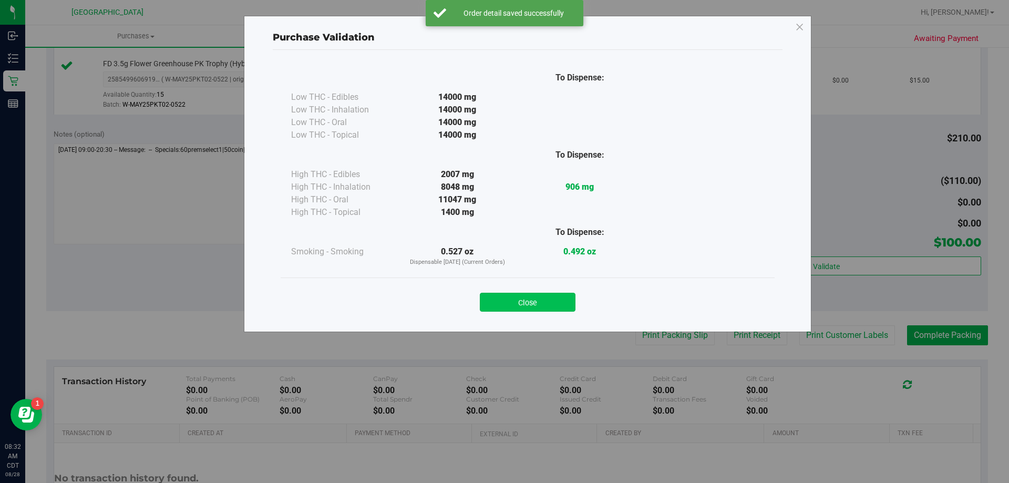
click at [556, 300] on button "Close" at bounding box center [528, 302] width 96 height 19
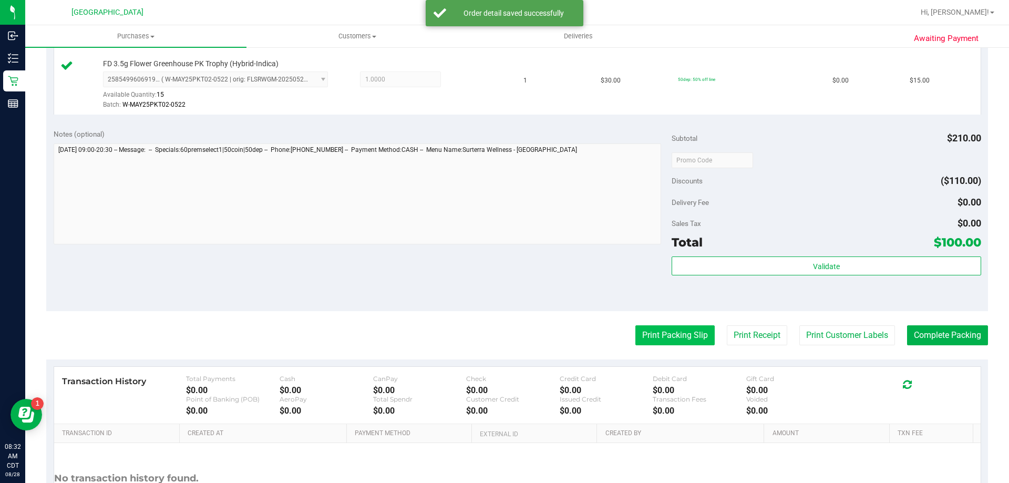
click at [647, 336] on button "Print Packing Slip" at bounding box center [674, 335] width 79 height 20
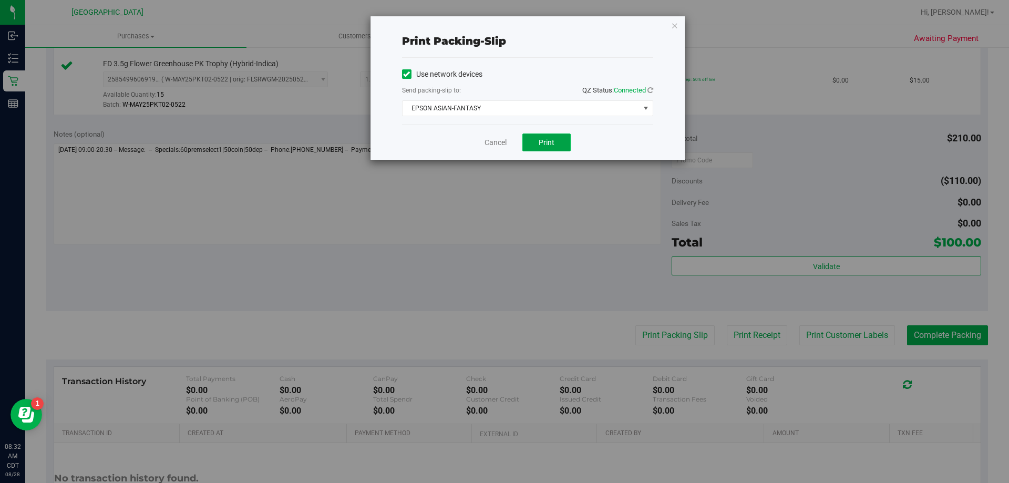
click at [532, 141] on button "Print" at bounding box center [546, 142] width 48 height 18
click at [502, 140] on link "Cancel" at bounding box center [496, 142] width 22 height 11
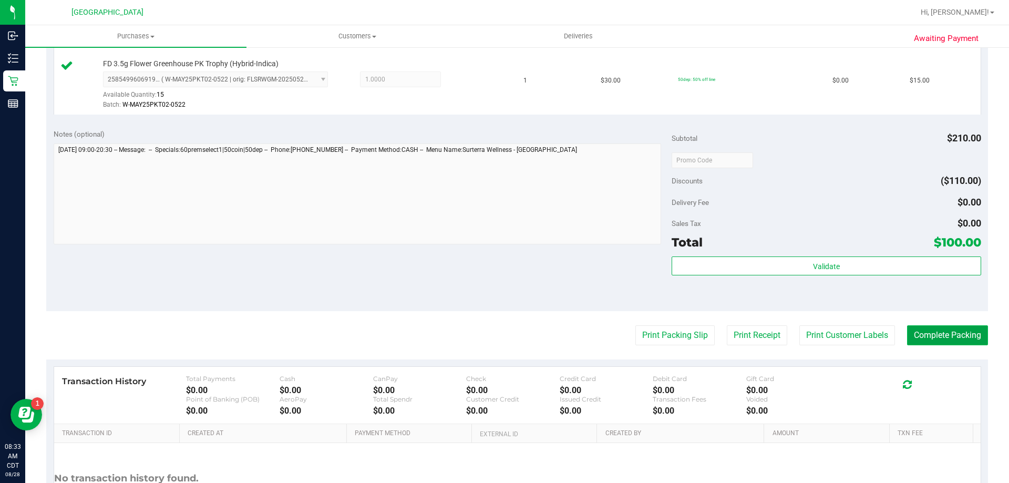
click at [971, 336] on button "Complete Packing" at bounding box center [947, 335] width 81 height 20
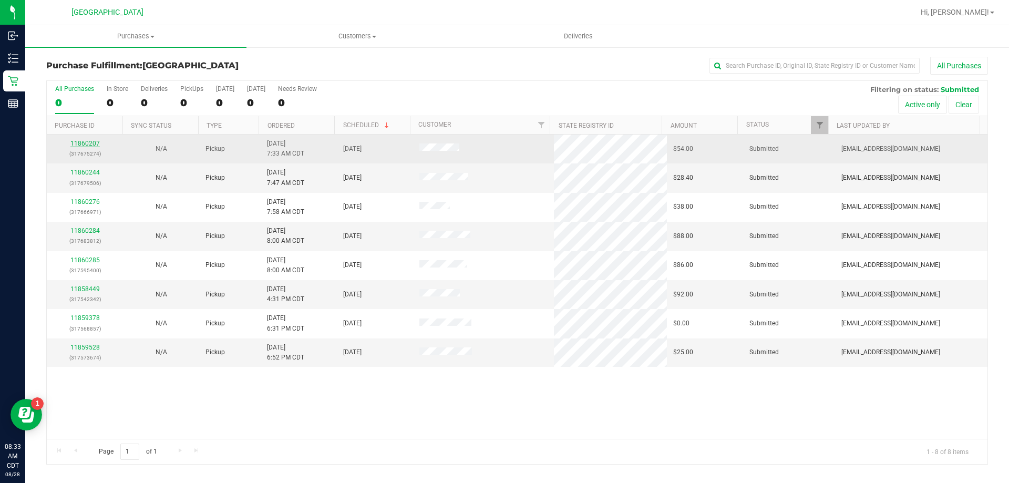
click at [92, 144] on link "11860207" at bounding box center [84, 143] width 29 height 7
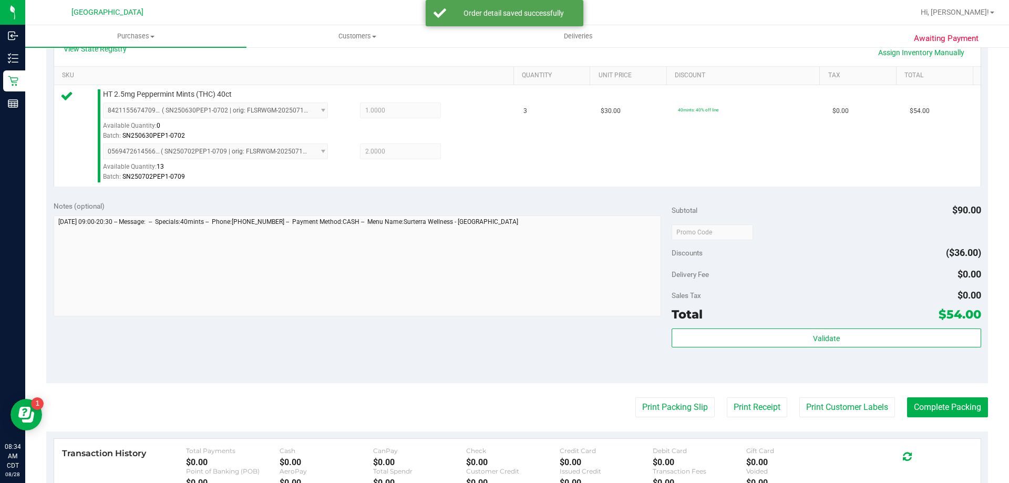
scroll to position [315, 0]
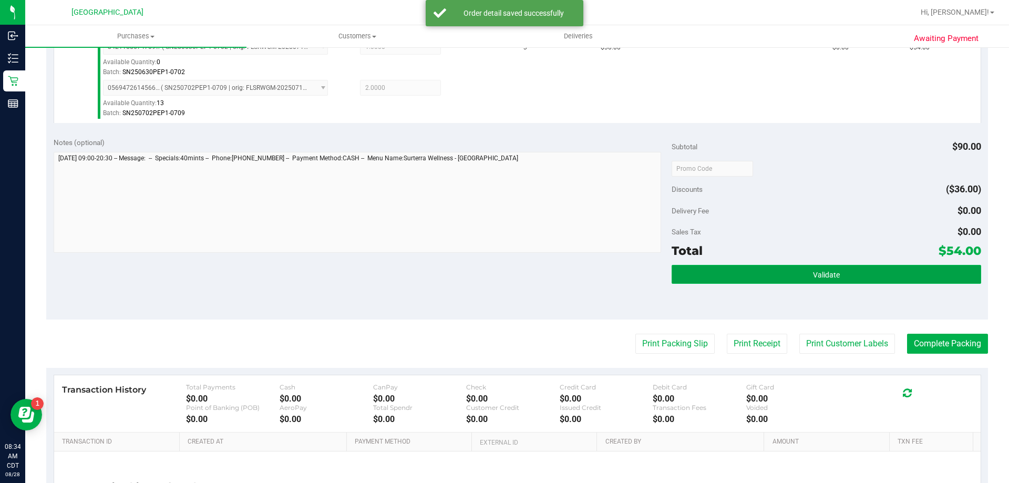
click at [831, 276] on span "Validate" at bounding box center [826, 275] width 27 height 8
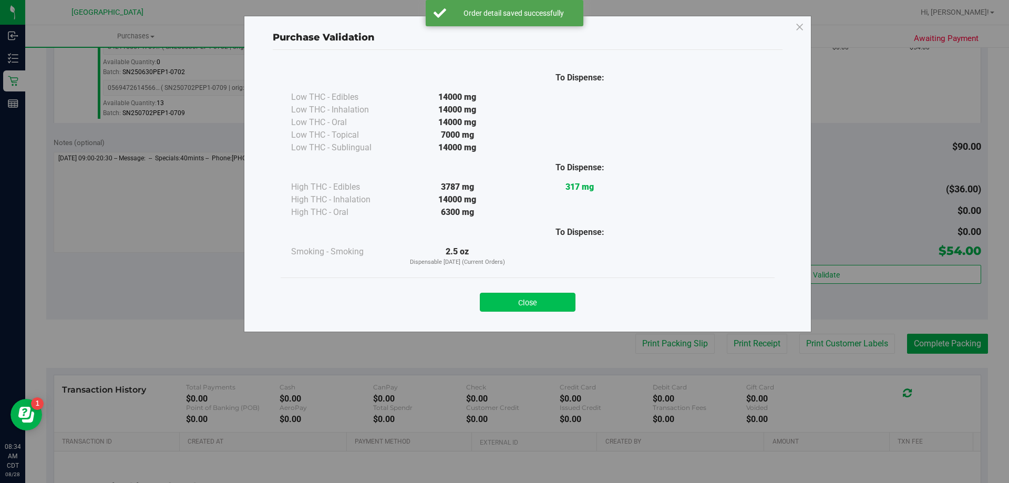
click at [524, 301] on button "Close" at bounding box center [528, 302] width 96 height 19
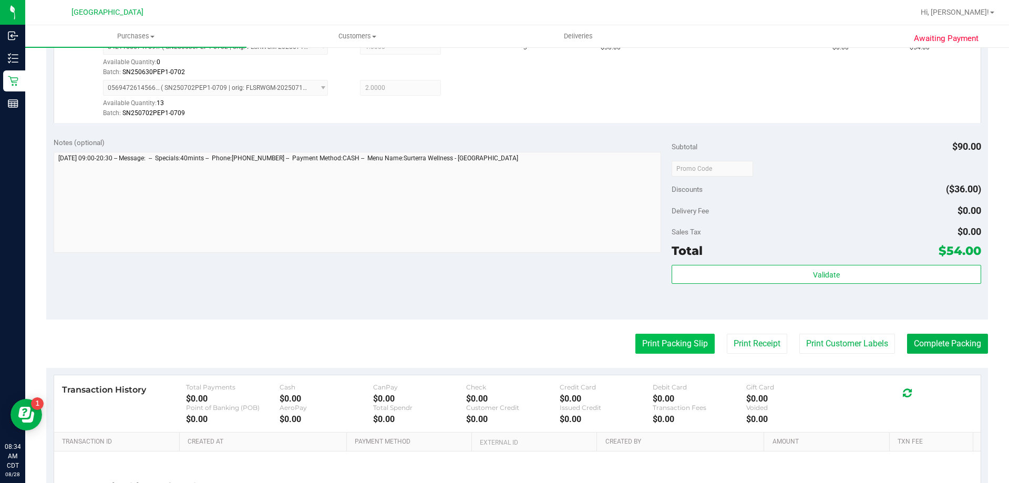
click at [655, 338] on button "Print Packing Slip" at bounding box center [674, 344] width 79 height 20
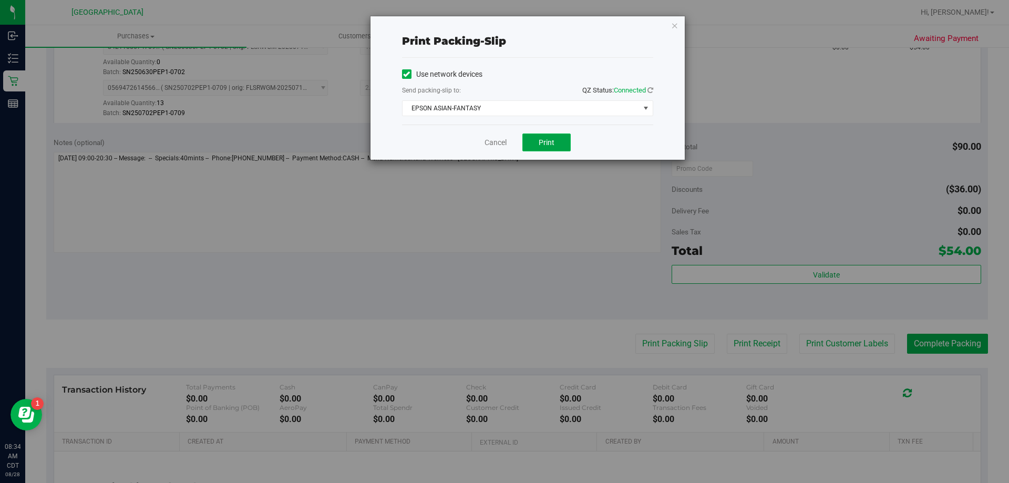
click at [548, 149] on button "Print" at bounding box center [546, 142] width 48 height 18
click at [504, 139] on link "Cancel" at bounding box center [496, 142] width 22 height 11
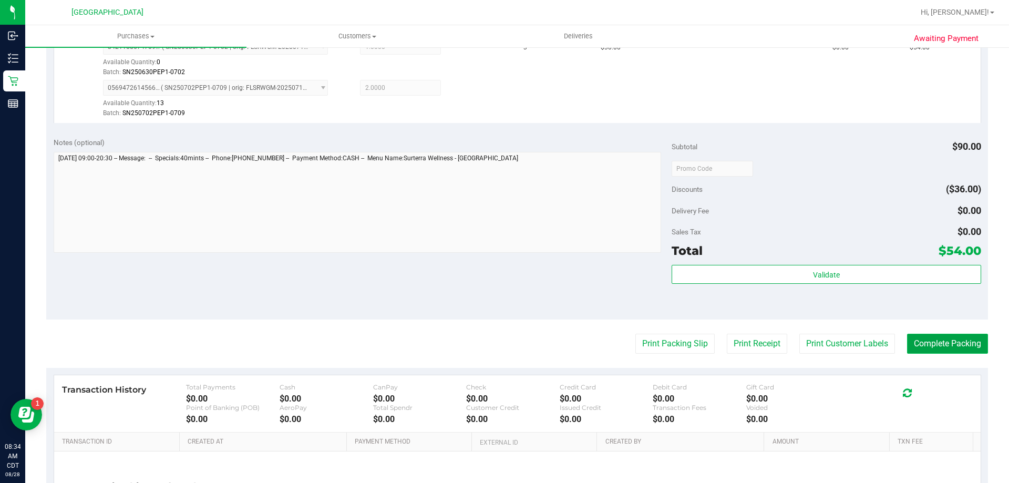
click at [954, 353] on button "Complete Packing" at bounding box center [947, 344] width 81 height 20
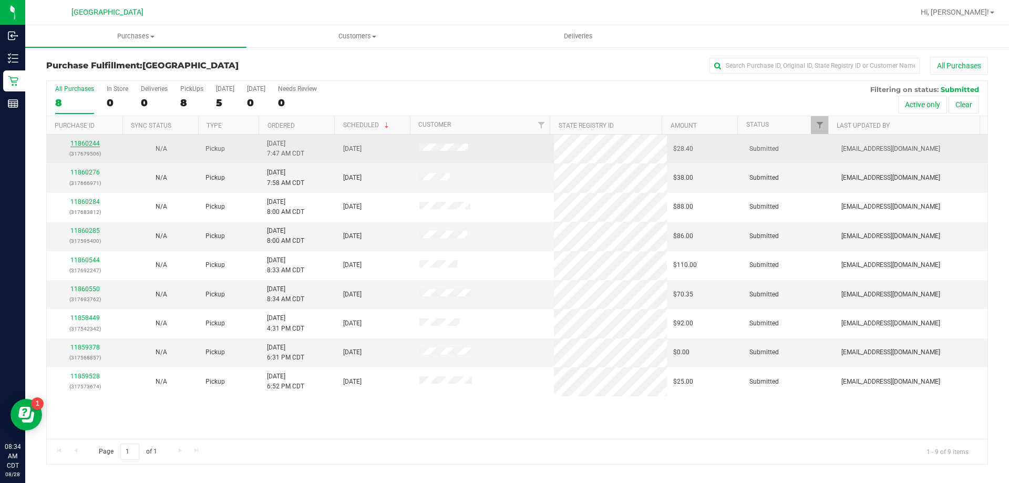
click at [94, 142] on link "11860244" at bounding box center [84, 143] width 29 height 7
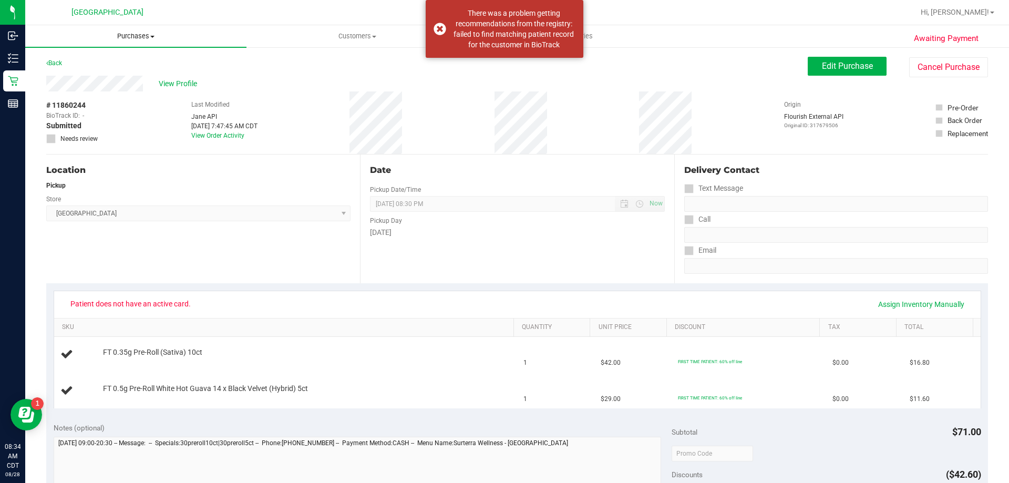
click at [142, 35] on span "Purchases" at bounding box center [135, 36] width 221 height 9
click at [100, 75] on li "Fulfillment" at bounding box center [135, 76] width 221 height 13
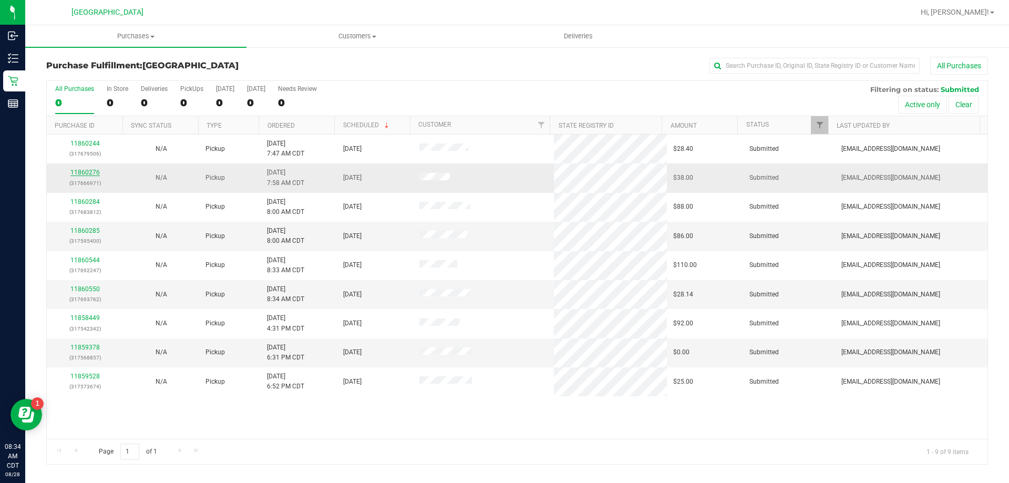
click at [95, 170] on link "11860276" at bounding box center [84, 172] width 29 height 7
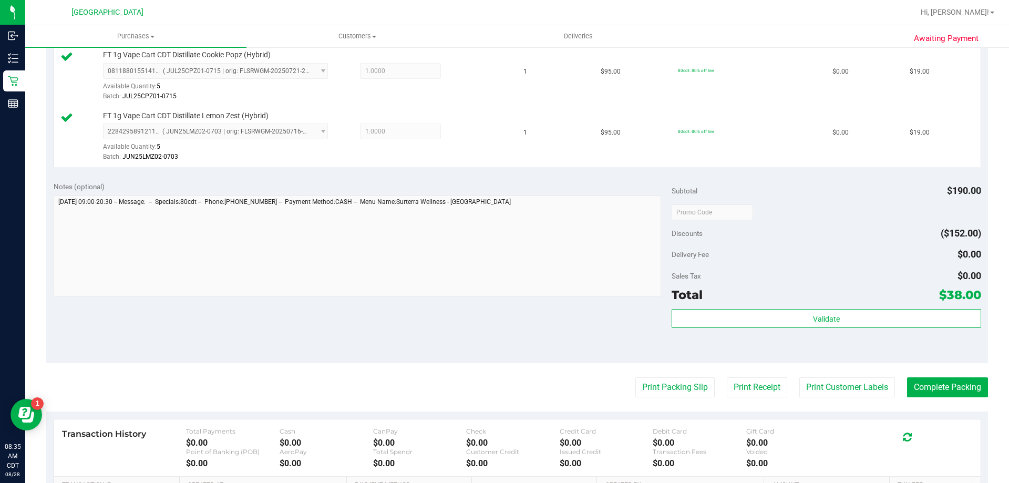
scroll to position [315, 0]
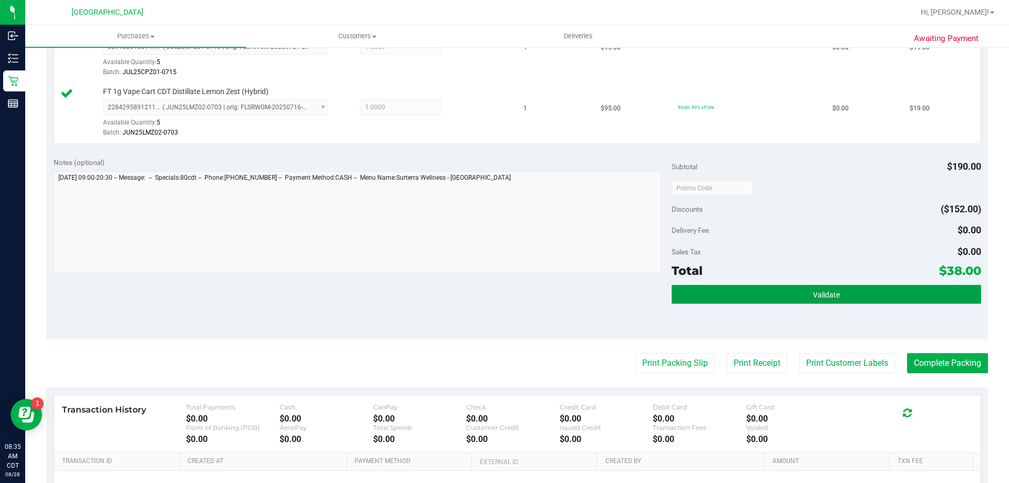
click at [679, 298] on button "Validate" at bounding box center [826, 294] width 309 height 19
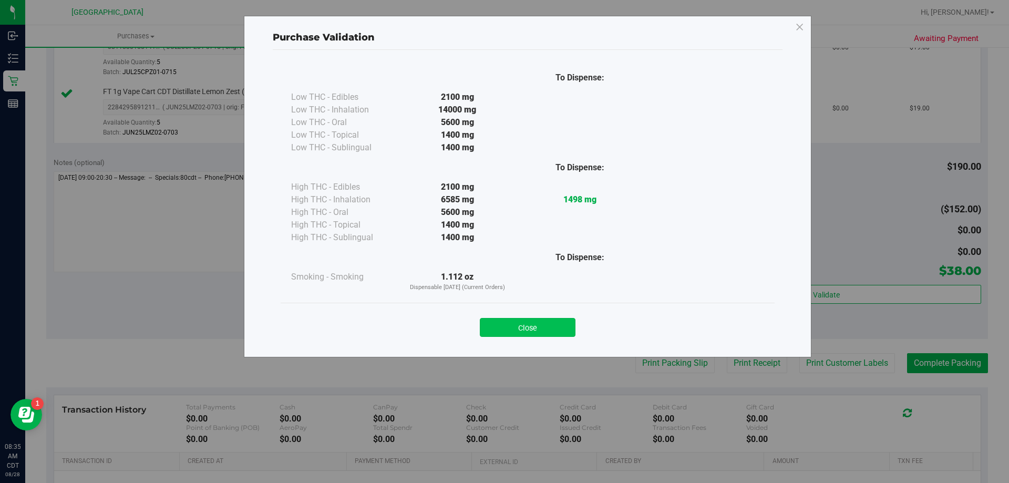
click at [557, 324] on button "Close" at bounding box center [528, 327] width 96 height 19
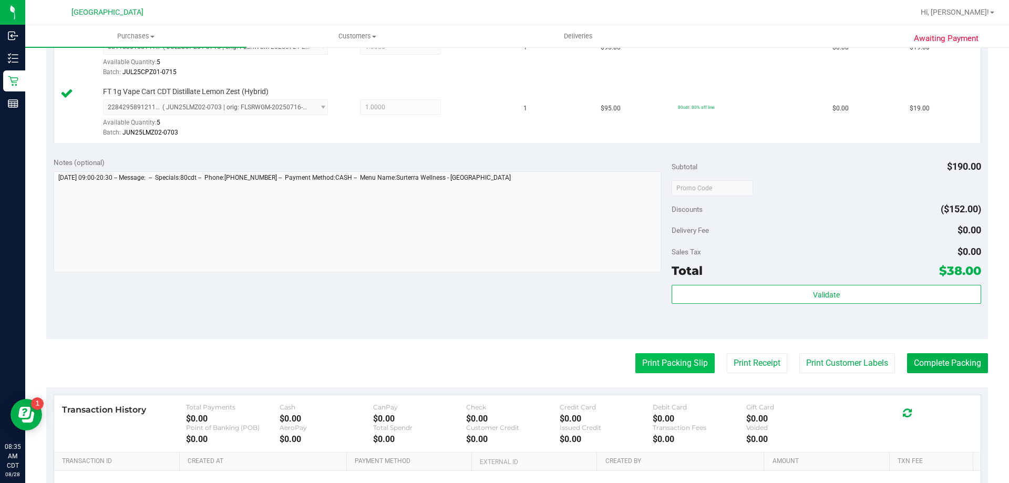
click at [636, 355] on button "Print Packing Slip" at bounding box center [674, 363] width 79 height 20
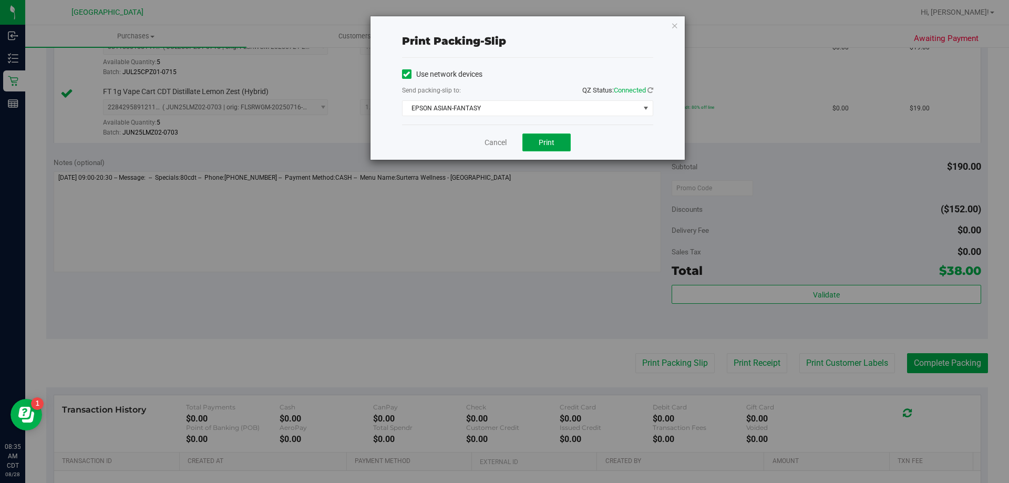
click at [530, 146] on button "Print" at bounding box center [546, 142] width 48 height 18
click at [497, 139] on link "Cancel" at bounding box center [496, 142] width 22 height 11
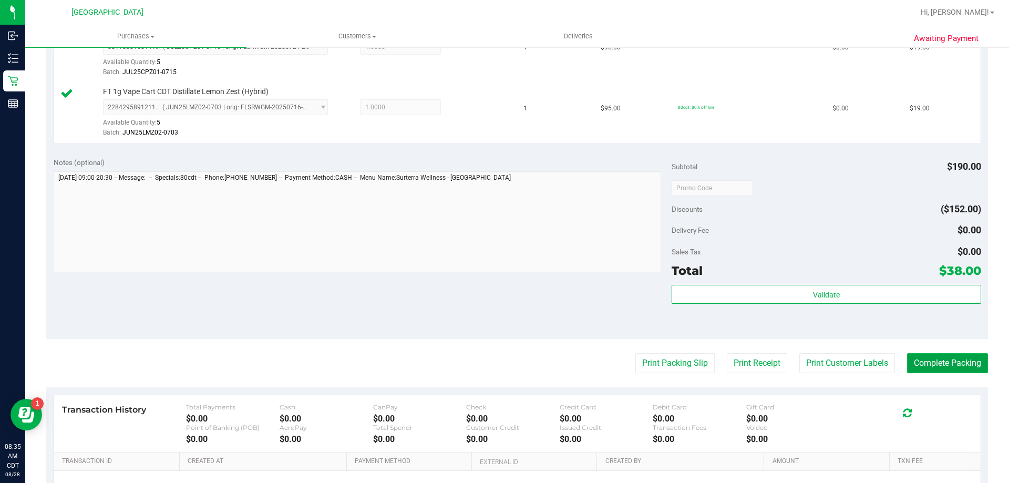
click at [945, 366] on button "Complete Packing" at bounding box center [947, 363] width 81 height 20
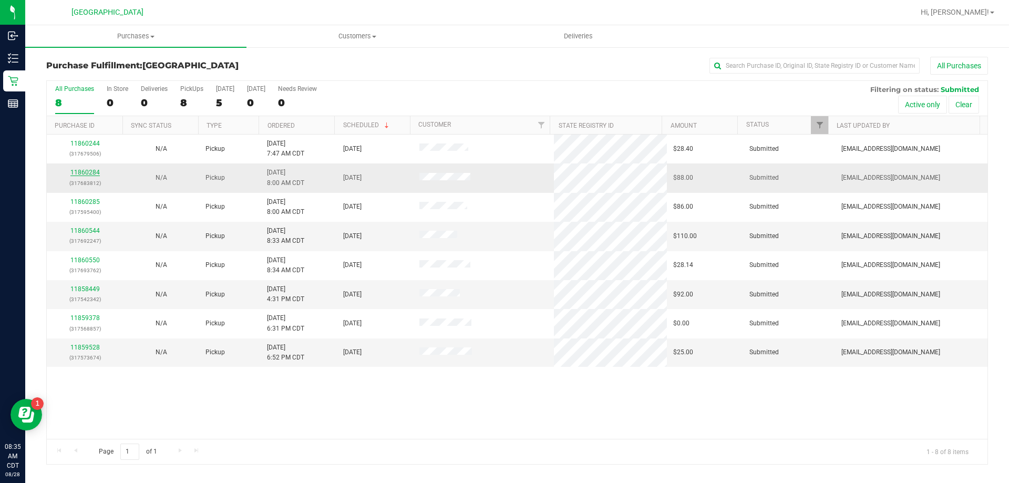
click at [81, 171] on link "11860284" at bounding box center [84, 172] width 29 height 7
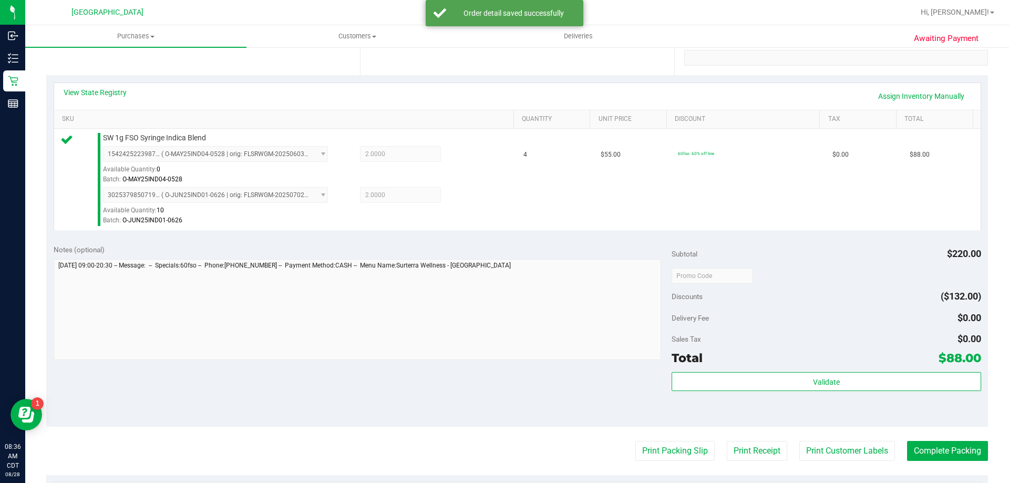
scroll to position [210, 0]
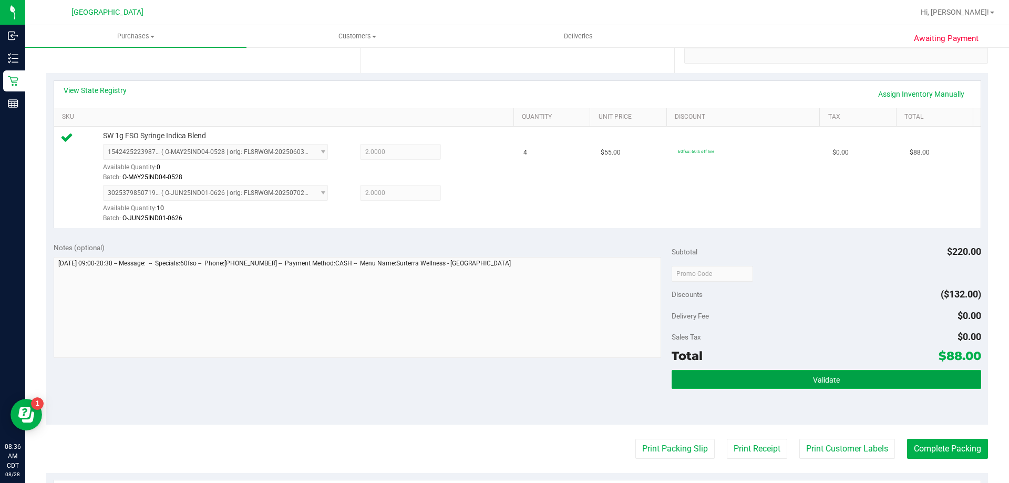
click at [709, 385] on button "Validate" at bounding box center [826, 379] width 309 height 19
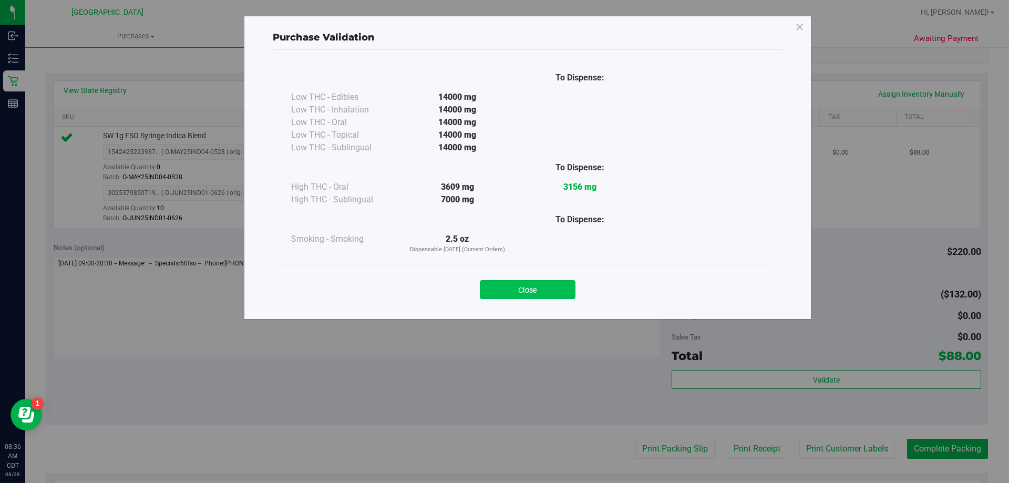
click at [555, 294] on button "Close" at bounding box center [528, 289] width 96 height 19
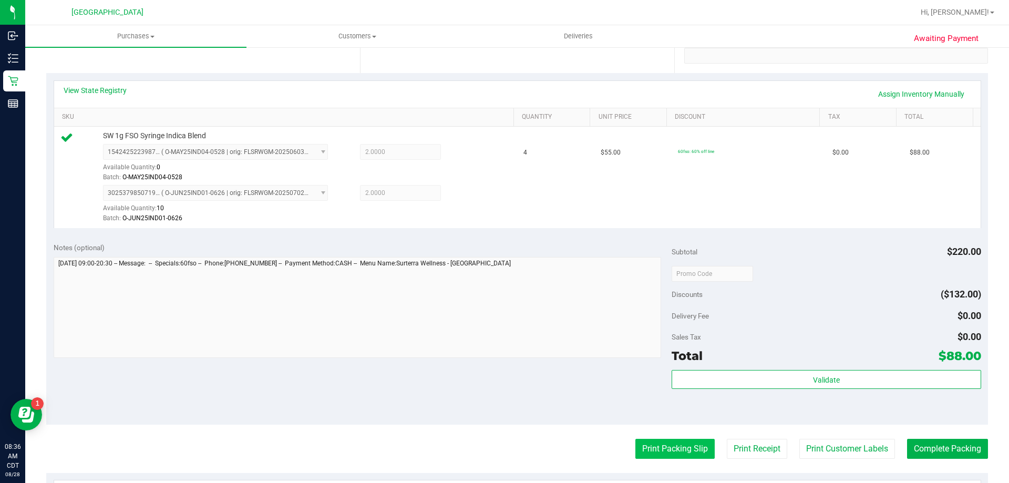
click at [672, 445] on button "Print Packing Slip" at bounding box center [674, 449] width 79 height 20
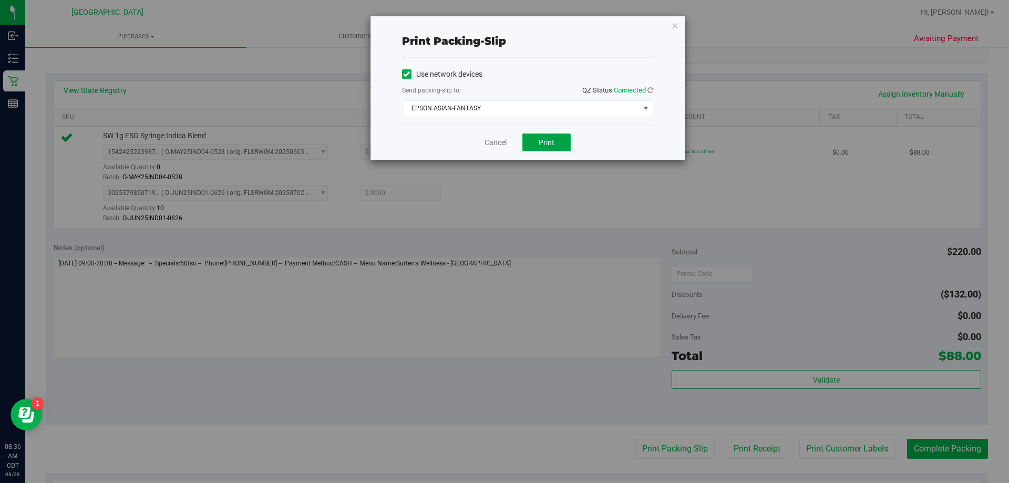
click at [561, 143] on button "Print" at bounding box center [546, 142] width 48 height 18
click at [505, 146] on link "Cancel" at bounding box center [496, 142] width 22 height 11
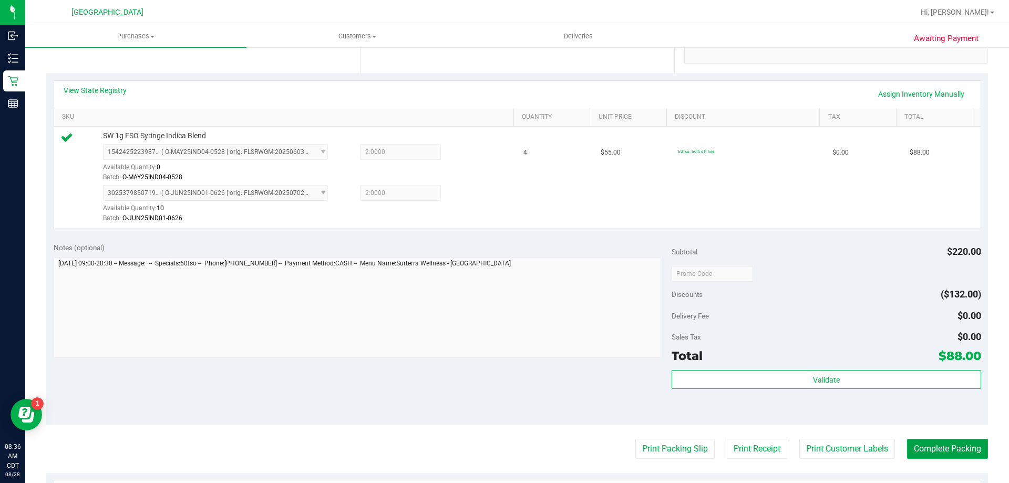
click at [971, 445] on button "Complete Packing" at bounding box center [947, 449] width 81 height 20
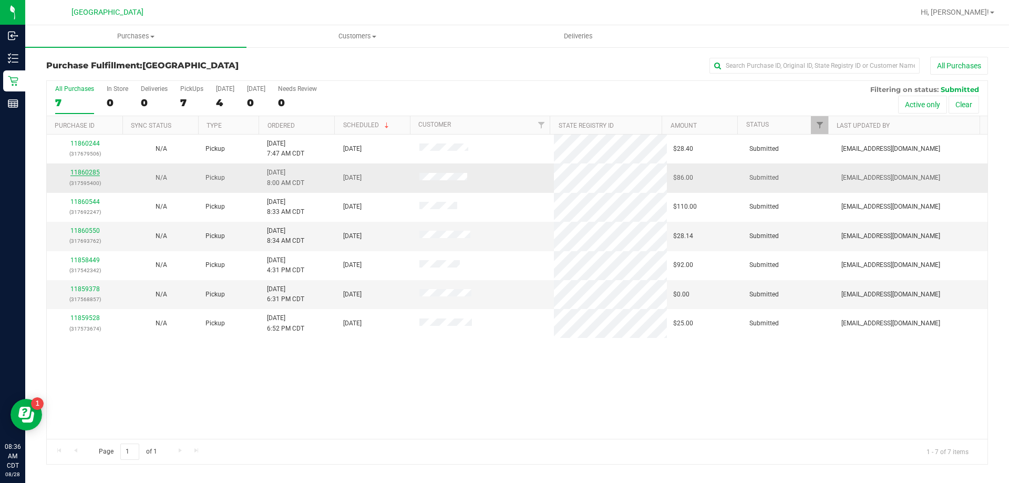
click at [86, 172] on link "11860285" at bounding box center [84, 172] width 29 height 7
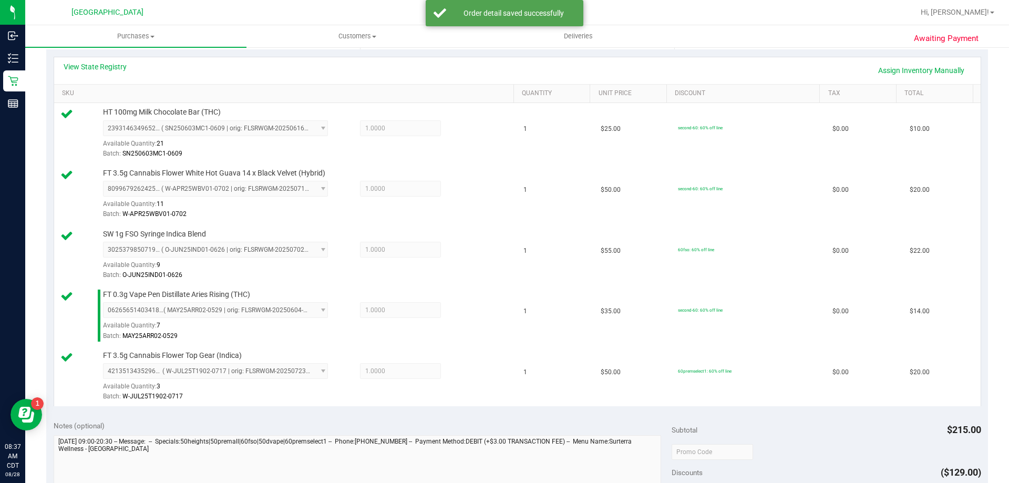
scroll to position [315, 0]
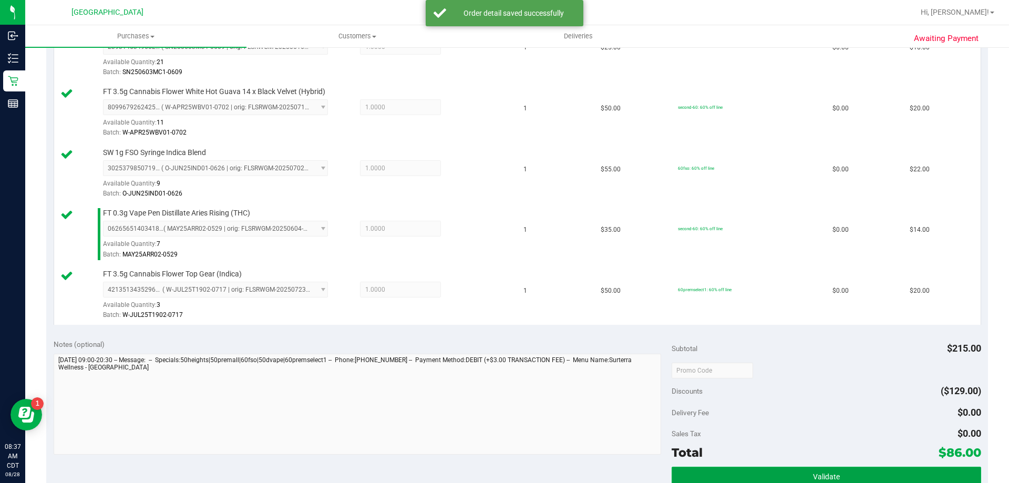
click at [789, 472] on button "Validate" at bounding box center [826, 476] width 309 height 19
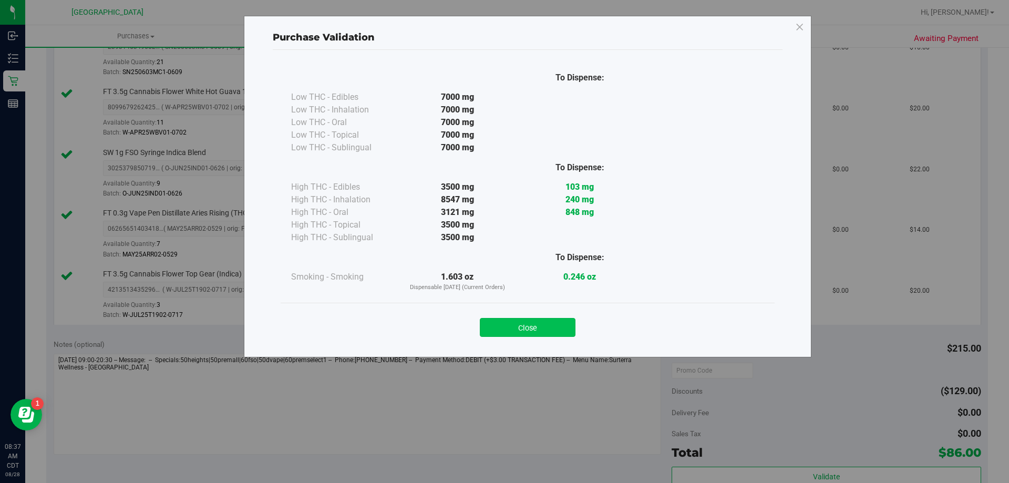
click at [515, 326] on button "Close" at bounding box center [528, 327] width 96 height 19
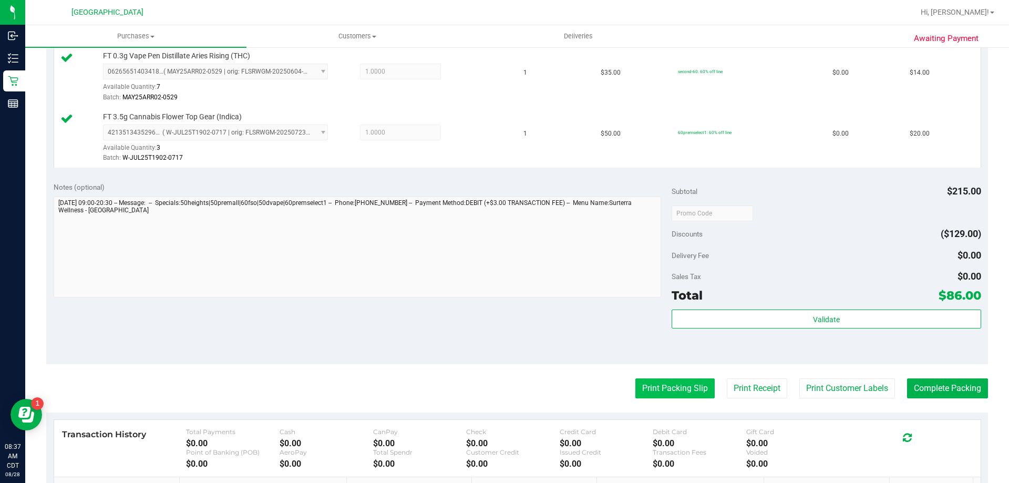
scroll to position [473, 0]
click at [655, 387] on button "Print Packing Slip" at bounding box center [674, 388] width 79 height 20
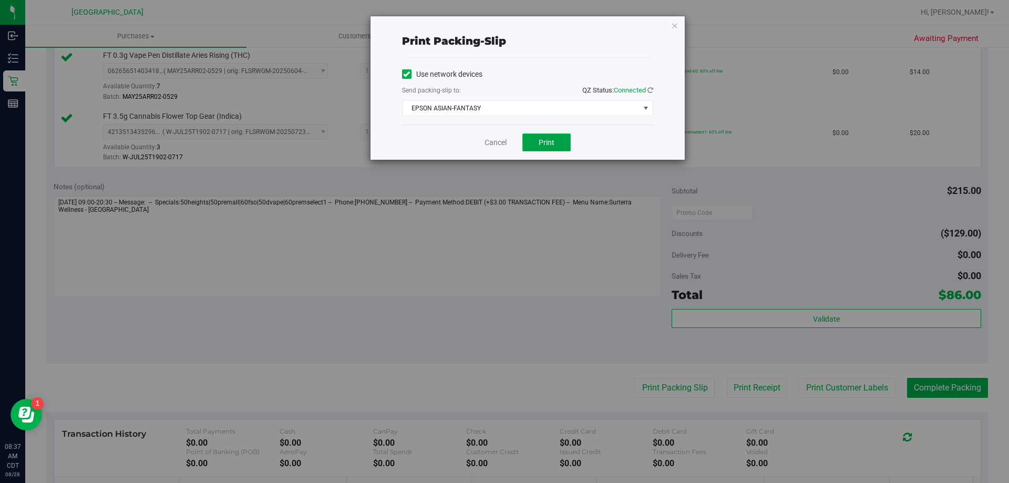
click at [542, 145] on span "Print" at bounding box center [547, 142] width 16 height 8
drag, startPoint x: 494, startPoint y: 140, endPoint x: 985, endPoint y: 351, distance: 534.4
click at [495, 141] on link "Cancel" at bounding box center [496, 142] width 22 height 11
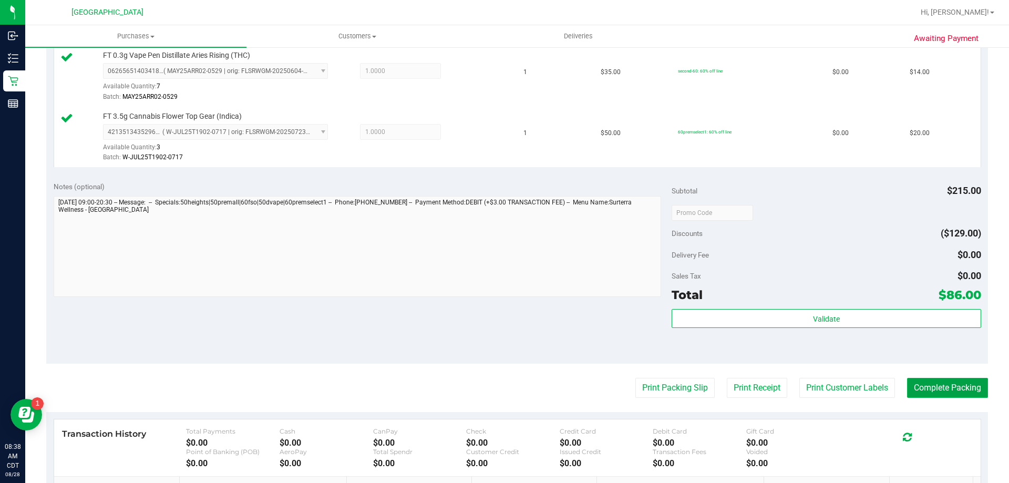
click at [966, 391] on button "Complete Packing" at bounding box center [947, 388] width 81 height 20
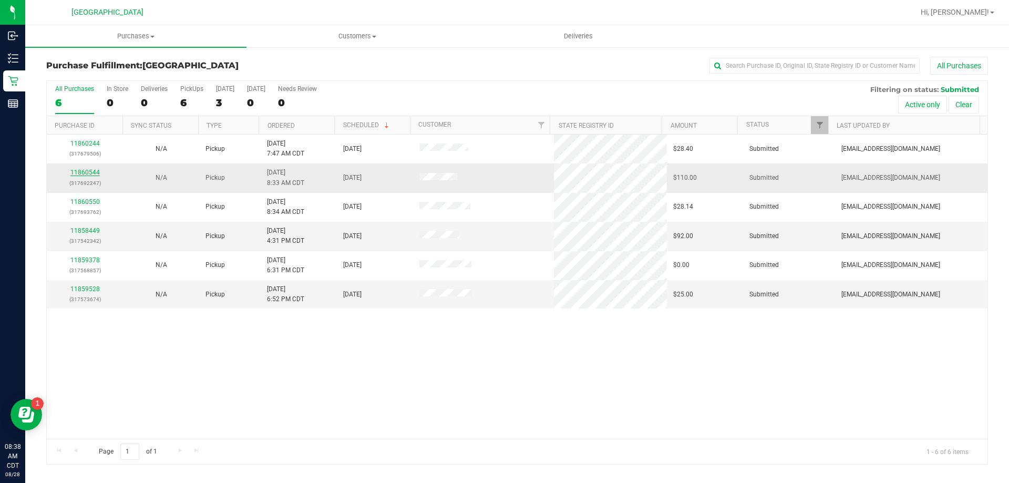
click at [93, 172] on link "11860544" at bounding box center [84, 172] width 29 height 7
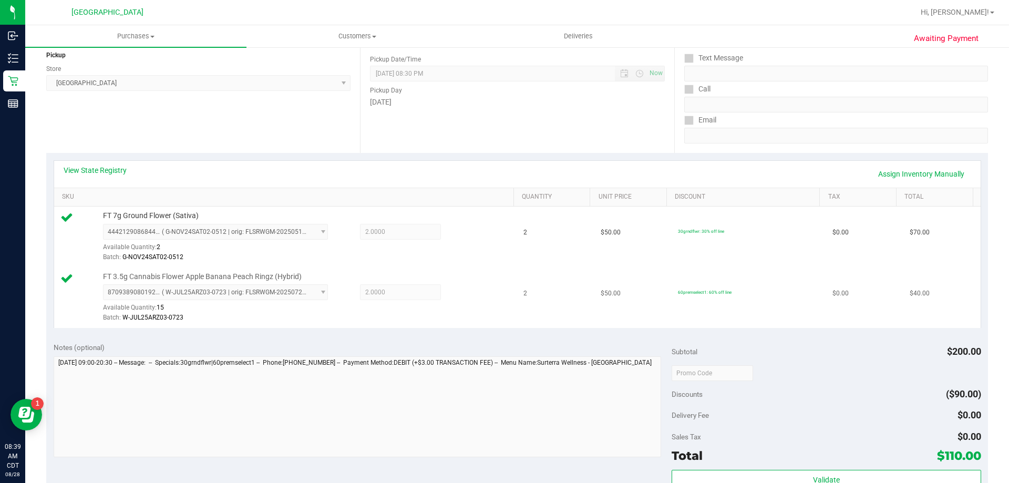
scroll to position [158, 0]
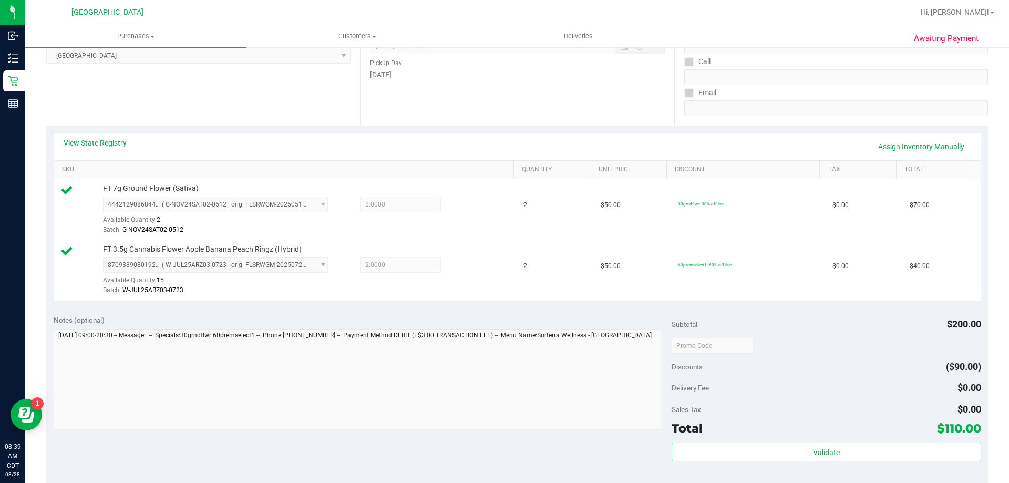
click at [871, 440] on div "Subtotal $200.00 Discounts ($90.00) Delivery Fee $0.00 Sales Tax $0.00 Total $1…" at bounding box center [826, 402] width 309 height 175
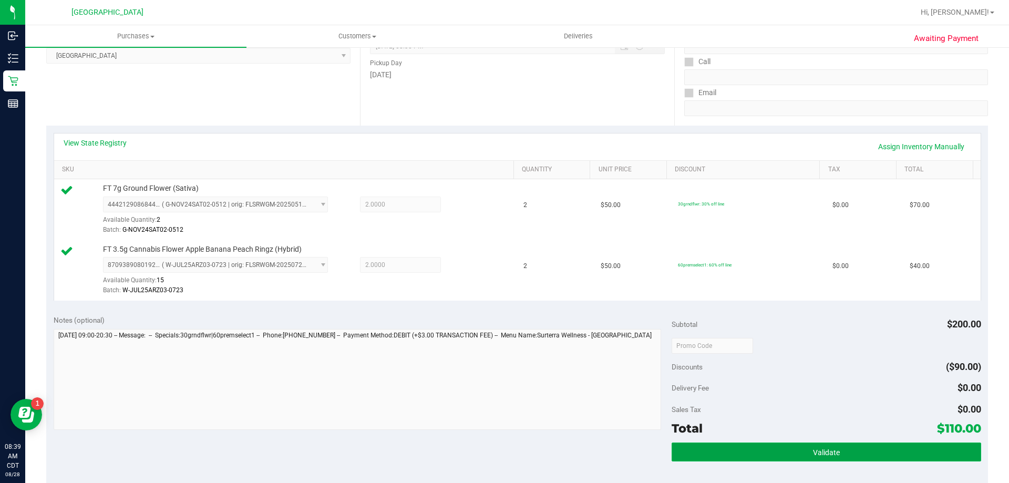
click at [868, 449] on button "Validate" at bounding box center [826, 451] width 309 height 19
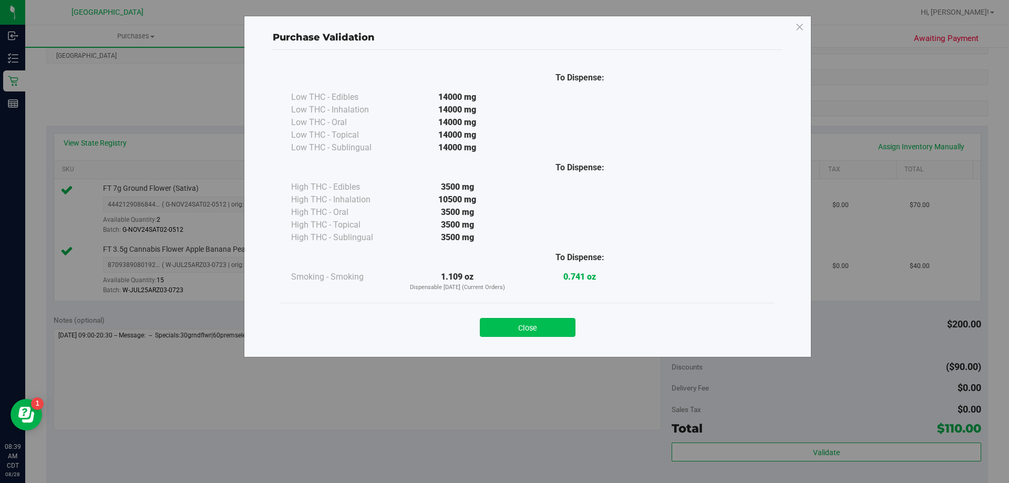
click at [543, 330] on button "Close" at bounding box center [528, 327] width 96 height 19
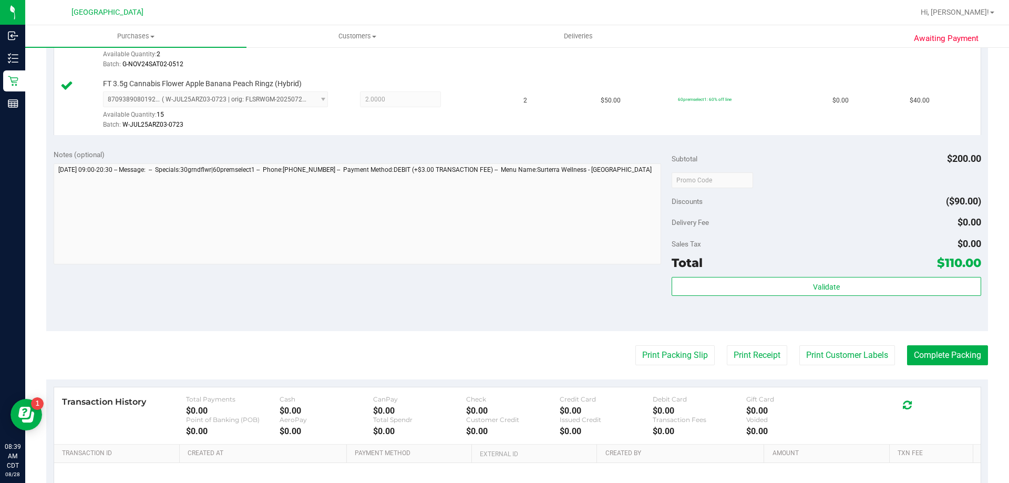
scroll to position [420, 0]
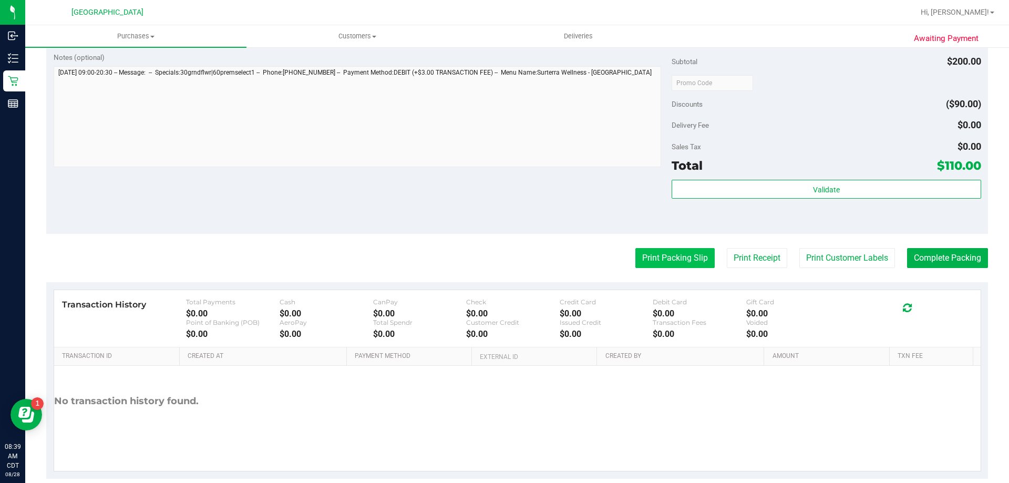
click at [697, 255] on button "Print Packing Slip" at bounding box center [674, 258] width 79 height 20
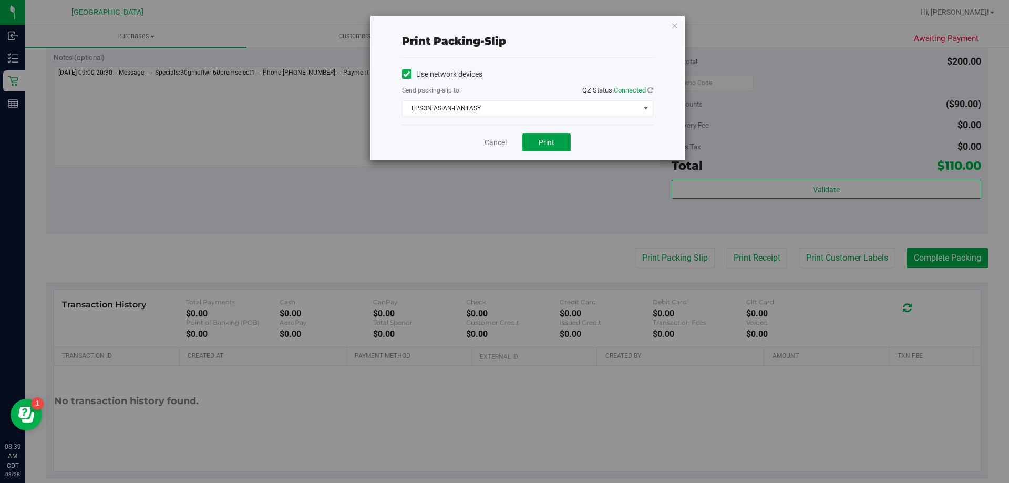
click at [554, 141] on span "Print" at bounding box center [547, 142] width 16 height 8
click at [493, 142] on link "Cancel" at bounding box center [496, 142] width 22 height 11
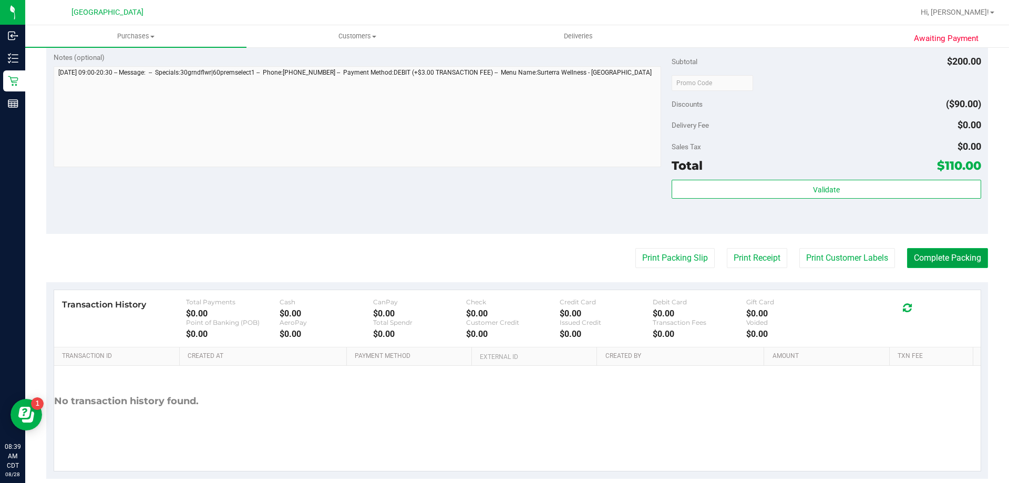
click at [949, 259] on button "Complete Packing" at bounding box center [947, 258] width 81 height 20
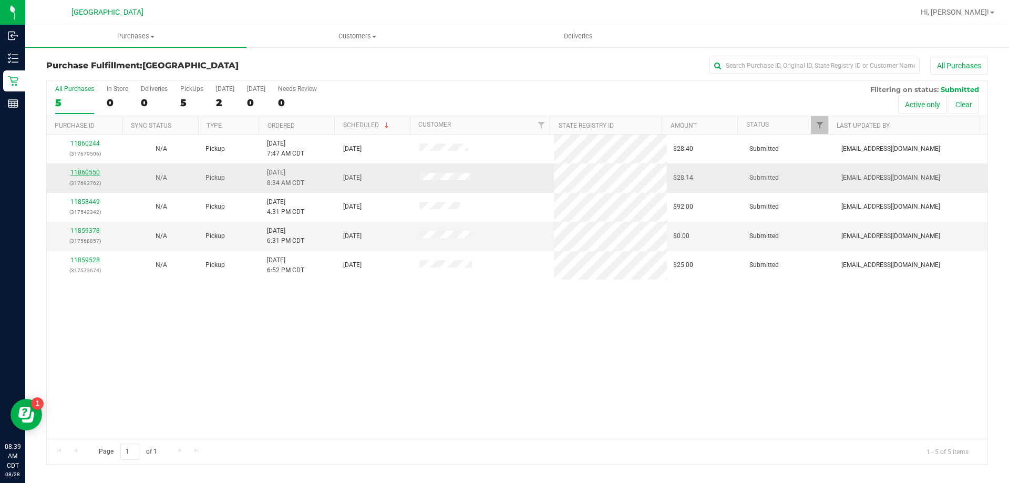
click at [87, 171] on link "11860550" at bounding box center [84, 172] width 29 height 7
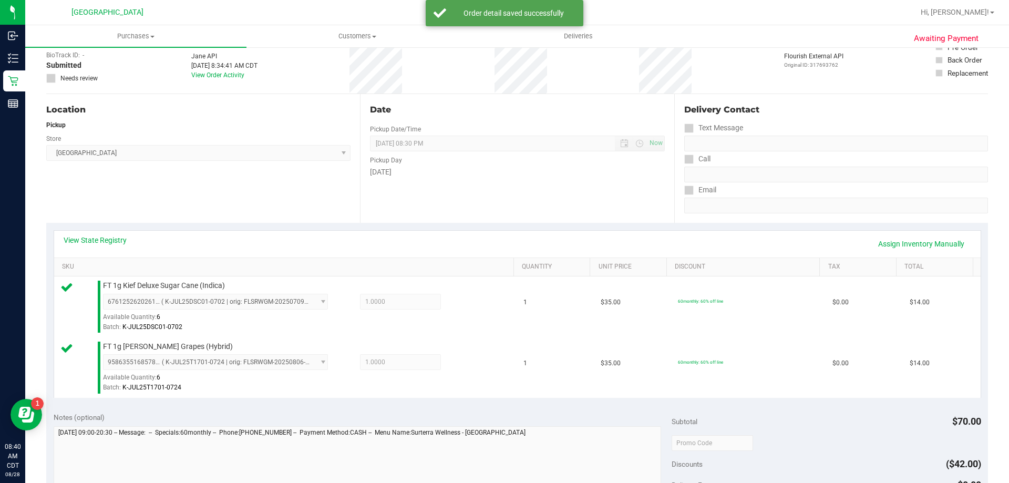
scroll to position [263, 0]
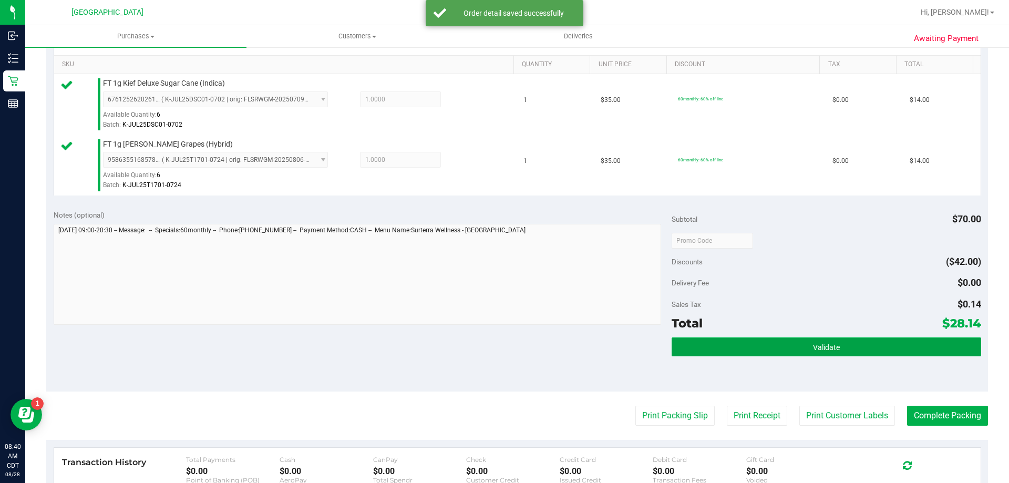
click at [919, 347] on button "Validate" at bounding box center [826, 346] width 309 height 19
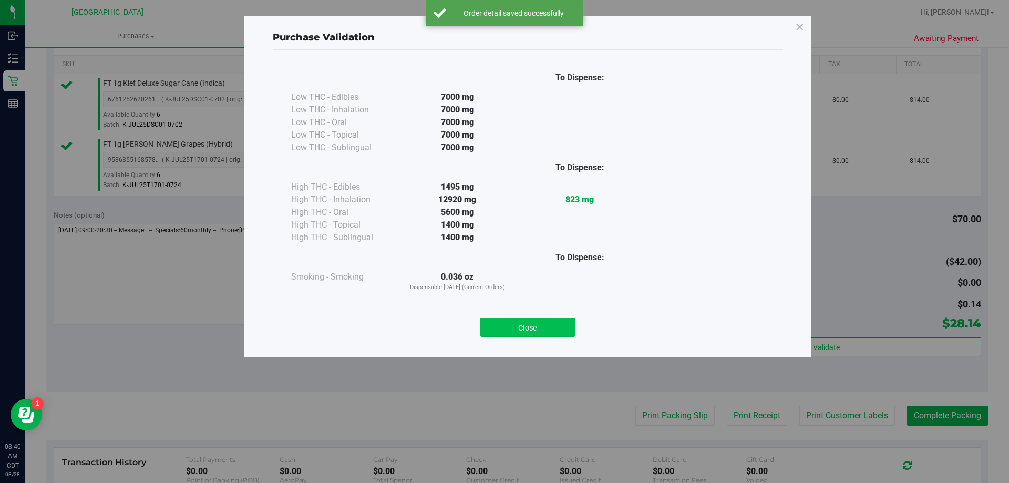
click at [557, 328] on button "Close" at bounding box center [528, 327] width 96 height 19
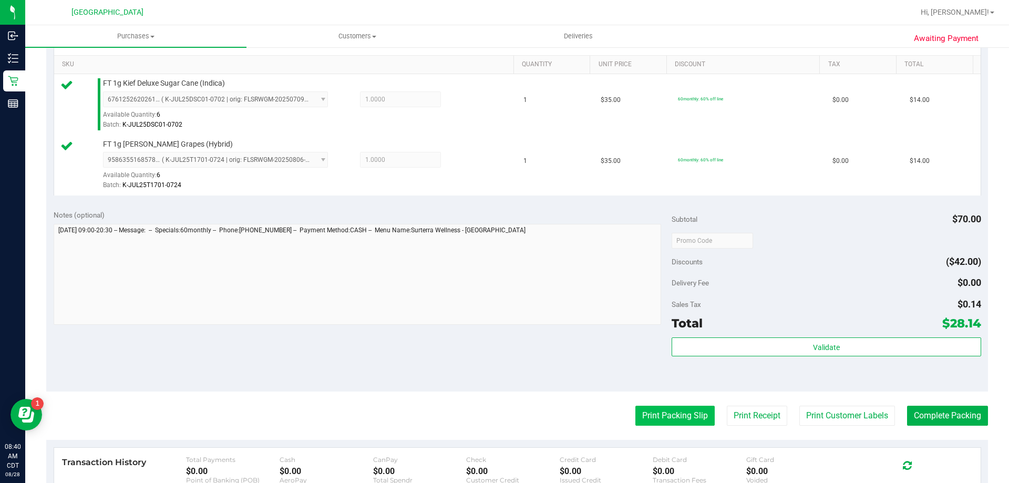
click at [688, 419] on button "Print Packing Slip" at bounding box center [674, 416] width 79 height 20
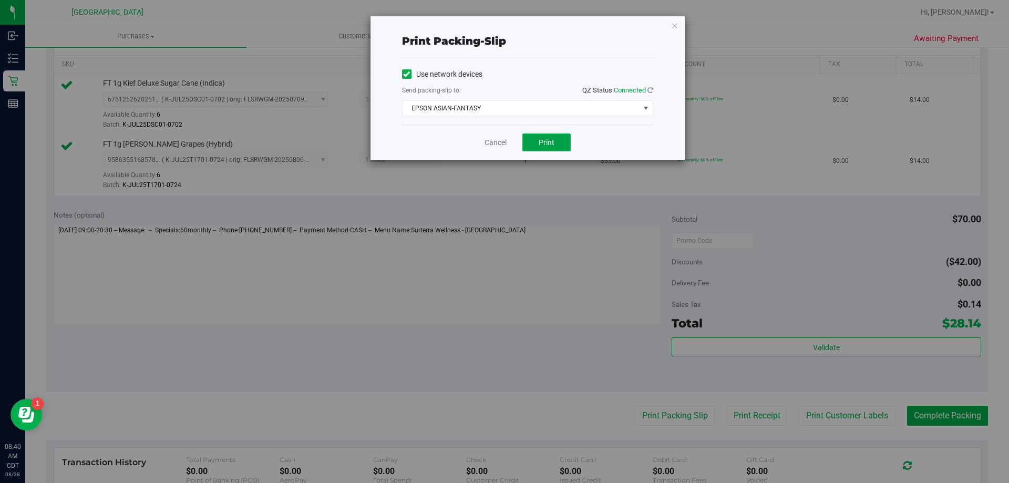
click at [533, 142] on button "Print" at bounding box center [546, 142] width 48 height 18
click at [489, 147] on link "Cancel" at bounding box center [496, 142] width 22 height 11
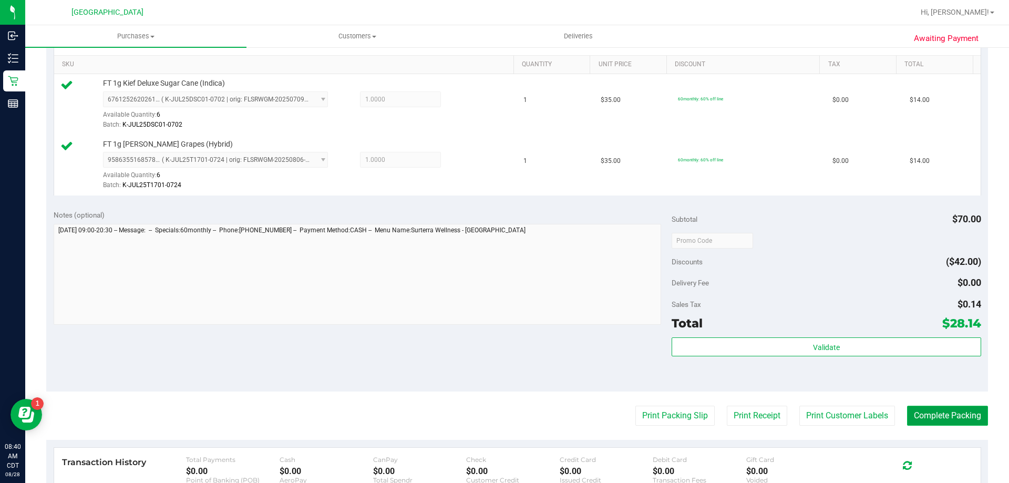
click at [956, 414] on button "Complete Packing" at bounding box center [947, 416] width 81 height 20
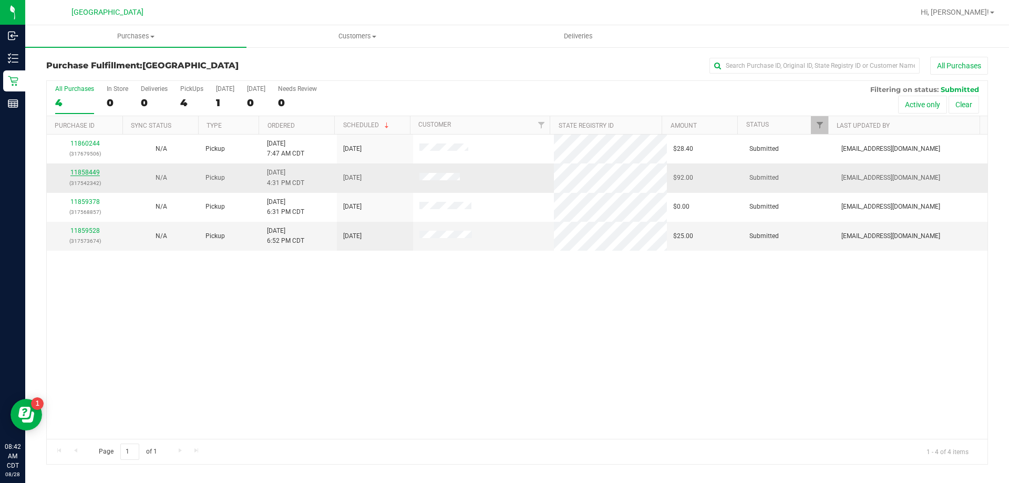
click at [92, 170] on link "11858449" at bounding box center [84, 172] width 29 height 7
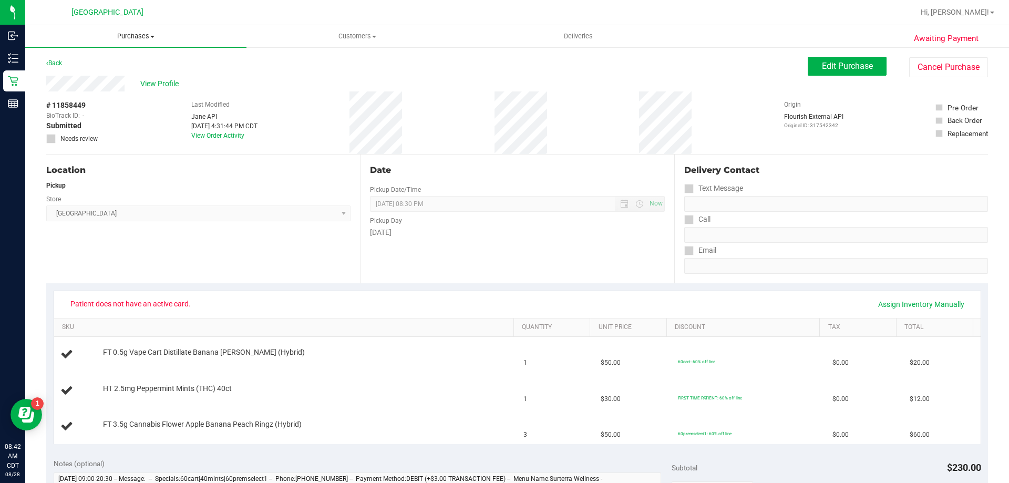
click at [136, 36] on span "Purchases" at bounding box center [135, 36] width 221 height 9
click at [108, 77] on li "Fulfillment" at bounding box center [135, 76] width 221 height 13
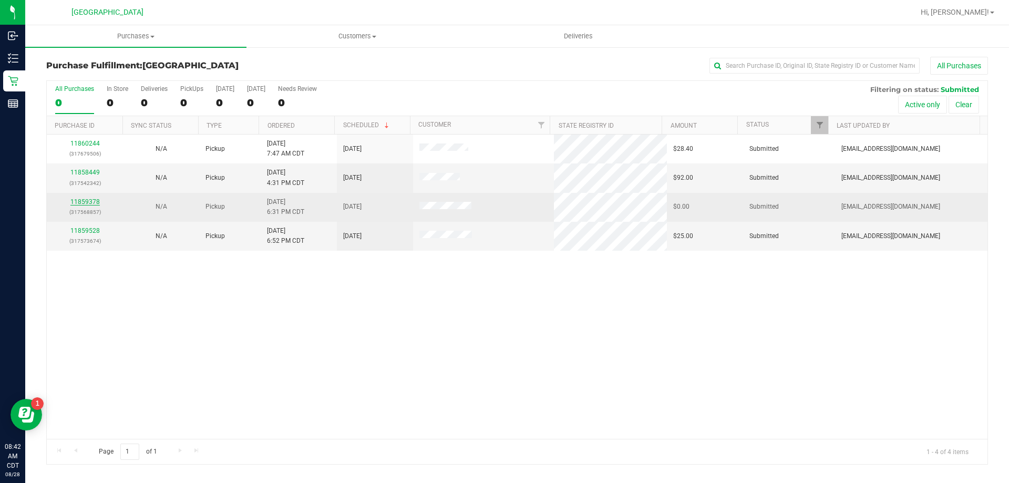
click at [89, 201] on link "11859378" at bounding box center [84, 201] width 29 height 7
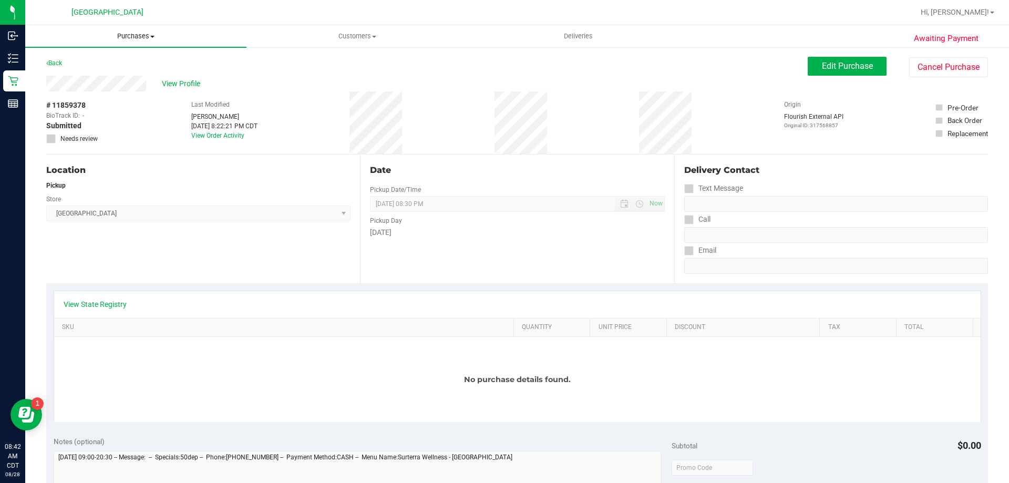
click at [126, 33] on span "Purchases" at bounding box center [135, 36] width 221 height 9
click at [104, 79] on li "Fulfillment" at bounding box center [135, 76] width 221 height 13
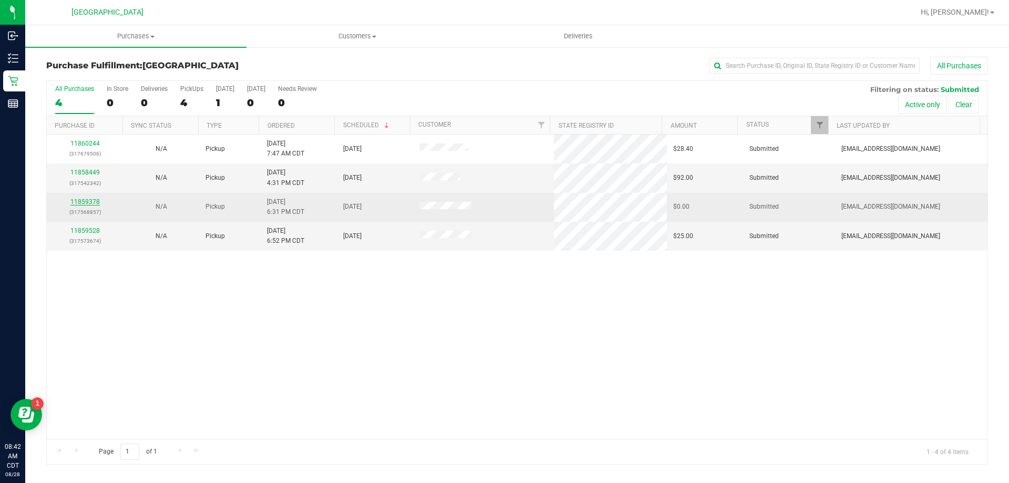
click at [90, 199] on link "11859378" at bounding box center [84, 201] width 29 height 7
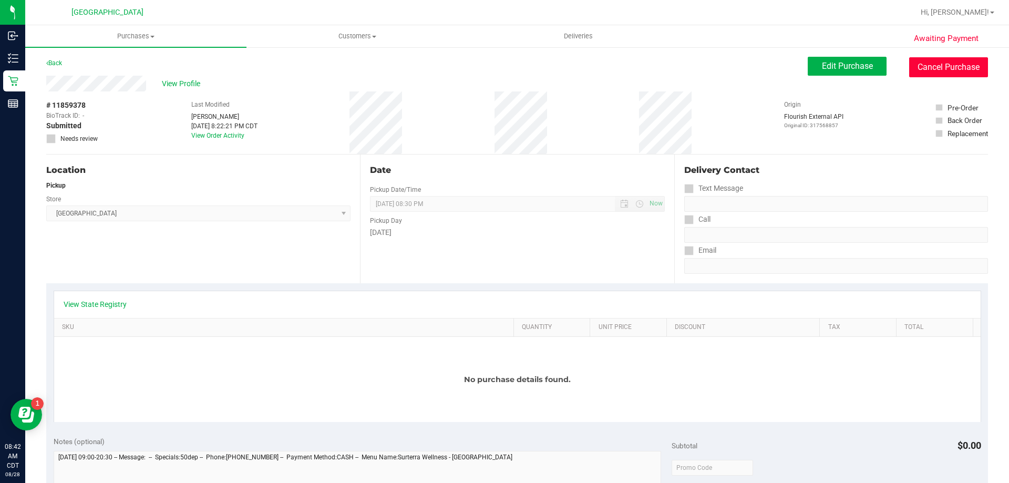
click at [935, 64] on button "Cancel Purchase" at bounding box center [948, 67] width 79 height 20
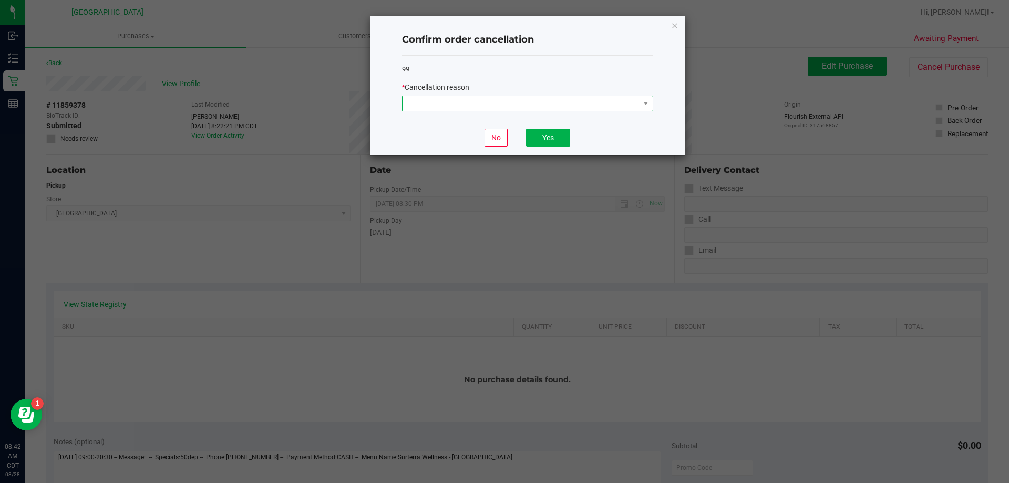
click at [529, 100] on span at bounding box center [521, 103] width 237 height 15
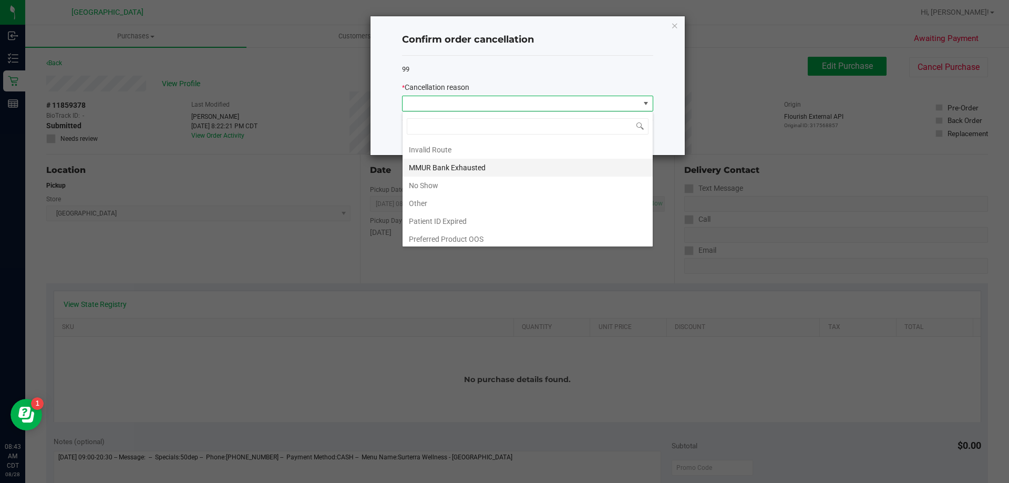
scroll to position [56, 0]
click at [556, 192] on li "Other" at bounding box center [528, 200] width 250 height 18
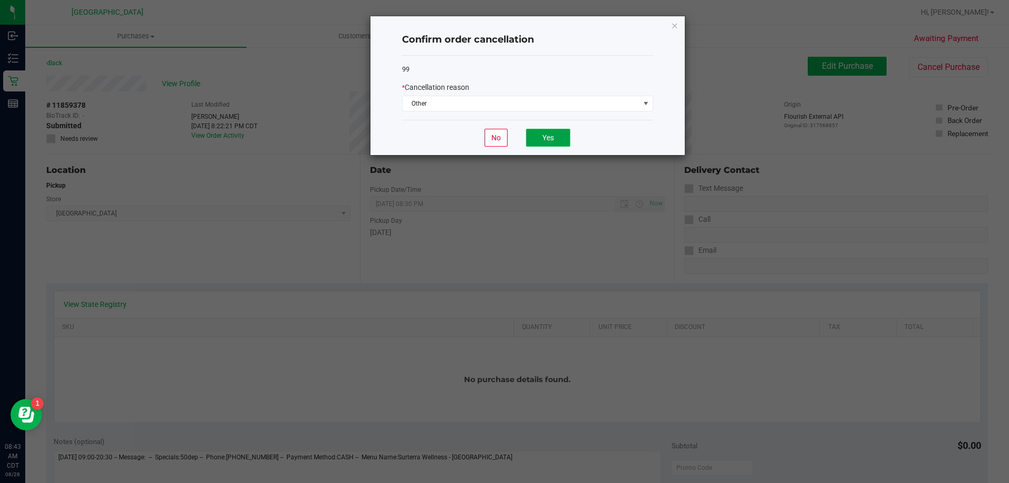
click at [540, 133] on button "Yes" at bounding box center [548, 138] width 44 height 18
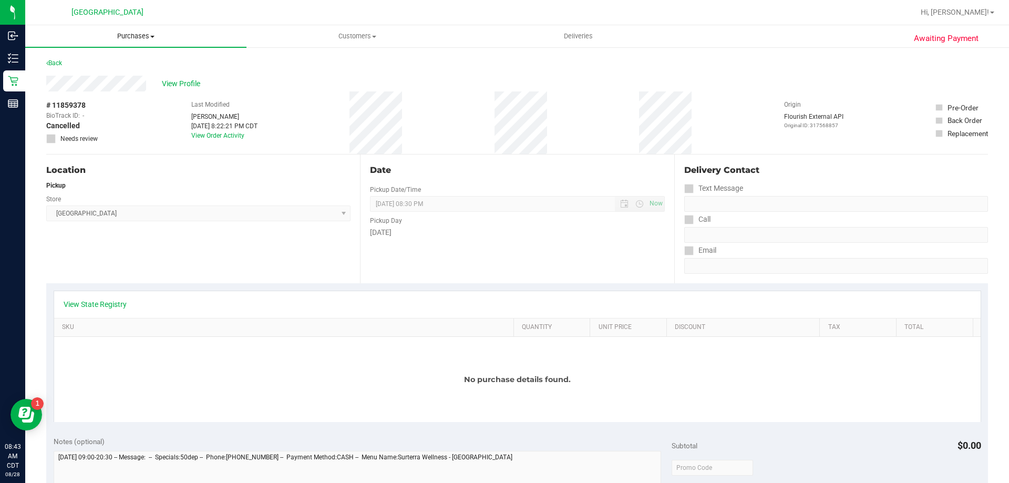
click at [138, 38] on span "Purchases" at bounding box center [135, 36] width 221 height 9
click at [112, 80] on li "Fulfillment" at bounding box center [135, 76] width 221 height 13
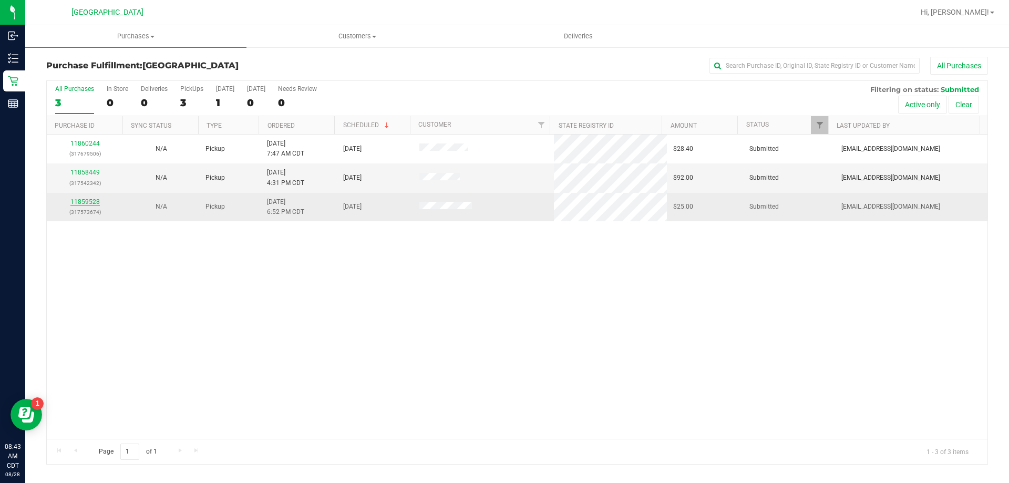
click at [90, 200] on link "11859528" at bounding box center [84, 201] width 29 height 7
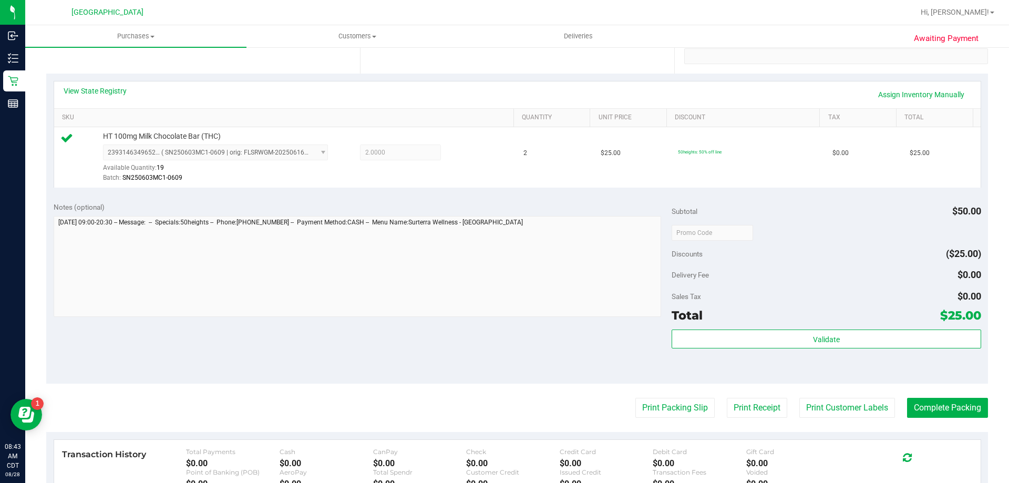
scroll to position [210, 0]
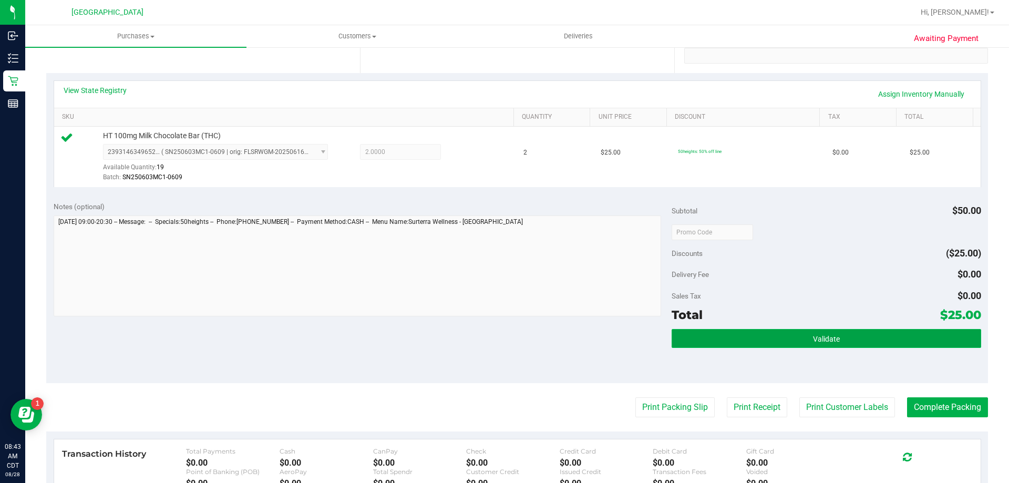
click at [874, 342] on button "Validate" at bounding box center [826, 338] width 309 height 19
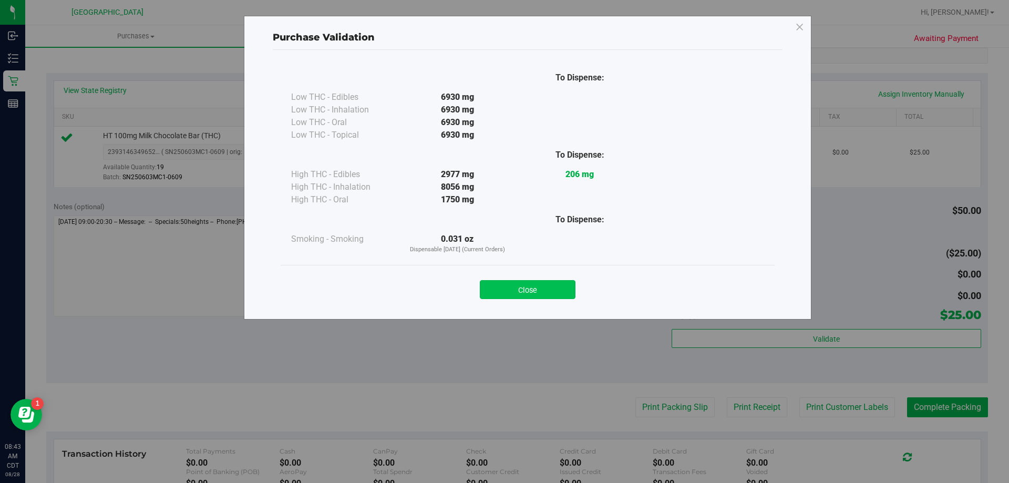
click at [557, 291] on button "Close" at bounding box center [528, 289] width 96 height 19
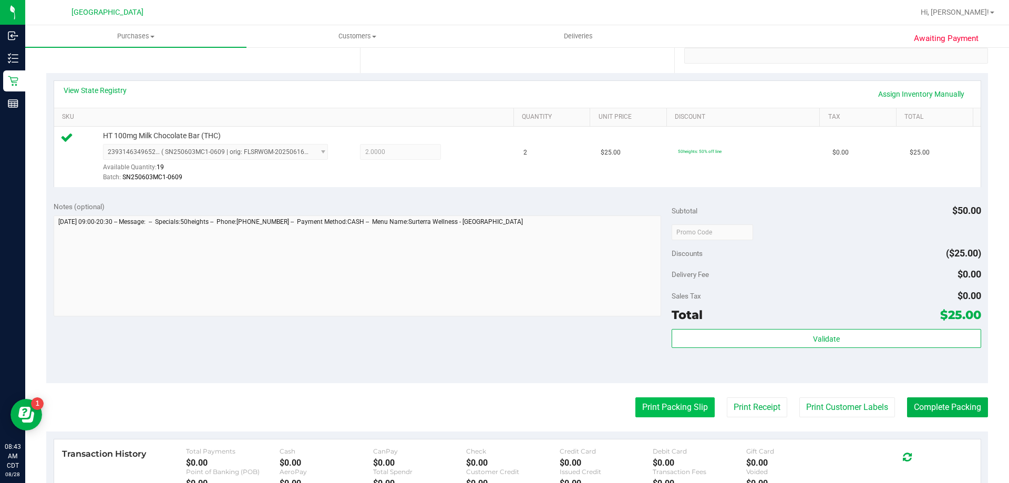
click at [656, 406] on button "Print Packing Slip" at bounding box center [674, 407] width 79 height 20
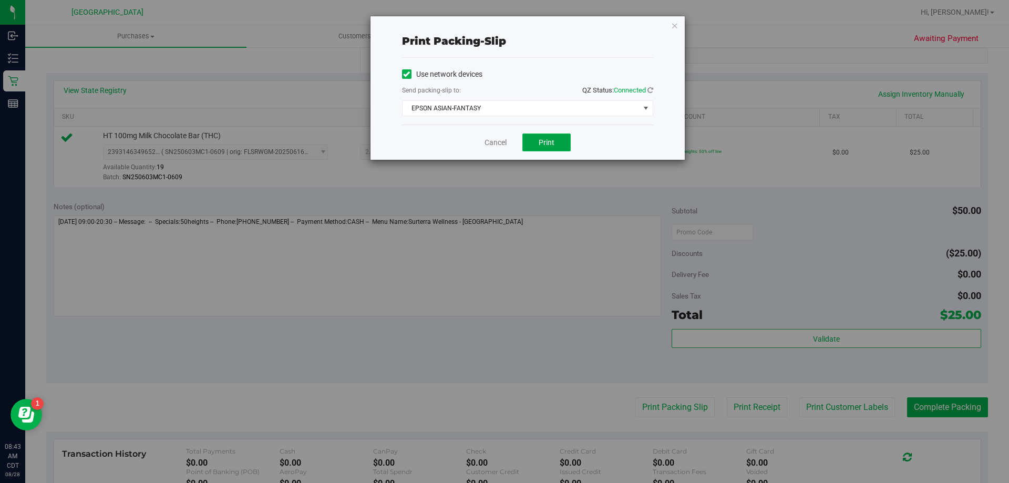
click at [552, 141] on span "Print" at bounding box center [547, 142] width 16 height 8
click at [498, 139] on link "Cancel" at bounding box center [496, 142] width 22 height 11
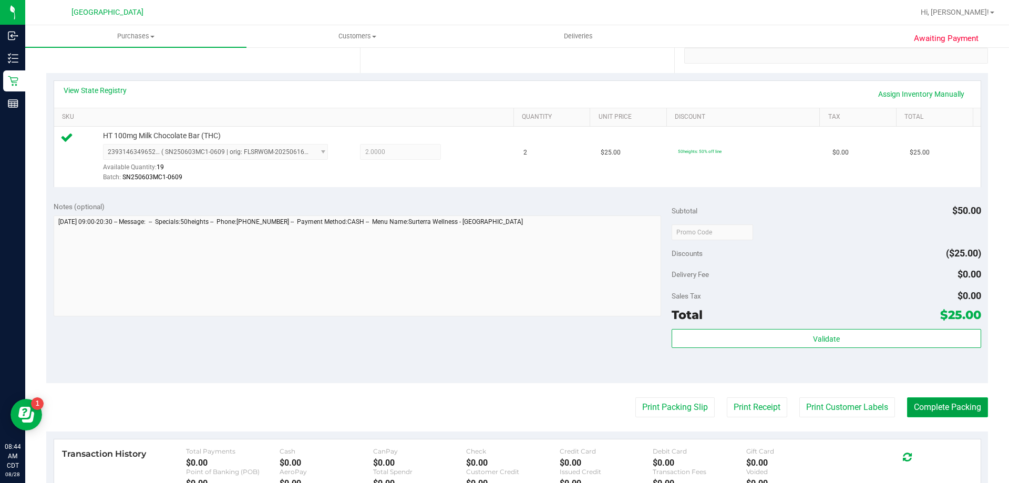
click at [930, 401] on button "Complete Packing" at bounding box center [947, 407] width 81 height 20
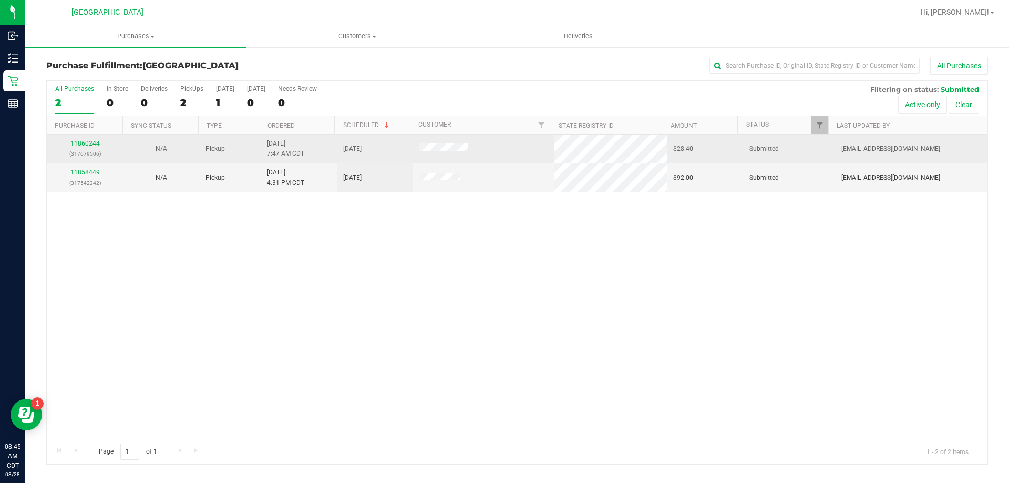
click at [83, 141] on link "11860244" at bounding box center [84, 143] width 29 height 7
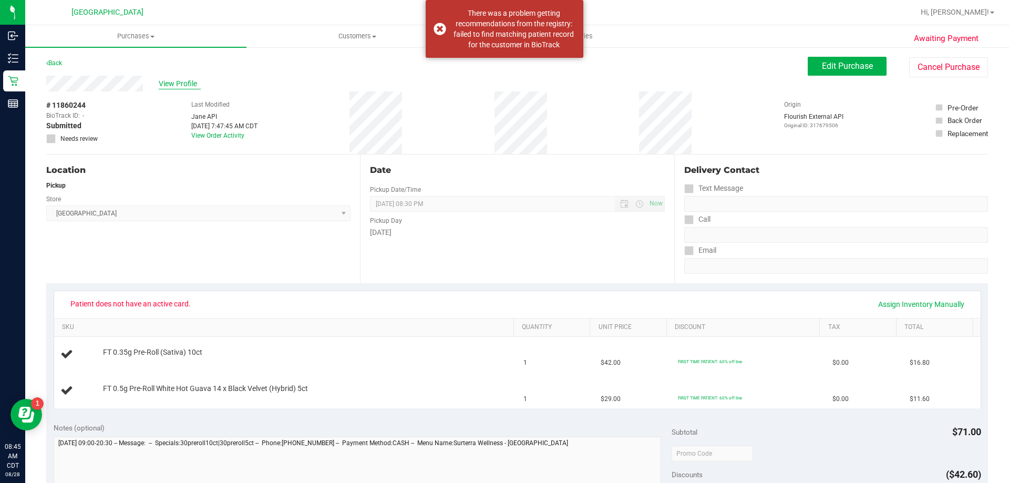
click at [162, 81] on span "View Profile" at bounding box center [180, 83] width 42 height 11
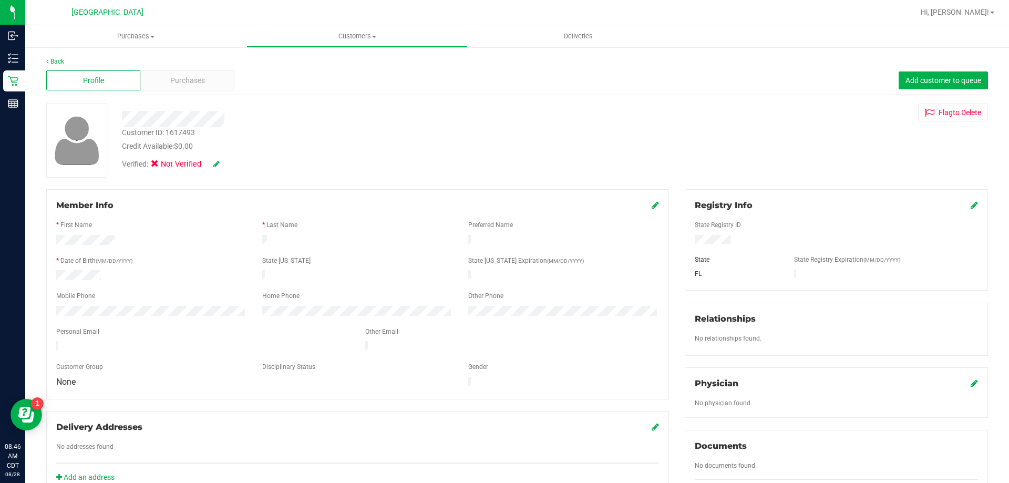
click at [217, 161] on icon at bounding box center [216, 163] width 6 height 7
click at [158, 166] on icon at bounding box center [157, 166] width 7 height 0
click at [0, 0] on input "Medical" at bounding box center [0, 0] width 0 height 0
click at [234, 164] on icon at bounding box center [230, 164] width 8 height 7
click at [133, 38] on span "Purchases" at bounding box center [135, 36] width 221 height 9
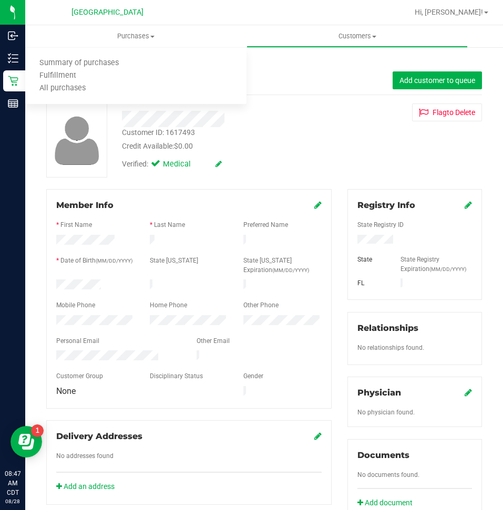
click at [465, 206] on icon at bounding box center [468, 205] width 7 height 8
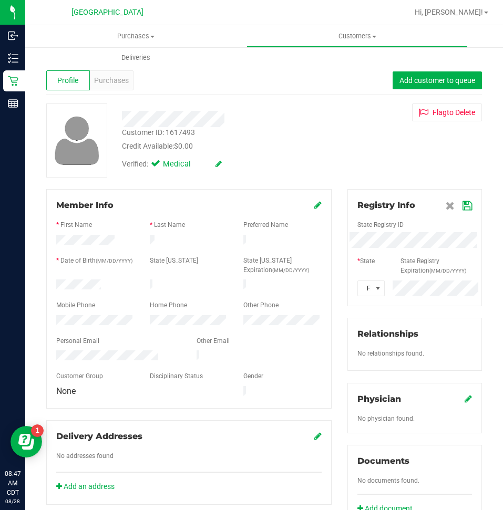
click at [462, 204] on icon at bounding box center [466, 206] width 9 height 8
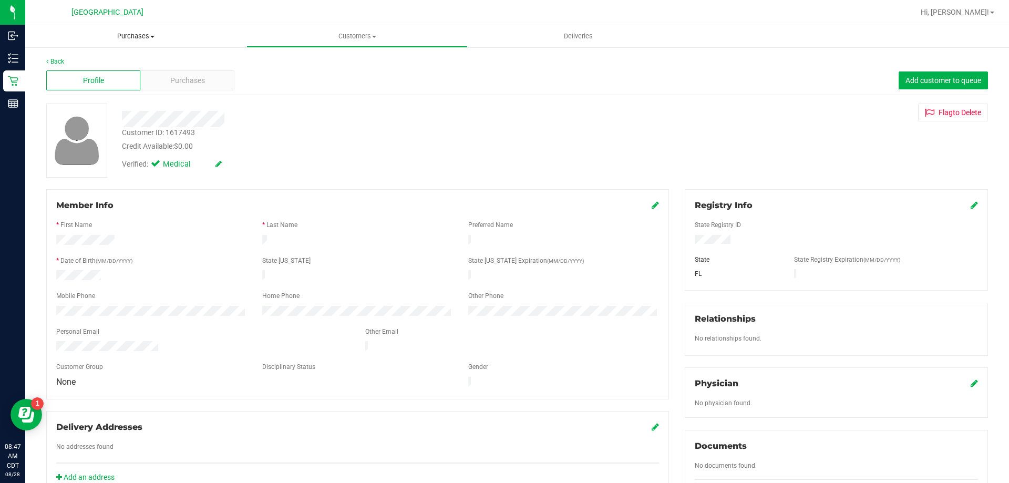
click at [146, 36] on span "Purchases" at bounding box center [135, 36] width 221 height 9
click at [106, 73] on li "Fulfillment" at bounding box center [135, 76] width 221 height 13
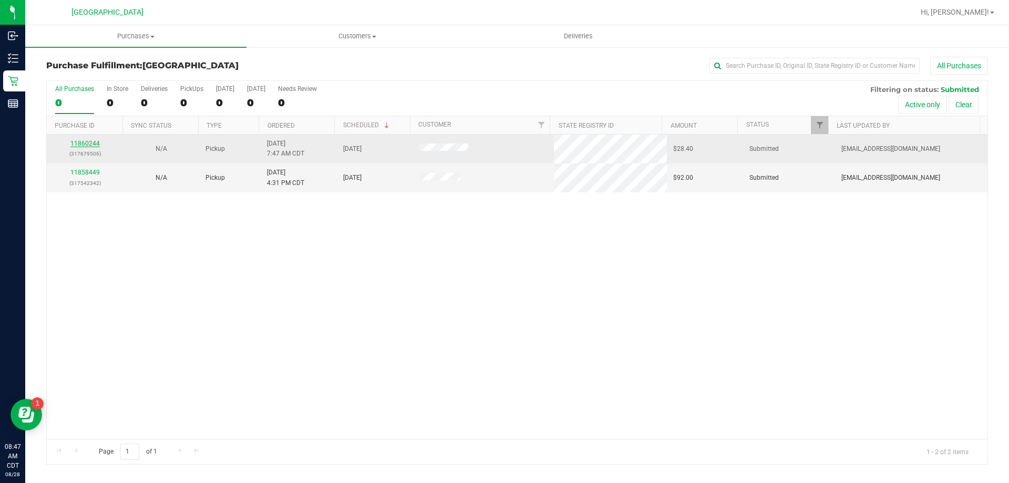
click at [78, 145] on link "11860244" at bounding box center [84, 143] width 29 height 7
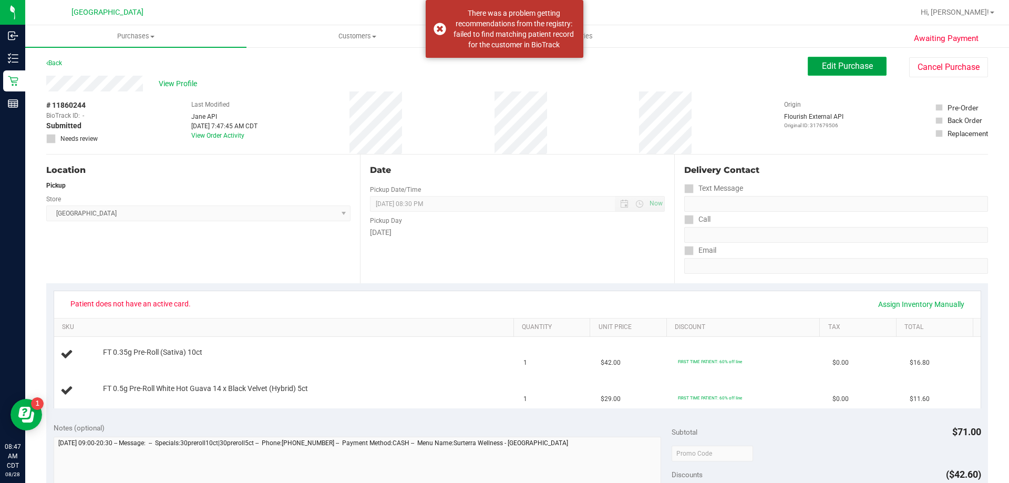
click at [822, 63] on span "Edit Purchase" at bounding box center [847, 66] width 51 height 10
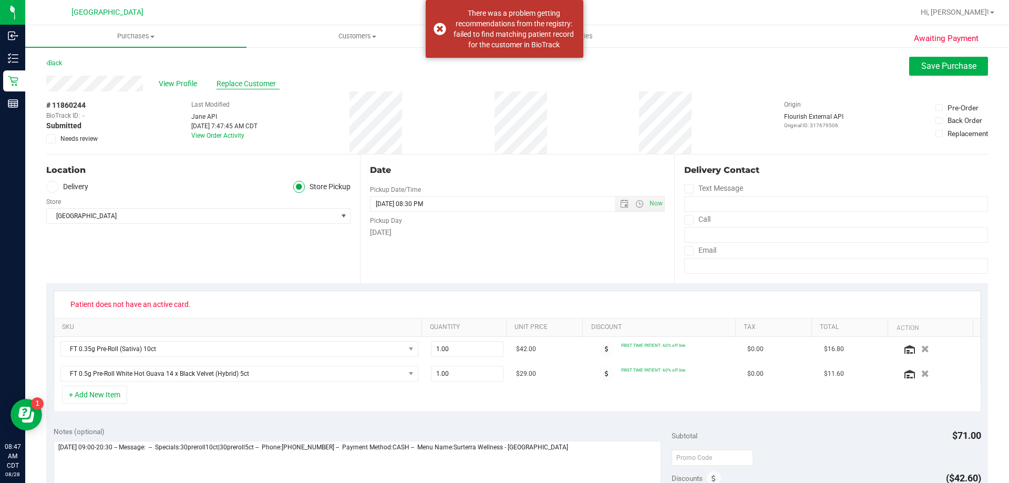
click at [251, 80] on span "Replace Customer" at bounding box center [248, 83] width 63 height 11
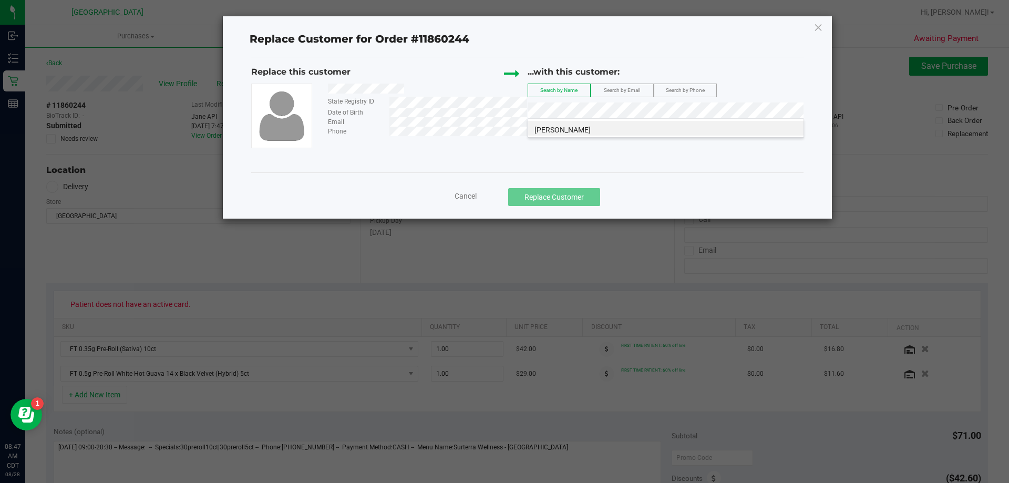
click at [588, 126] on span "[PERSON_NAME]" at bounding box center [562, 130] width 56 height 8
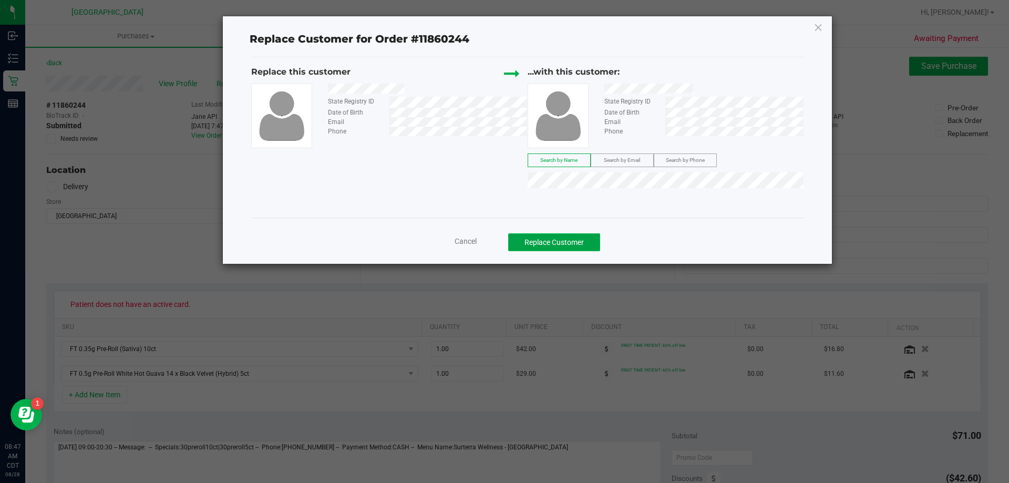
click at [567, 243] on button "Replace Customer" at bounding box center [554, 242] width 92 height 18
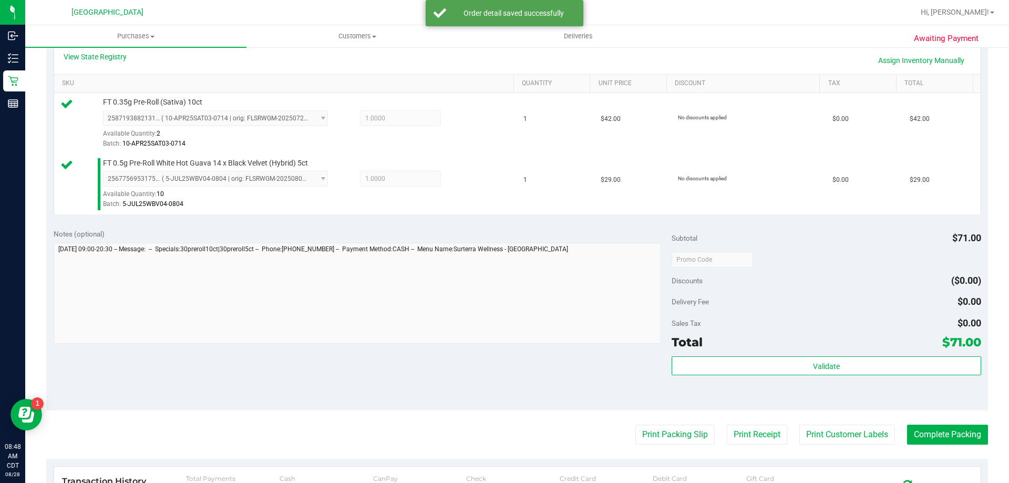
scroll to position [263, 0]
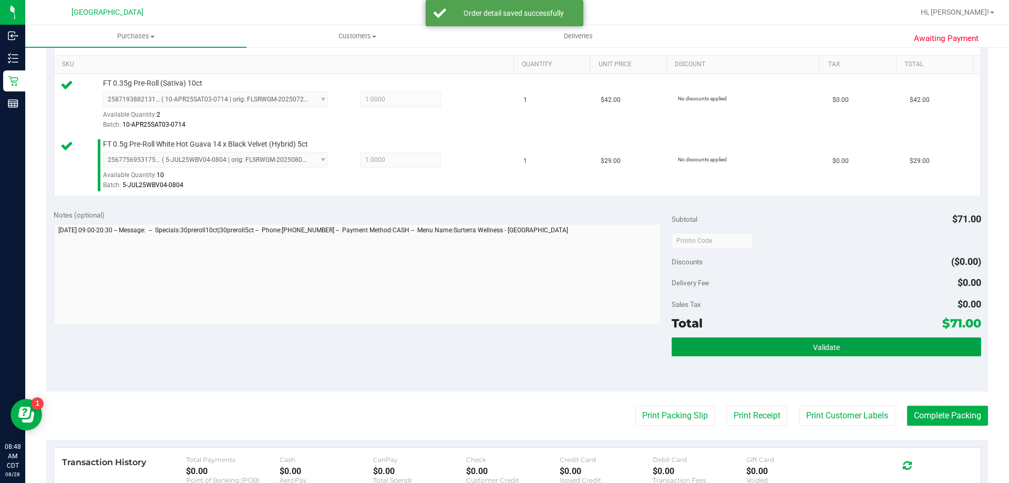
click at [840, 344] on button "Validate" at bounding box center [826, 346] width 309 height 19
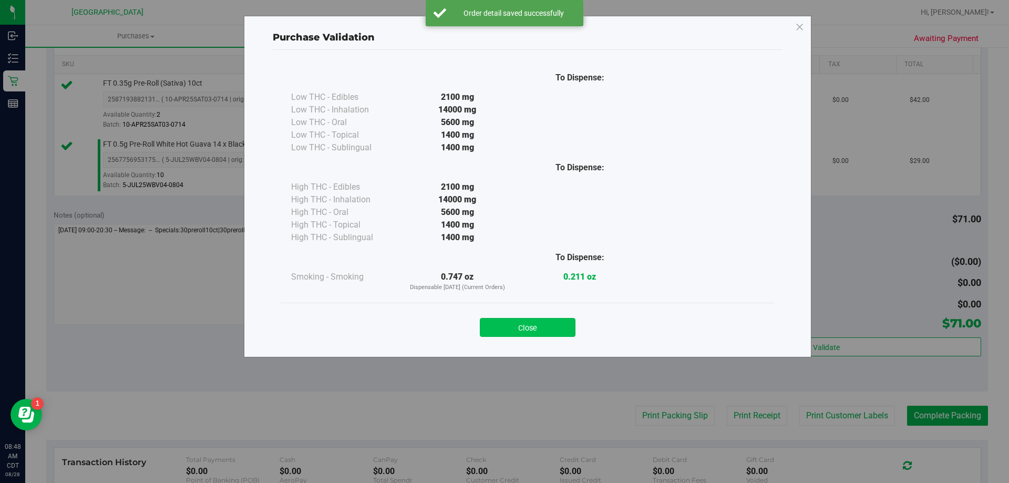
click at [513, 333] on button "Close" at bounding box center [528, 327] width 96 height 19
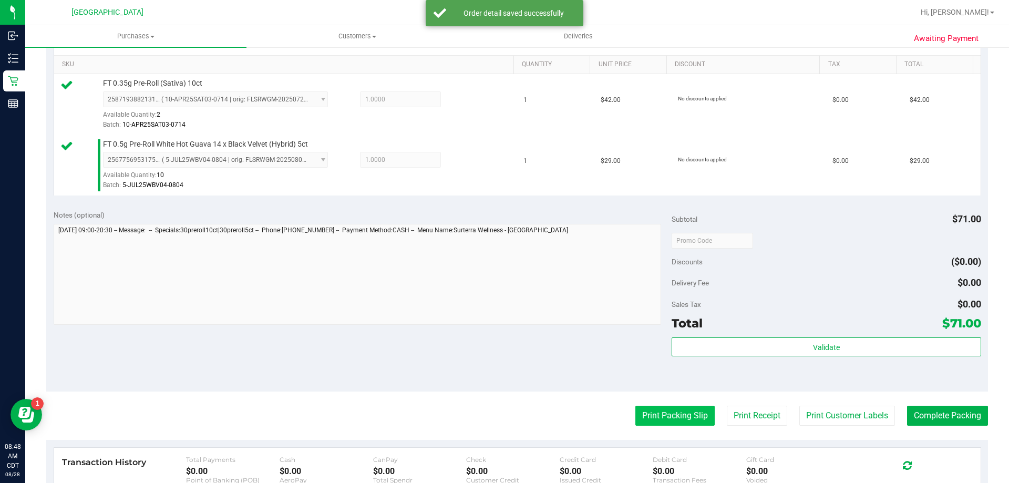
click at [652, 416] on button "Print Packing Slip" at bounding box center [674, 416] width 79 height 20
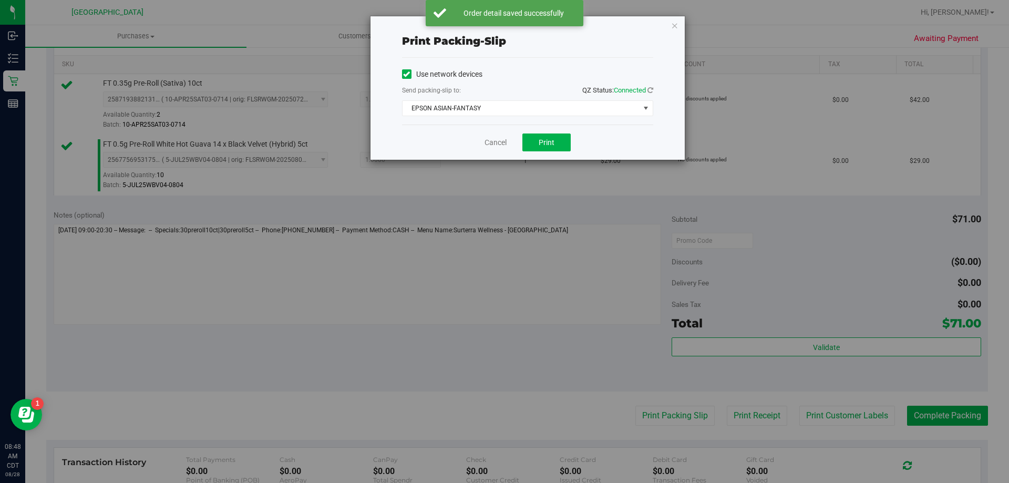
click at [533, 131] on div "Cancel Print" at bounding box center [527, 142] width 251 height 35
click at [530, 141] on button "Print" at bounding box center [546, 142] width 48 height 18
click at [492, 141] on link "Cancel" at bounding box center [496, 142] width 22 height 11
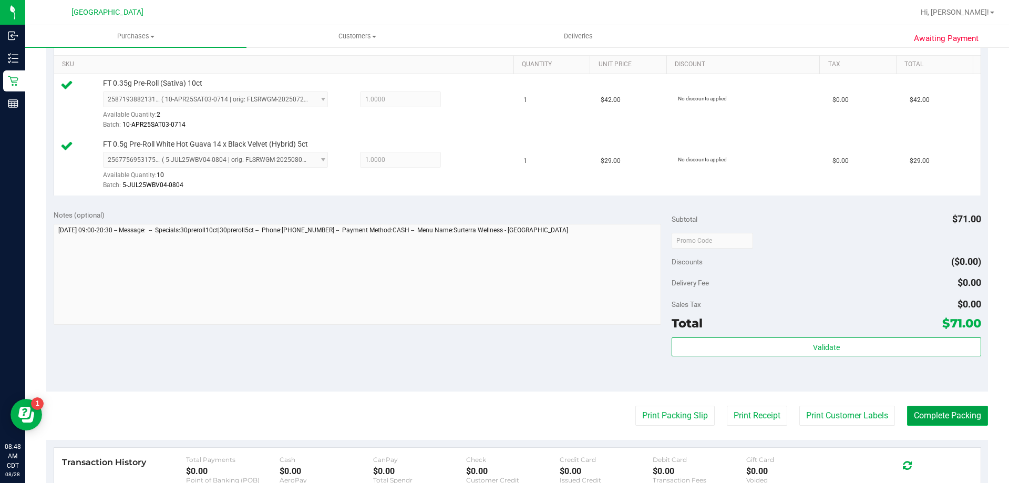
click at [925, 419] on button "Complete Packing" at bounding box center [947, 416] width 81 height 20
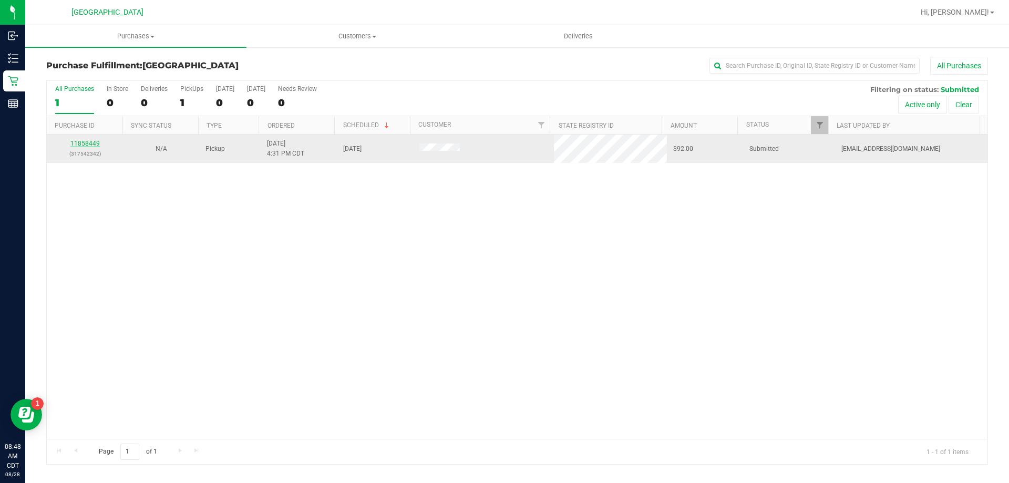
click at [90, 145] on link "11858449" at bounding box center [84, 143] width 29 height 7
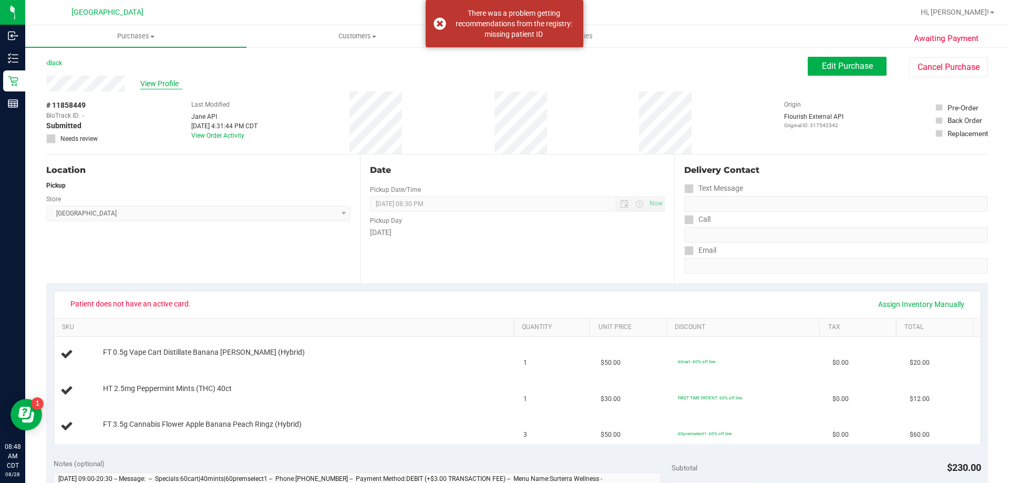
click at [162, 85] on span "View Profile" at bounding box center [161, 83] width 42 height 11
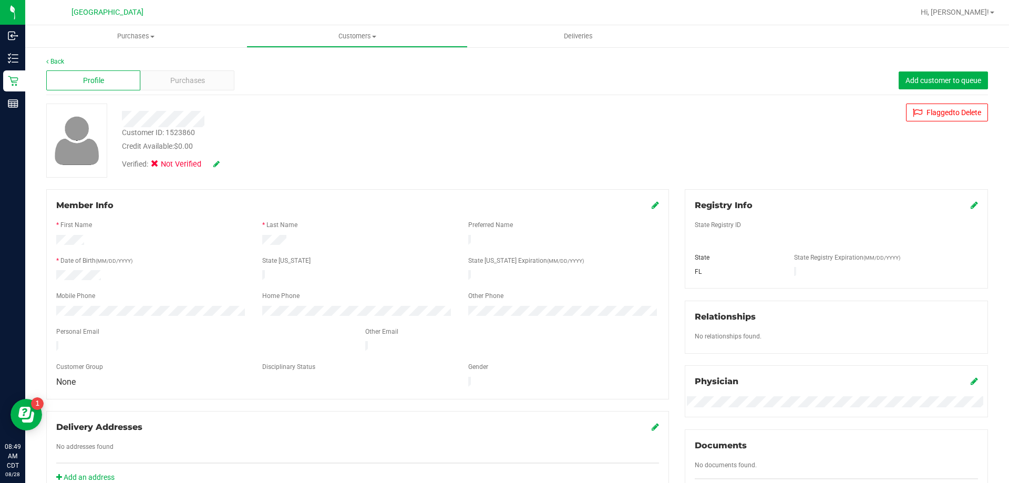
click at [217, 163] on icon at bounding box center [216, 163] width 6 height 7
click at [231, 165] on icon at bounding box center [230, 164] width 8 height 7
click at [215, 166] on icon at bounding box center [216, 163] width 6 height 7
click at [238, 159] on div "Verified: Medical" at bounding box center [194, 166] width 160 height 14
click at [234, 161] on icon at bounding box center [230, 164] width 8 height 7
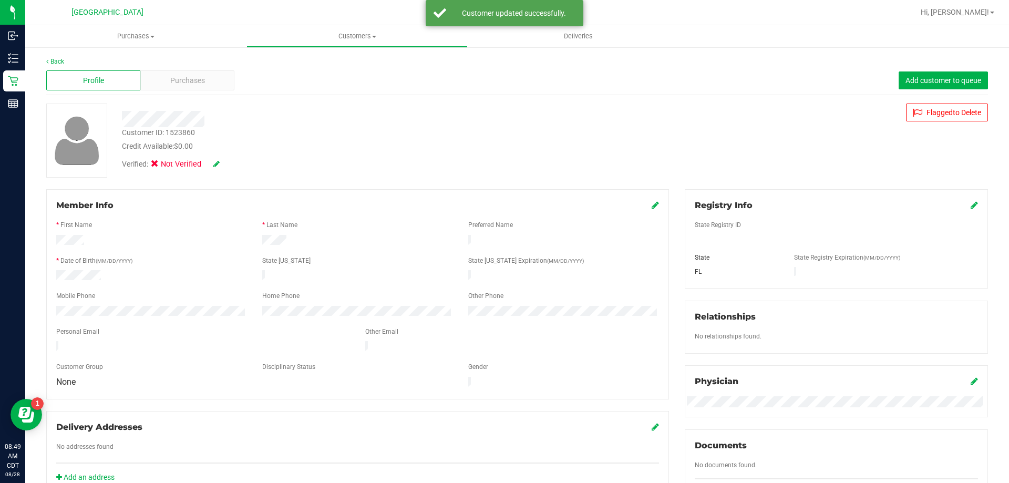
click at [971, 205] on icon at bounding box center [974, 205] width 7 height 8
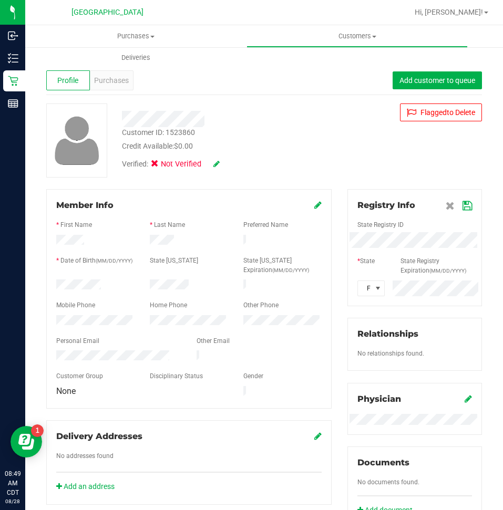
click at [462, 202] on icon at bounding box center [466, 206] width 9 height 8
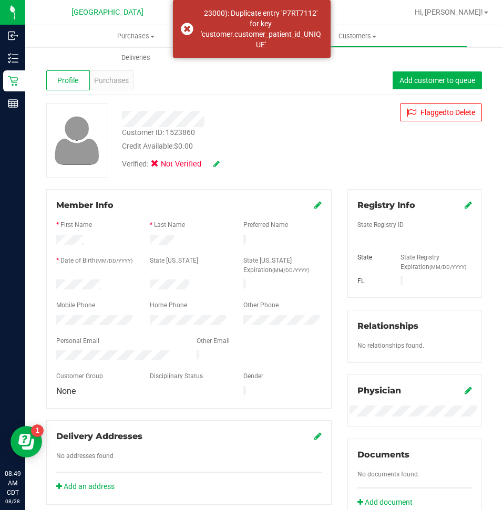
click at [217, 161] on icon at bounding box center [216, 163] width 6 height 7
click at [314, 206] on icon at bounding box center [317, 205] width 7 height 8
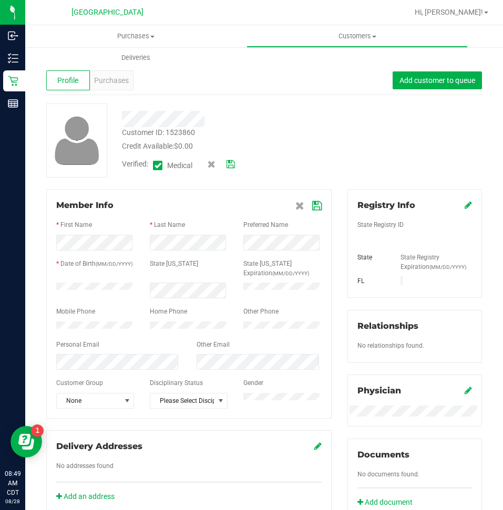
click at [312, 204] on icon at bounding box center [316, 206] width 9 height 8
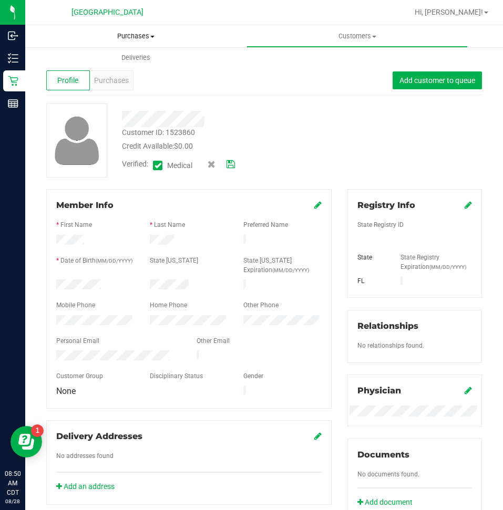
click at [137, 32] on span "Purchases" at bounding box center [135, 36] width 221 height 9
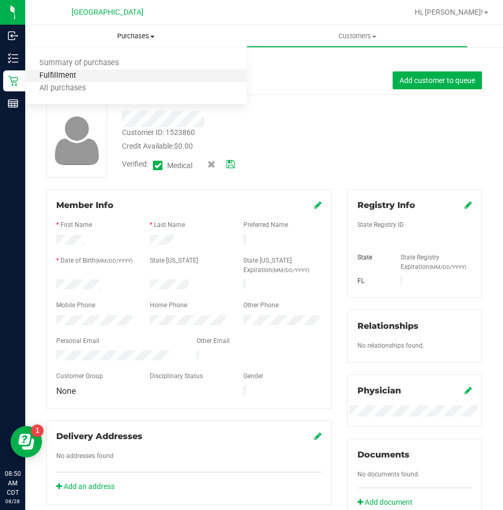
click at [70, 75] on span "Fulfillment" at bounding box center [57, 75] width 65 height 9
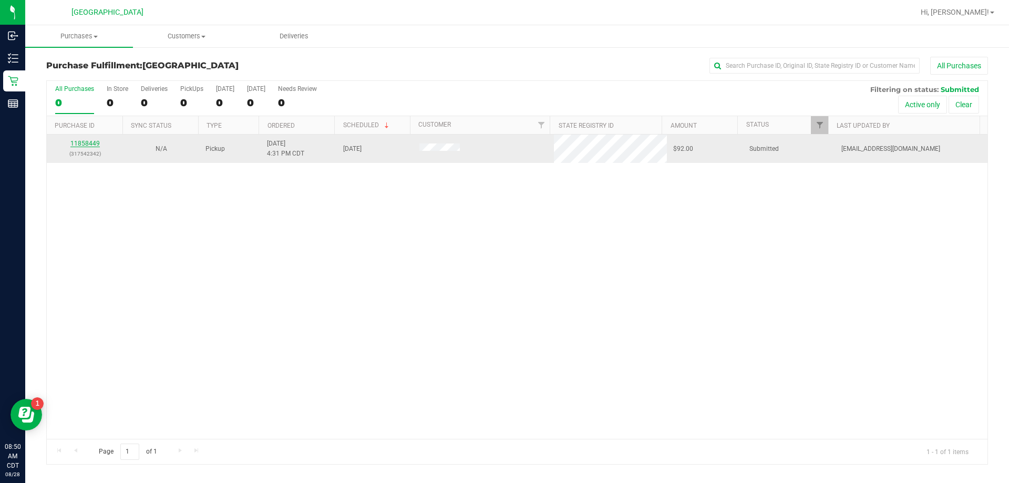
click at [86, 143] on link "11858449" at bounding box center [84, 143] width 29 height 7
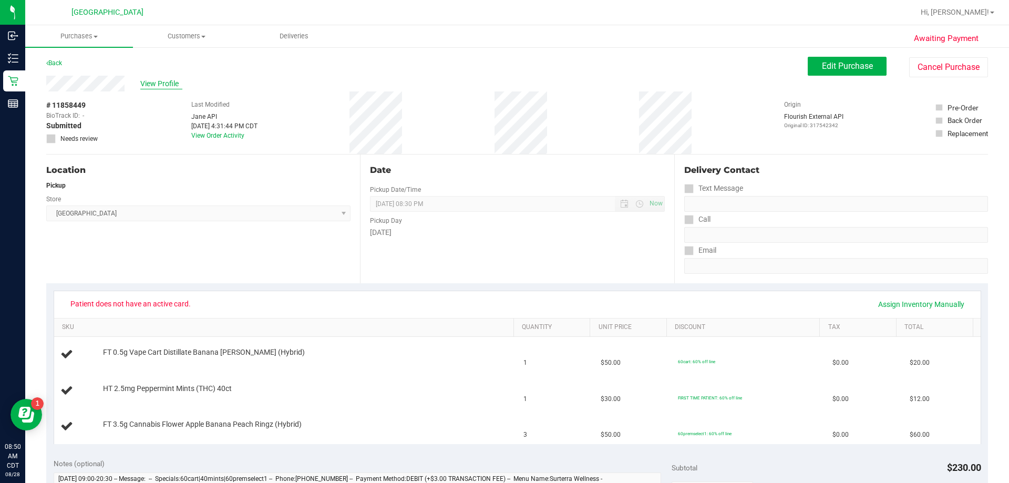
click at [163, 85] on span "View Profile" at bounding box center [161, 83] width 42 height 11
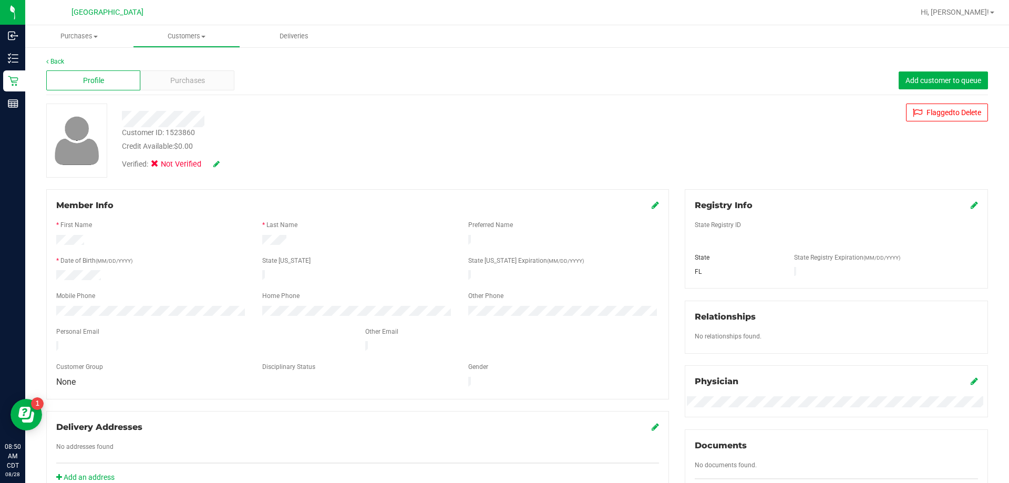
click at [214, 163] on icon at bounding box center [216, 163] width 6 height 7
drag, startPoint x: 945, startPoint y: 79, endPoint x: 899, endPoint y: 175, distance: 106.0
click at [899, 175] on div "Back Profile Purchases Add customer to queue Customer ID: 1523860 Credit Availa…" at bounding box center [517, 391] width 942 height 668
click at [226, 162] on span at bounding box center [221, 164] width 27 height 11
click at [232, 163] on icon at bounding box center [230, 164] width 8 height 7
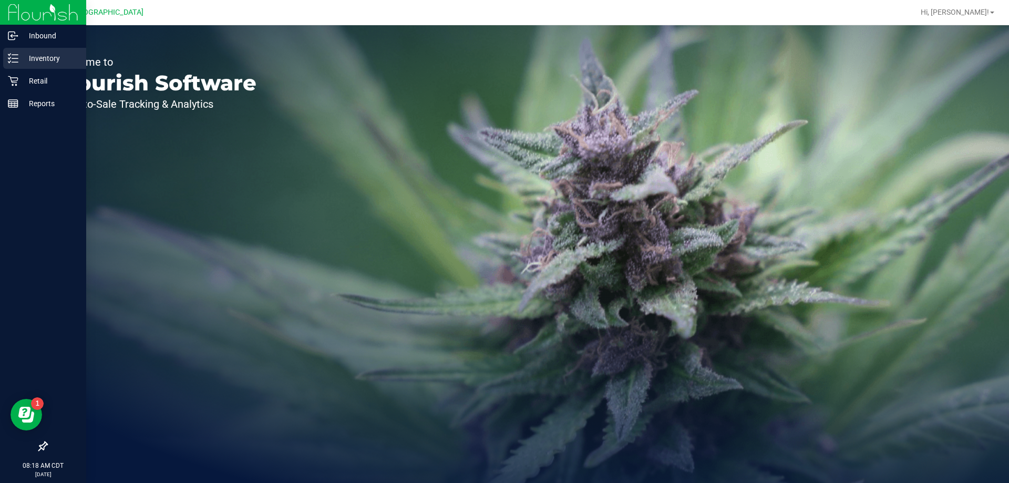
click at [38, 57] on p "Inventory" at bounding box center [49, 58] width 63 height 13
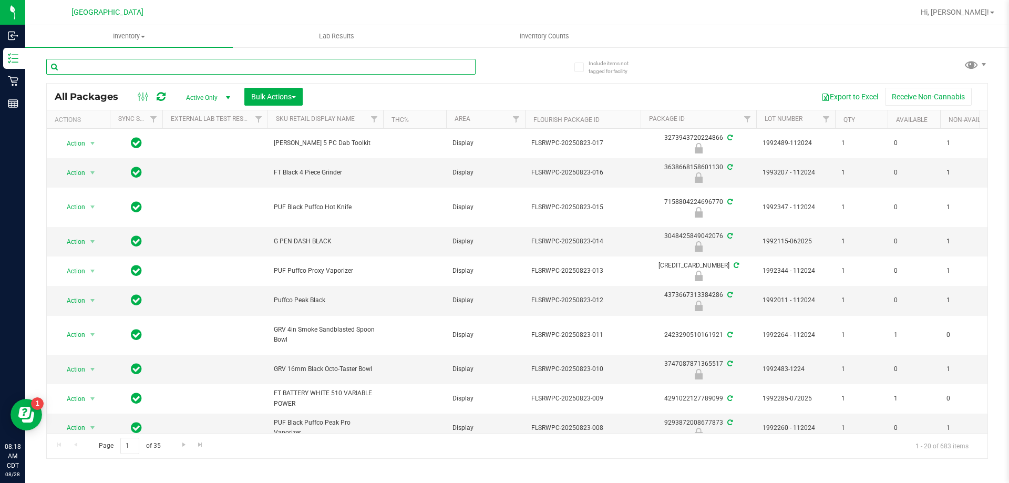
click at [209, 66] on input "text" at bounding box center [260, 67] width 429 height 16
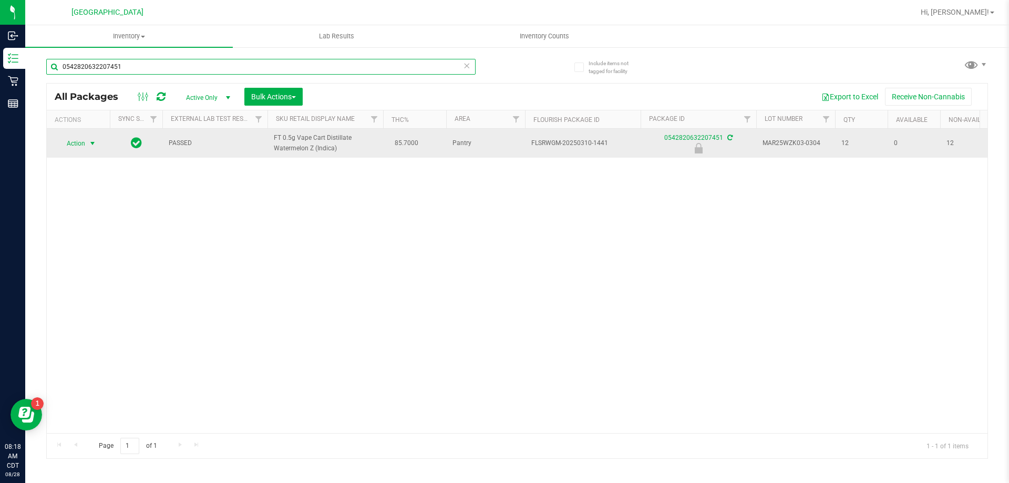
type input "0542820632207451"
click at [68, 143] on span "Action" at bounding box center [71, 143] width 28 height 15
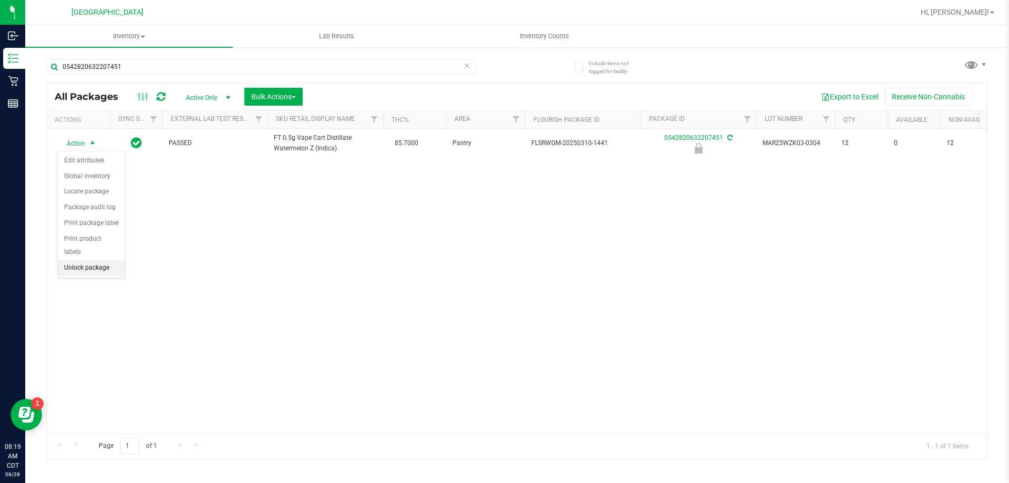
click at [89, 260] on li "Unlock package" at bounding box center [91, 268] width 67 height 16
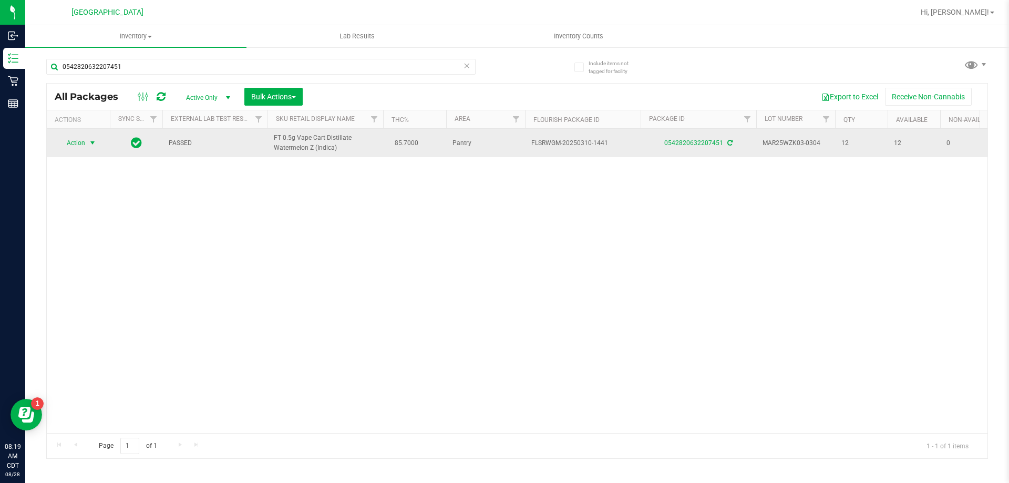
click at [96, 143] on span "select" at bounding box center [92, 143] width 8 height 8
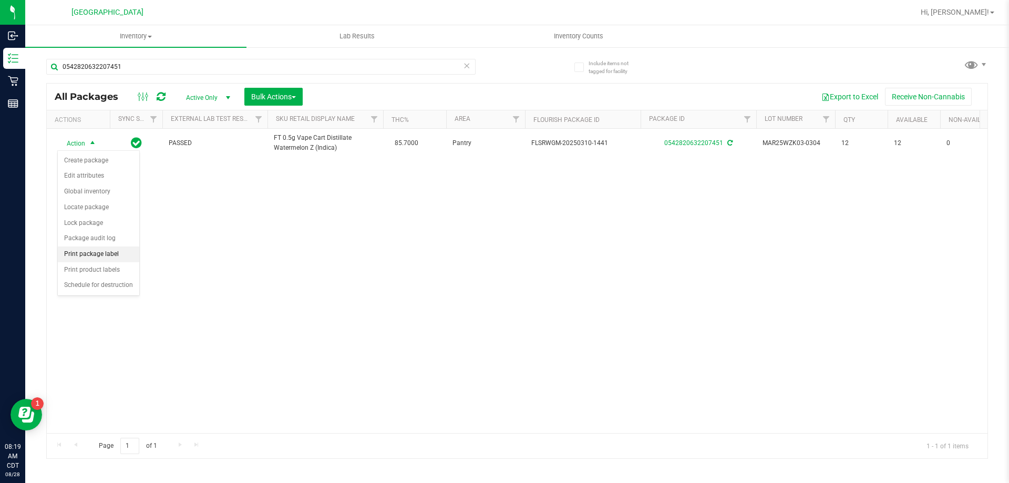
click at [109, 256] on li "Print package label" at bounding box center [98, 254] width 81 height 16
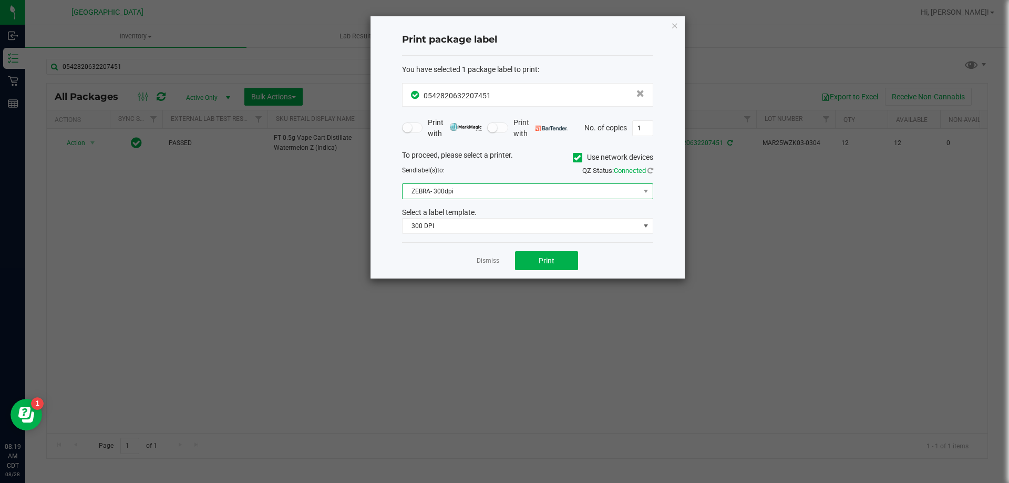
click at [477, 191] on span "ZEBRA- 300dpi" at bounding box center [521, 191] width 237 height 15
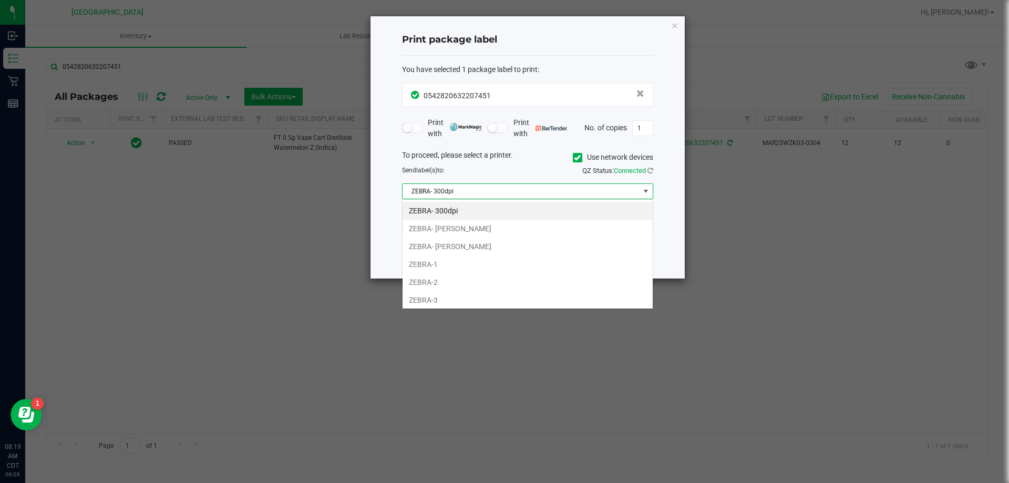
scroll to position [16, 251]
click at [458, 276] on li "ZEBRA-2" at bounding box center [528, 282] width 250 height 18
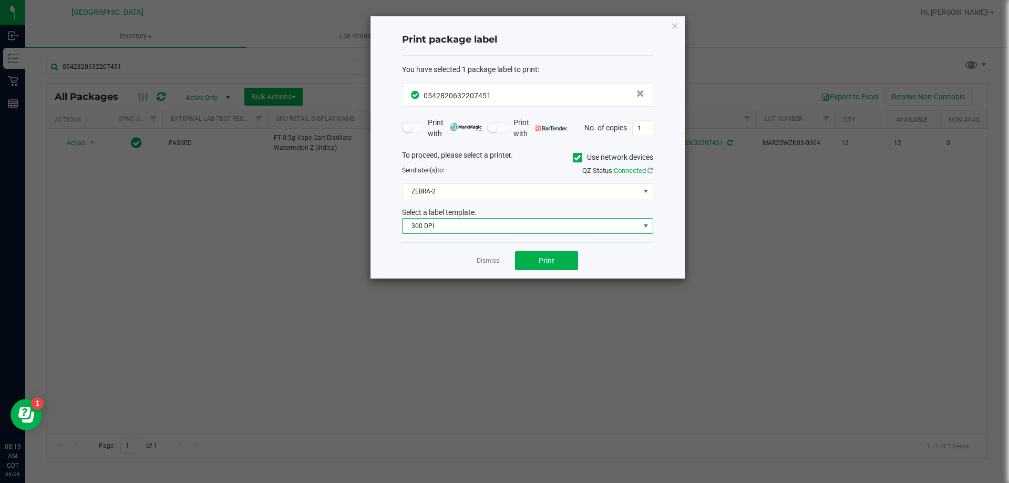
click at [478, 221] on span "300 DPI" at bounding box center [521, 226] width 237 height 15
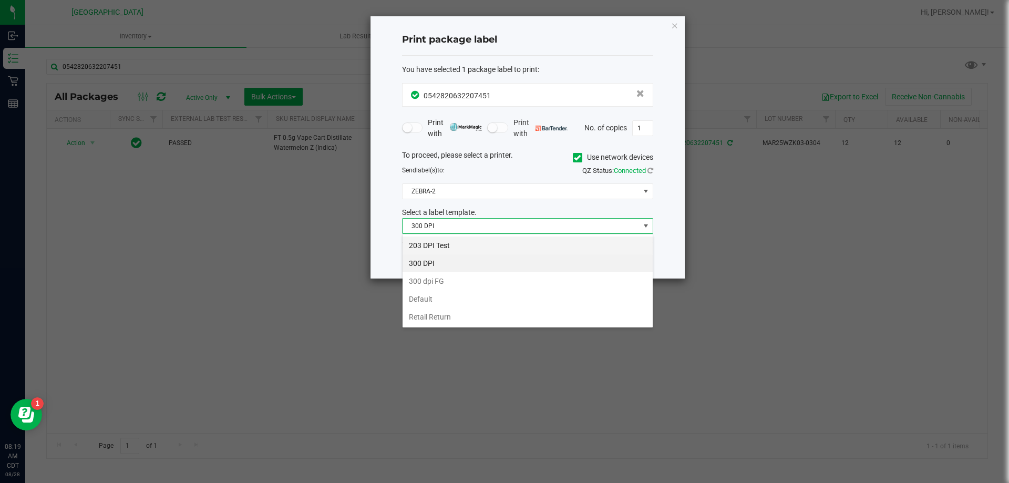
click at [446, 240] on li "203 DPI Test" at bounding box center [528, 245] width 250 height 18
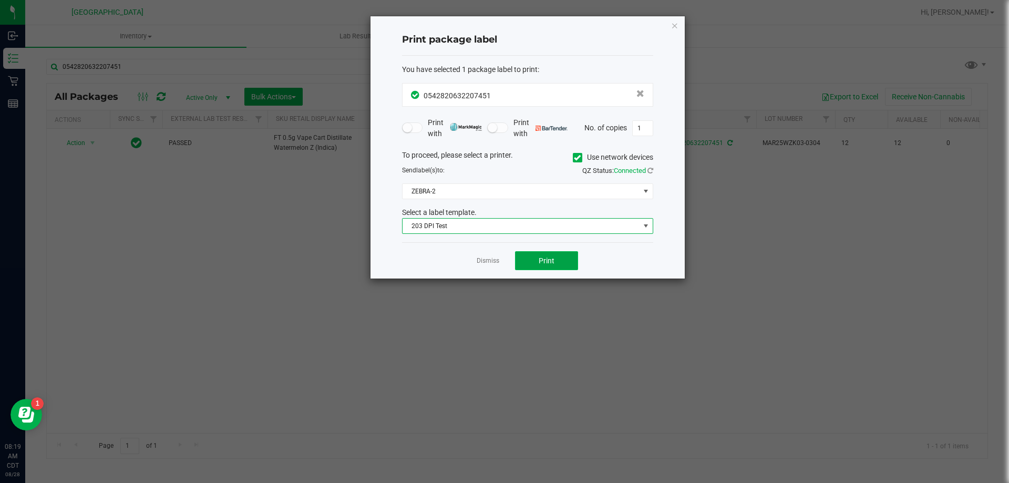
click at [554, 256] on span "Print" at bounding box center [547, 260] width 16 height 8
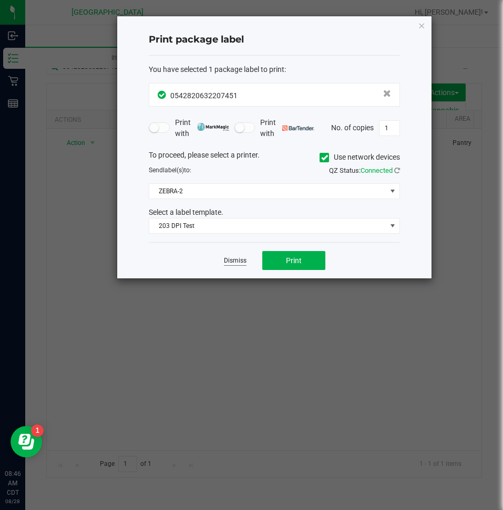
click at [232, 260] on link "Dismiss" at bounding box center [235, 260] width 23 height 9
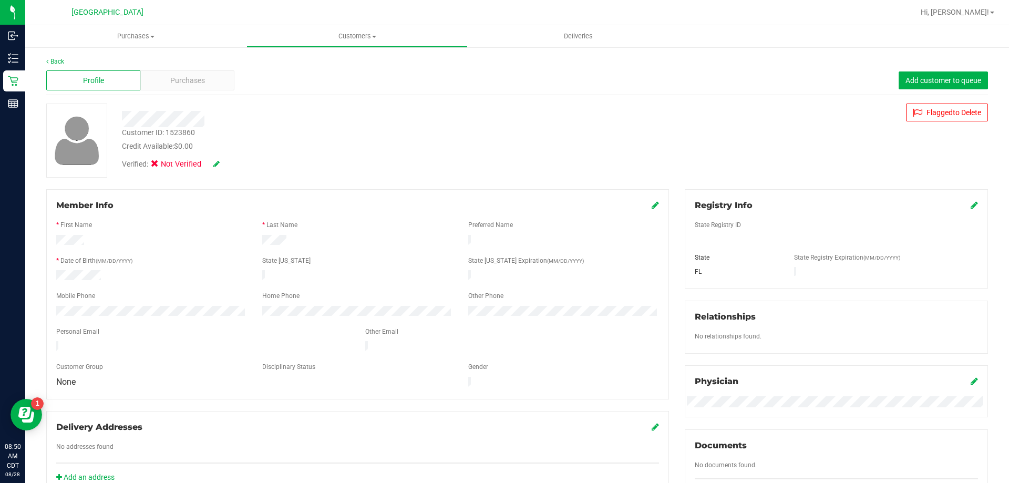
click at [214, 165] on icon at bounding box center [216, 163] width 6 height 7
click at [160, 166] on icon at bounding box center [157, 166] width 7 height 0
click at [0, 0] on input "Medical" at bounding box center [0, 0] width 0 height 0
click at [153, 167] on span at bounding box center [157, 165] width 9 height 9
click at [0, 0] on input "Medical" at bounding box center [0, 0] width 0 height 0
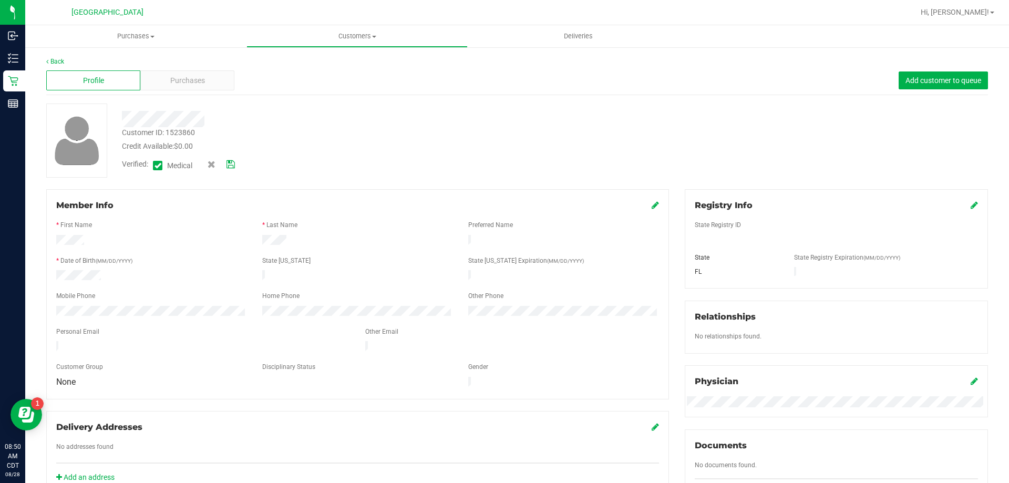
click at [230, 163] on icon at bounding box center [230, 164] width 8 height 7
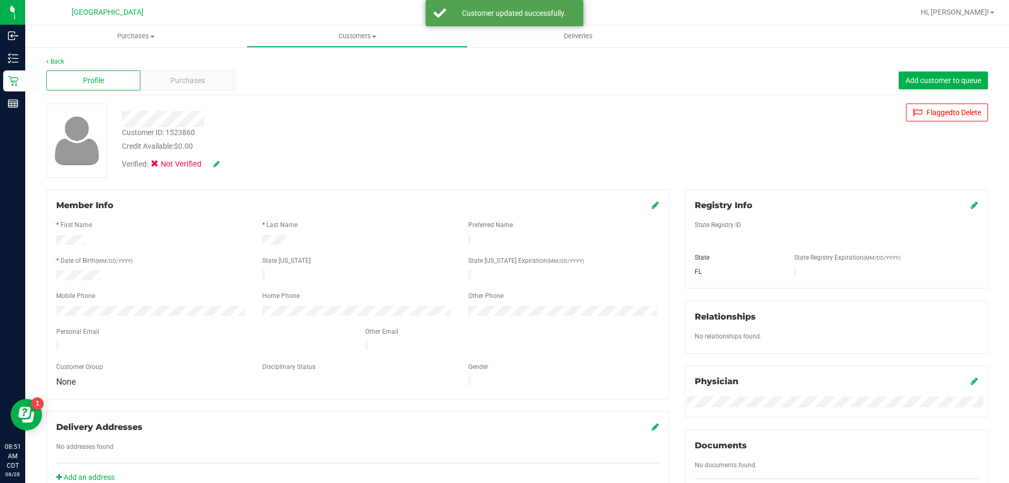
click at [214, 164] on icon at bounding box center [216, 163] width 6 height 7
click at [188, 162] on span "Medical" at bounding box center [182, 165] width 30 height 11
click at [0, 0] on input "Medical" at bounding box center [0, 0] width 0 height 0
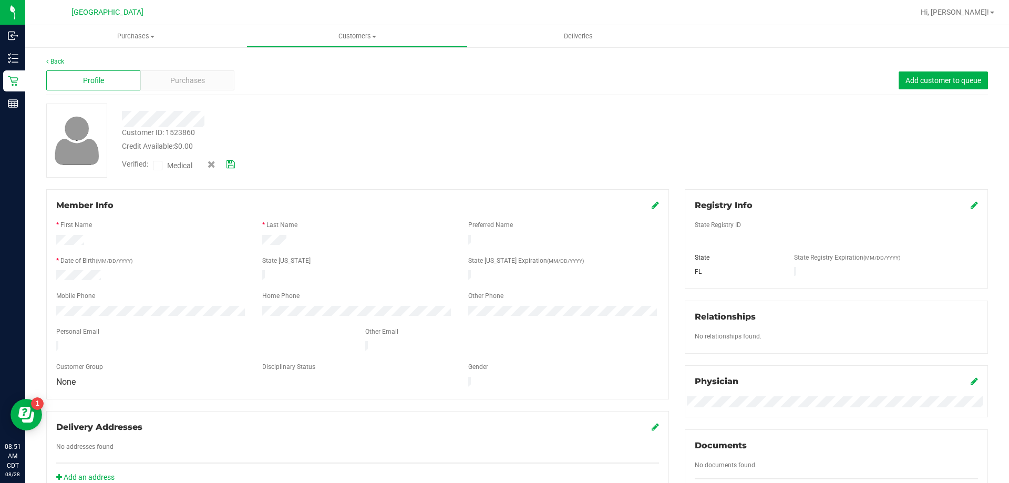
click at [231, 162] on icon at bounding box center [230, 164] width 8 height 7
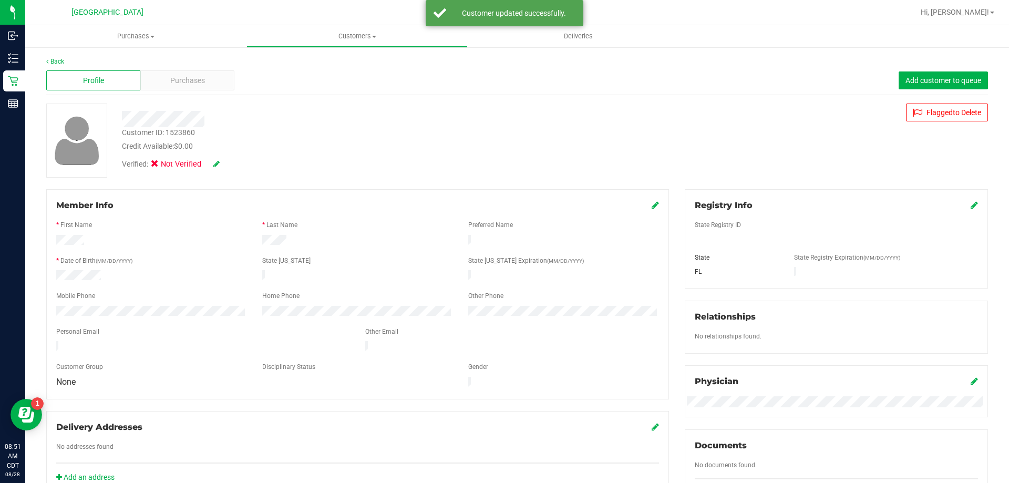
click at [219, 163] on icon at bounding box center [216, 163] width 6 height 7
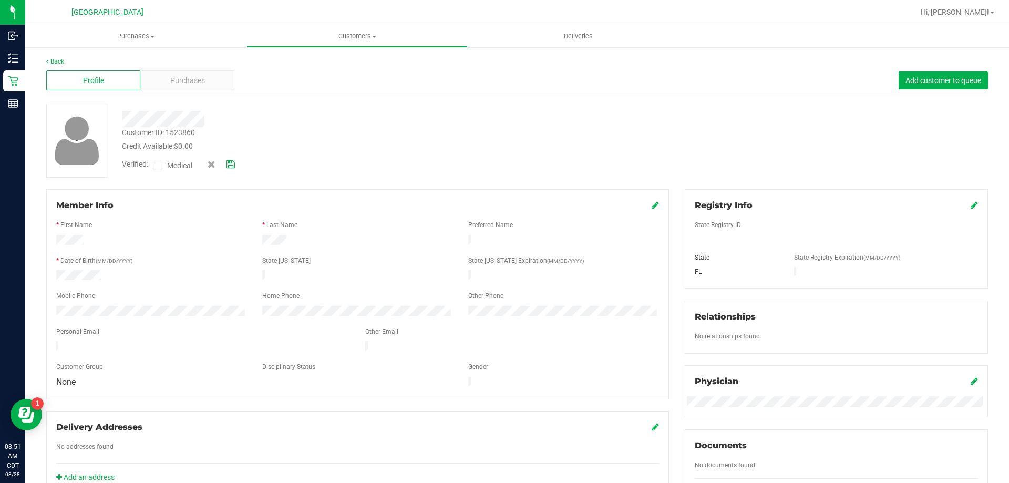
click at [962, 200] on div "Registry Info" at bounding box center [836, 205] width 283 height 13
click at [971, 205] on icon at bounding box center [974, 205] width 7 height 8
click at [759, 252] on div at bounding box center [836, 252] width 283 height 8
click at [968, 204] on icon at bounding box center [972, 206] width 9 height 8
click at [129, 34] on span "Purchases" at bounding box center [135, 36] width 221 height 9
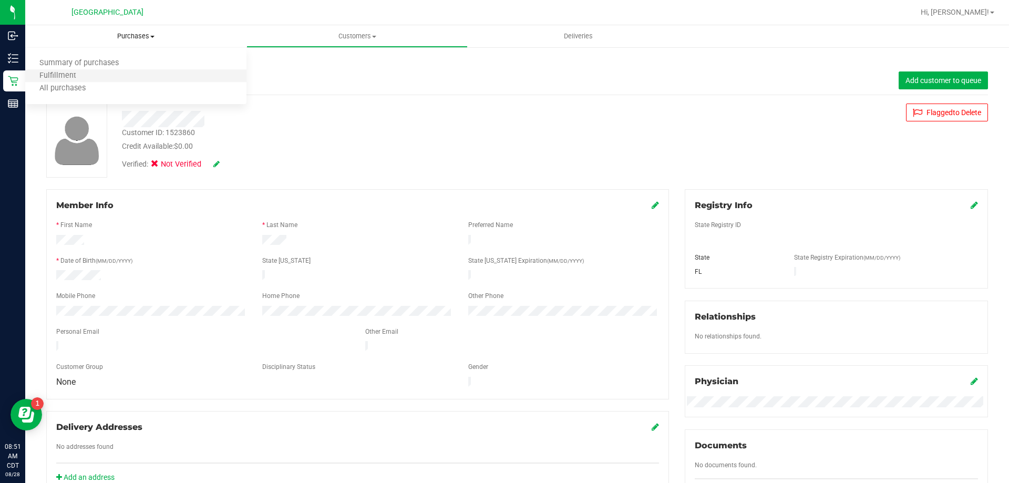
click at [110, 73] on li "Fulfillment" at bounding box center [135, 76] width 221 height 13
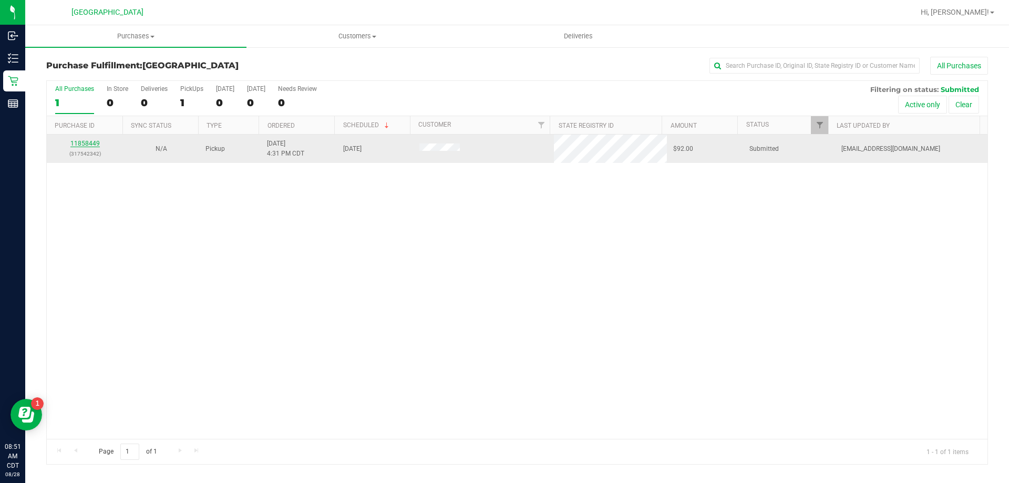
click at [93, 145] on link "11858449" at bounding box center [84, 143] width 29 height 7
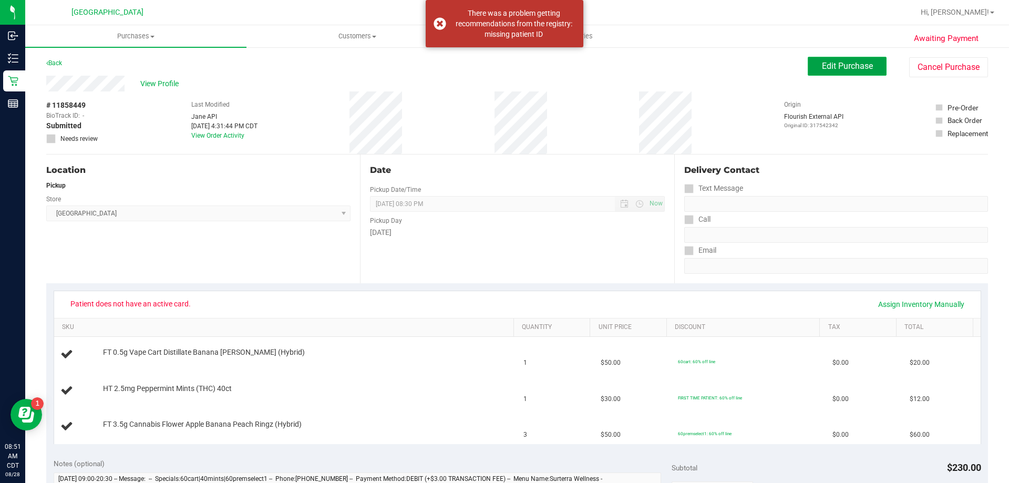
click at [850, 67] on span "Edit Purchase" at bounding box center [847, 66] width 51 height 10
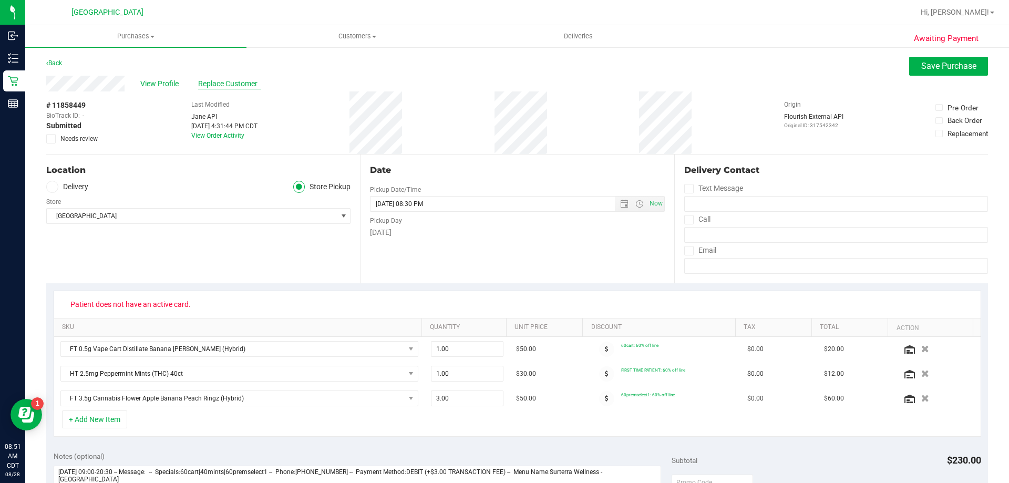
click at [228, 84] on span "Replace Customer" at bounding box center [229, 83] width 63 height 11
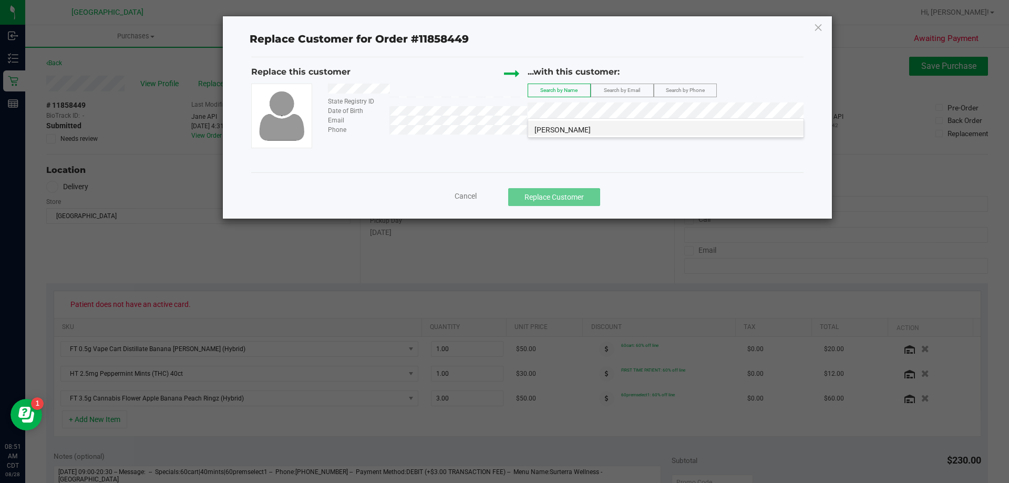
click at [555, 130] on span "Joseph Moran" at bounding box center [562, 130] width 56 height 8
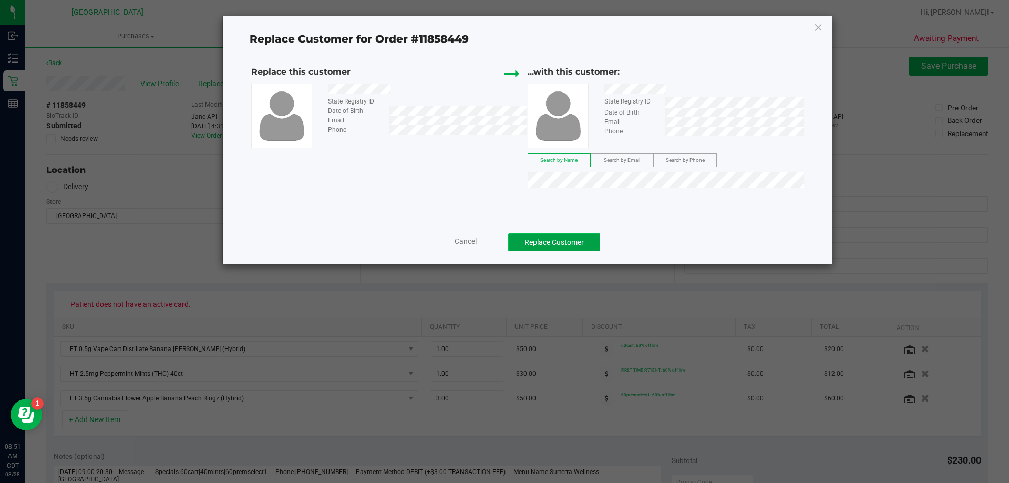
click at [566, 244] on button "Replace Customer" at bounding box center [554, 242] width 92 height 18
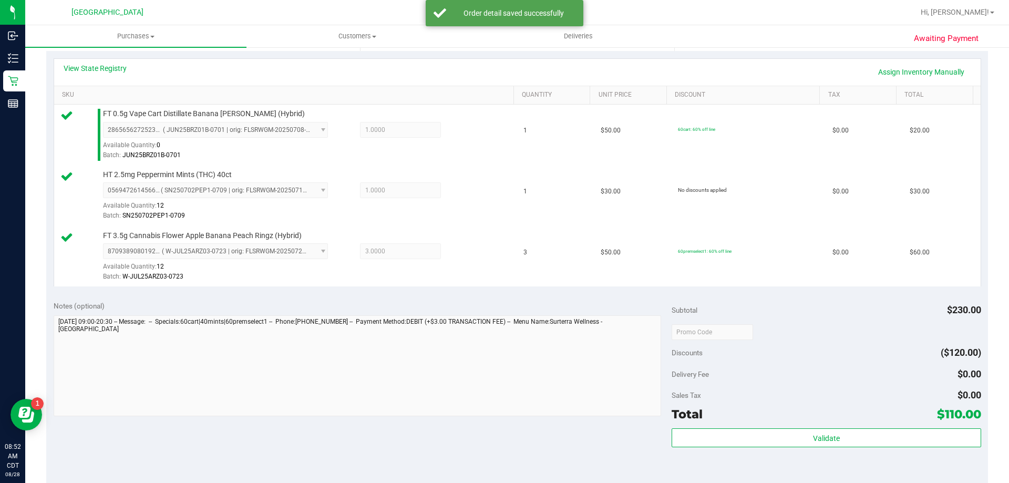
scroll to position [263, 0]
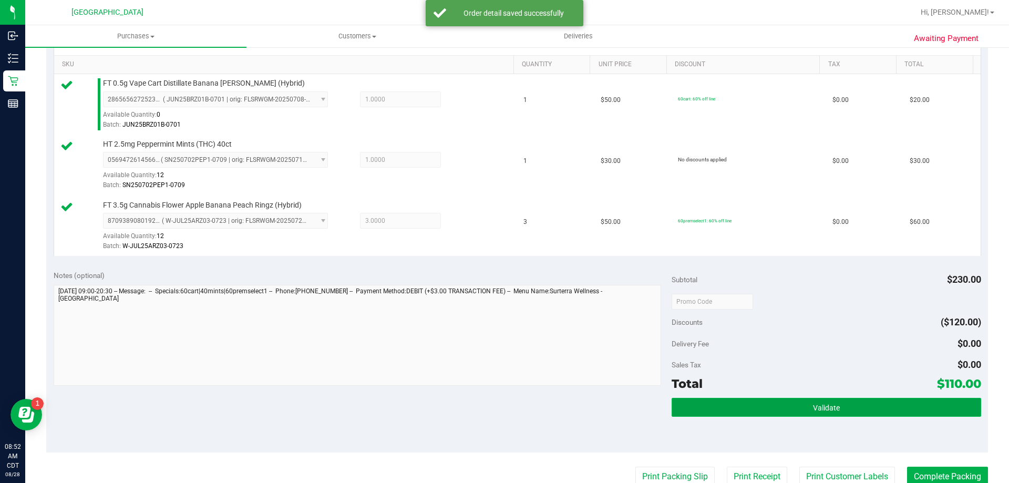
click at [927, 404] on button "Validate" at bounding box center [826, 407] width 309 height 19
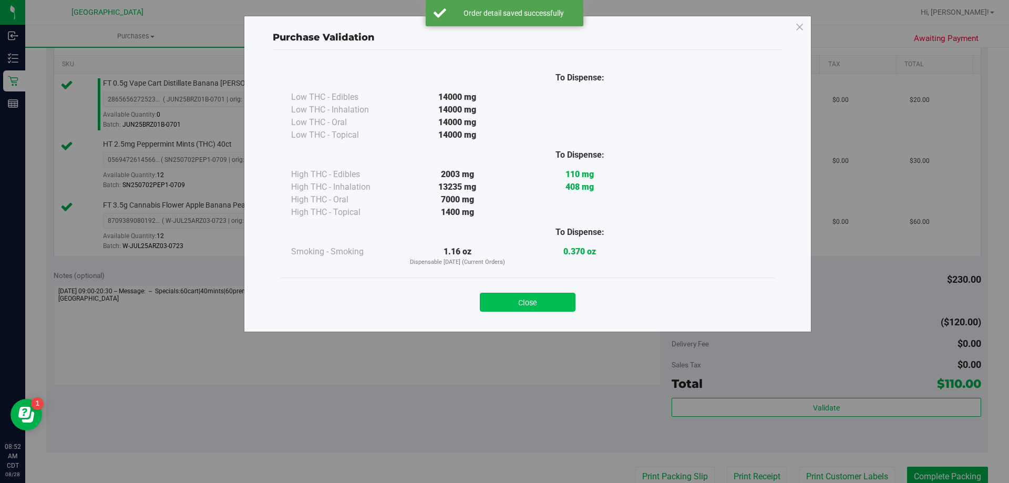
click at [528, 311] on button "Close" at bounding box center [528, 302] width 96 height 19
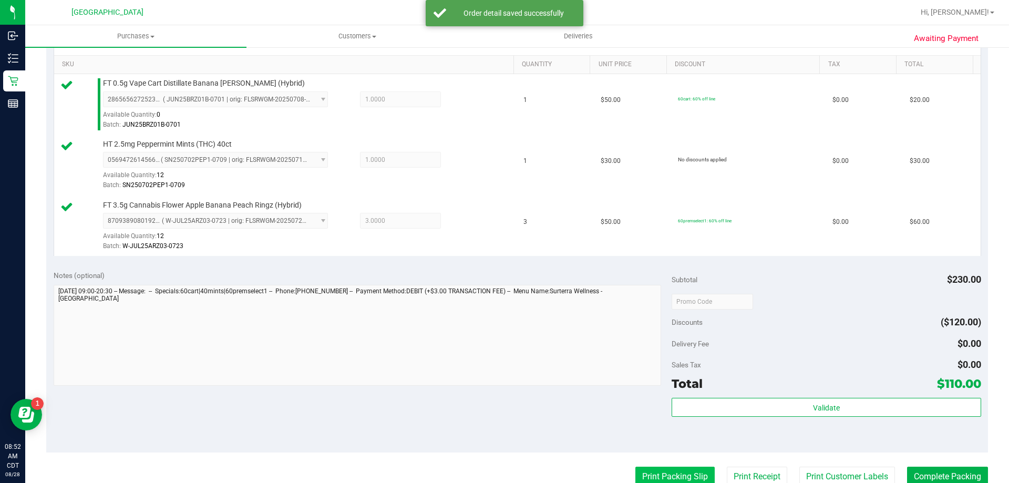
click at [662, 473] on button "Print Packing Slip" at bounding box center [674, 477] width 79 height 20
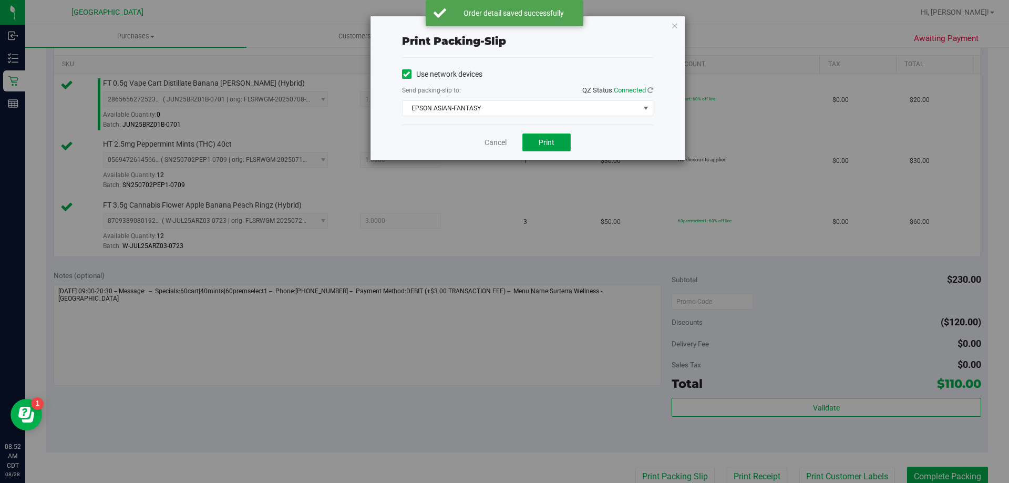
click at [534, 141] on button "Print" at bounding box center [546, 142] width 48 height 18
click at [500, 140] on link "Cancel" at bounding box center [496, 142] width 22 height 11
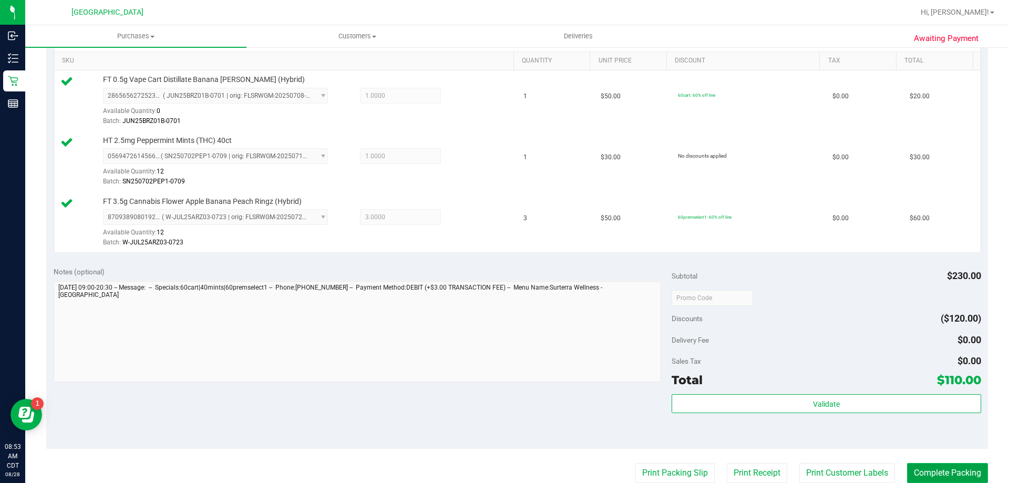
click at [967, 468] on button "Complete Packing" at bounding box center [947, 473] width 81 height 20
